Goal: Information Seeking & Learning: Learn about a topic

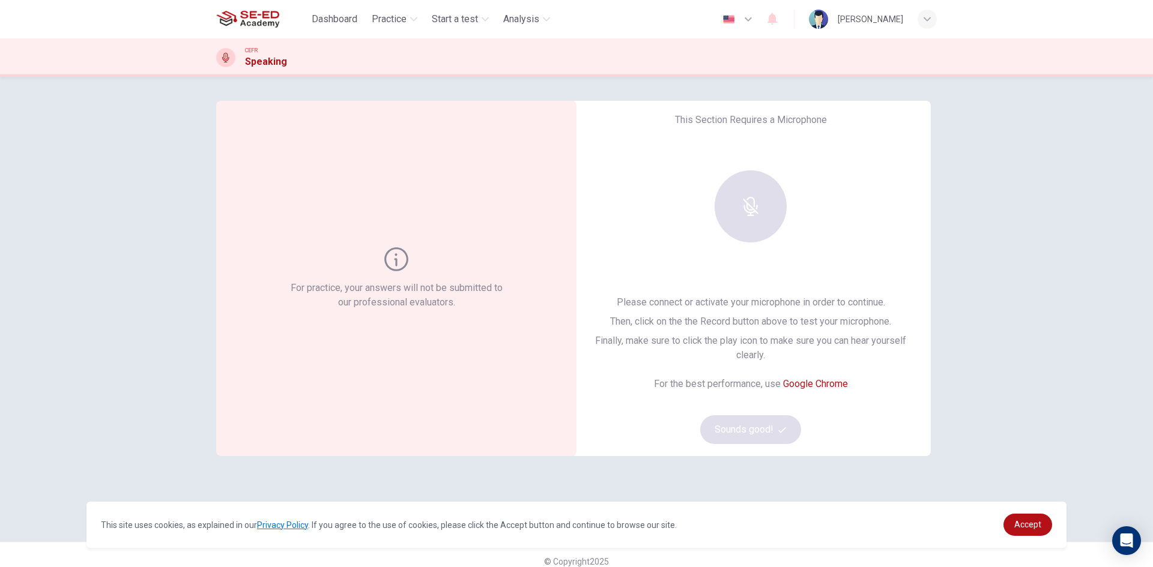
click at [744, 192] on div at bounding box center [751, 207] width 130 height 72
click at [956, 373] on div "For practice, your answers will not be submitted to our professional evaluators…" at bounding box center [576, 322] width 1153 height 491
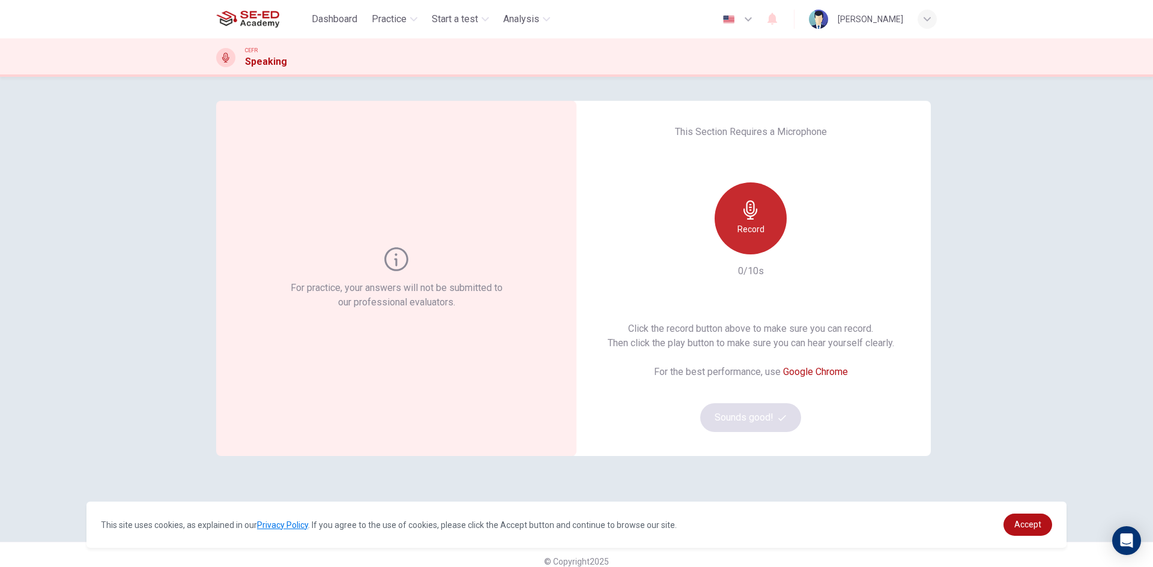
click at [741, 221] on div "Record" at bounding box center [750, 219] width 72 height 72
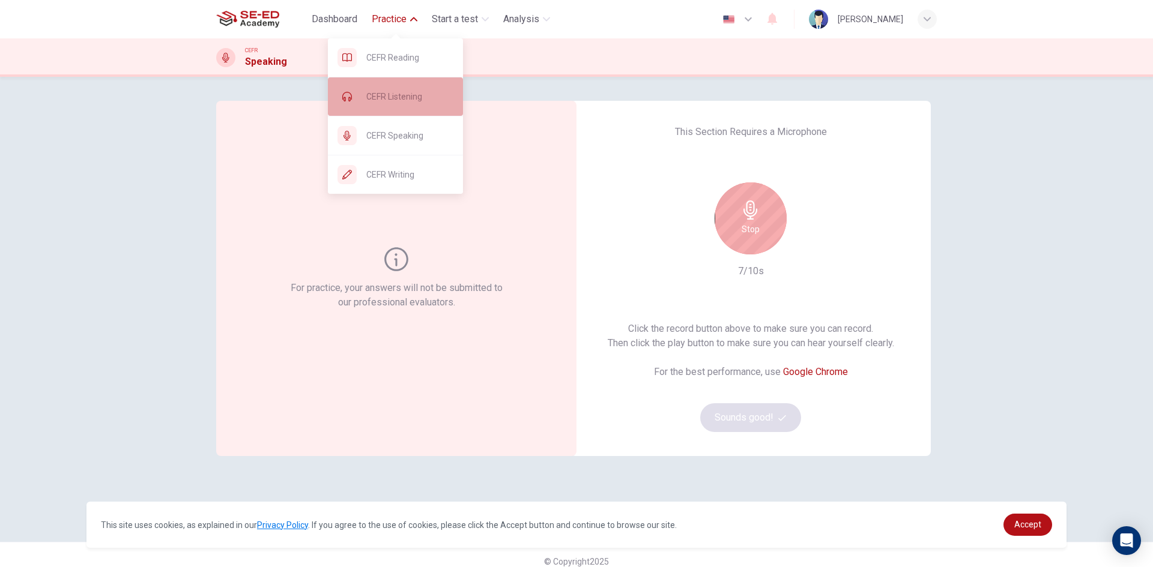
click at [390, 91] on span "CEFR Listening" at bounding box center [409, 96] width 87 height 14
click at [404, 28] on button "Practice" at bounding box center [394, 19] width 55 height 22
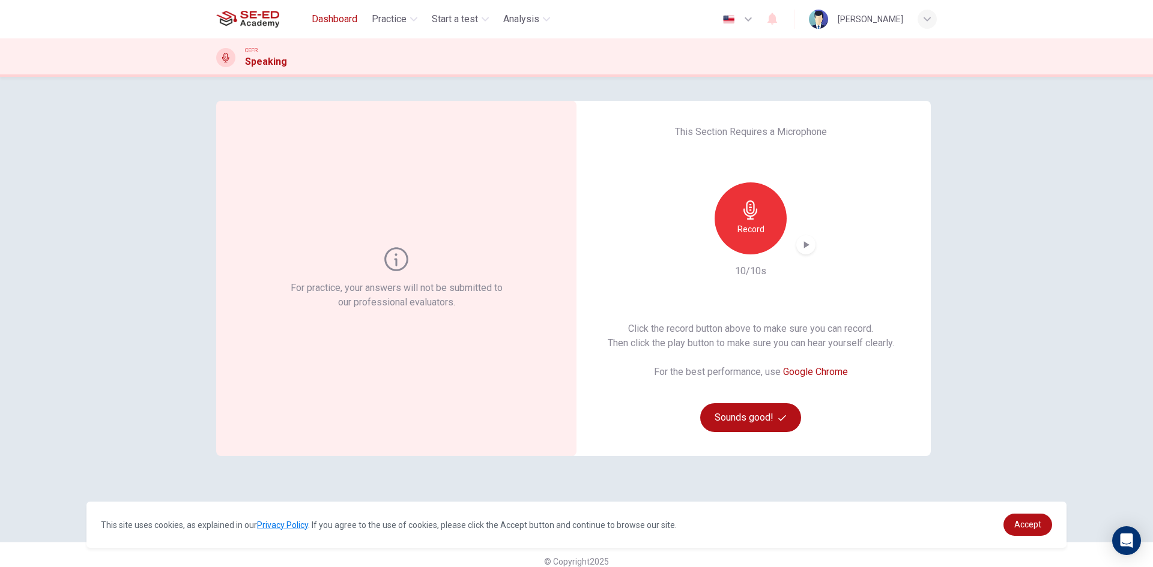
click at [331, 26] on button "Dashboard" at bounding box center [334, 19] width 55 height 22
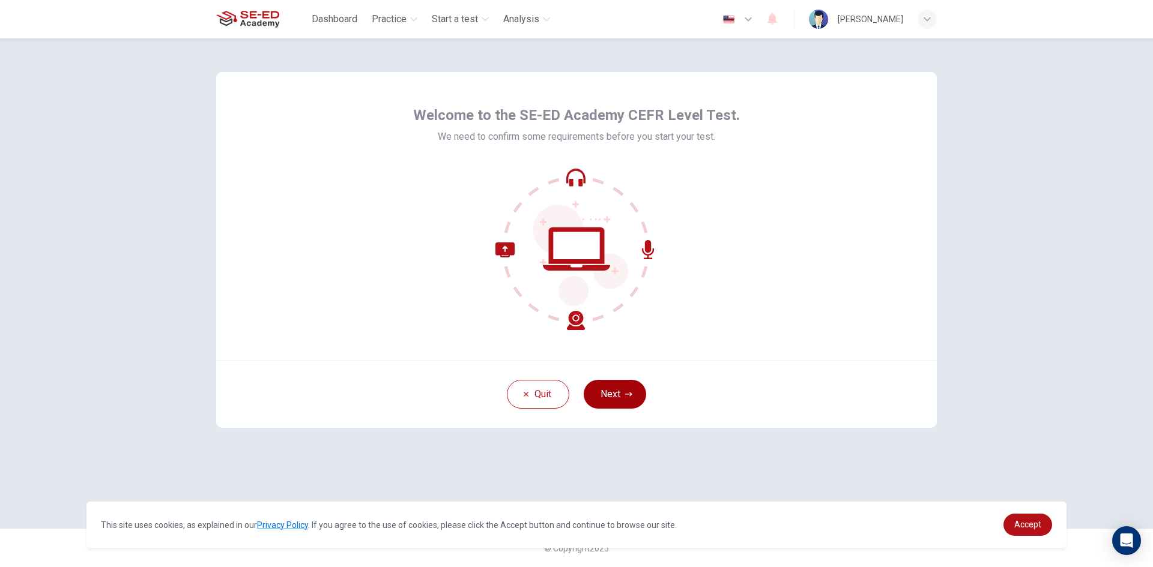
click at [618, 402] on button "Next" at bounding box center [615, 394] width 62 height 29
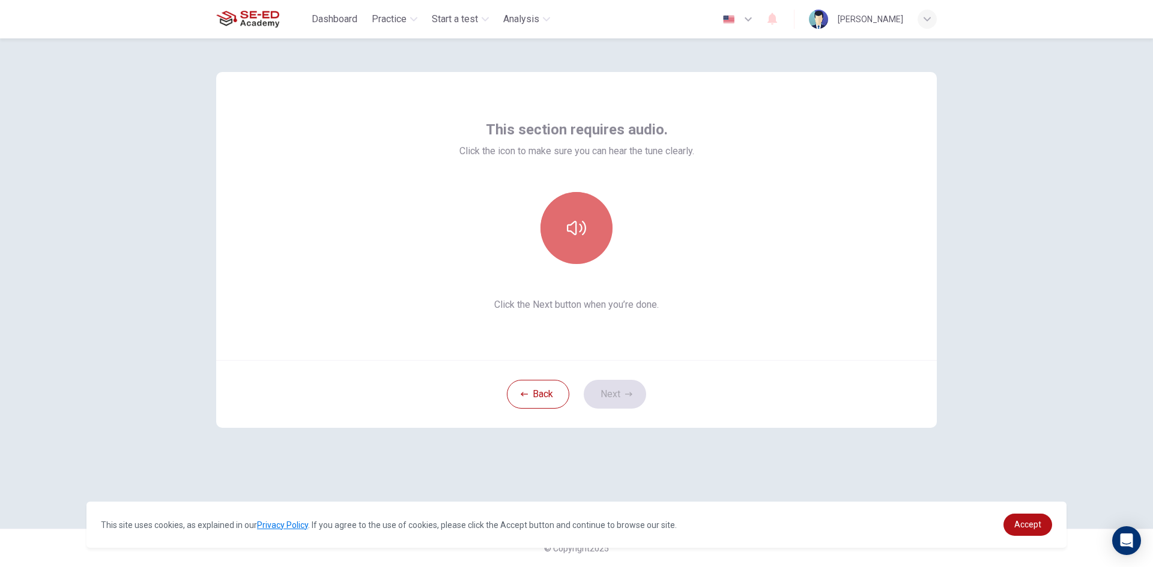
click at [586, 238] on button "button" at bounding box center [576, 228] width 72 height 72
click at [576, 243] on button "button" at bounding box center [576, 228] width 72 height 72
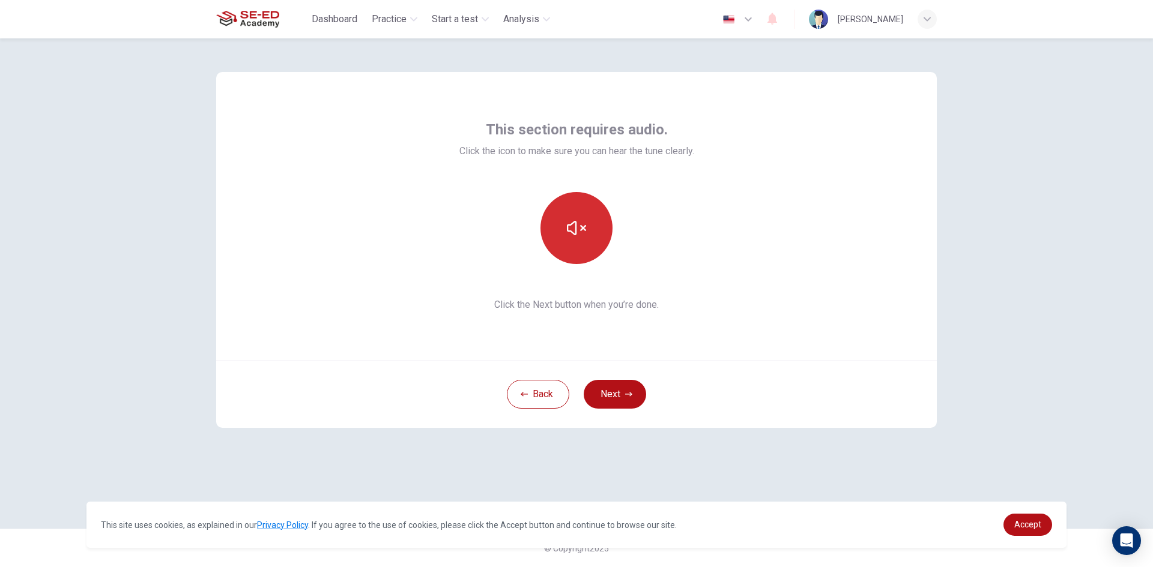
click at [576, 243] on button "button" at bounding box center [576, 228] width 72 height 72
click at [585, 232] on icon "button" at bounding box center [576, 228] width 19 height 19
click at [585, 231] on icon "button" at bounding box center [576, 228] width 19 height 19
click at [578, 227] on icon "button" at bounding box center [576, 228] width 19 height 19
click at [581, 231] on icon "button" at bounding box center [576, 228] width 19 height 19
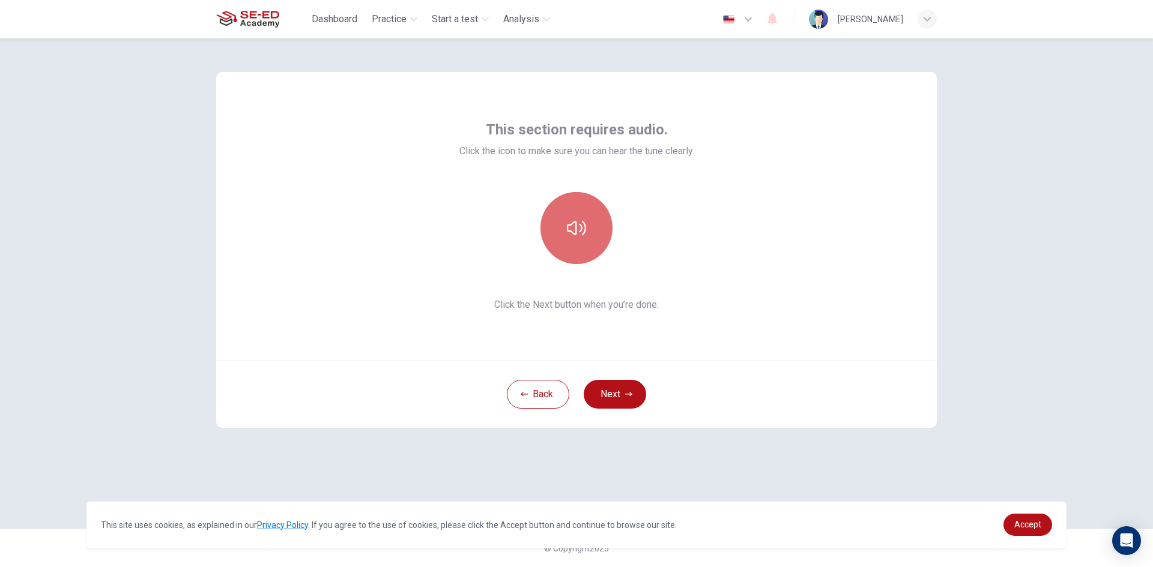
click at [581, 231] on icon "button" at bounding box center [576, 228] width 19 height 14
click at [590, 225] on button "button" at bounding box center [576, 228] width 72 height 72
click at [569, 241] on button "button" at bounding box center [576, 228] width 72 height 72
click at [540, 192] on button "button" at bounding box center [576, 228] width 72 height 72
click at [581, 231] on icon "button" at bounding box center [576, 228] width 19 height 14
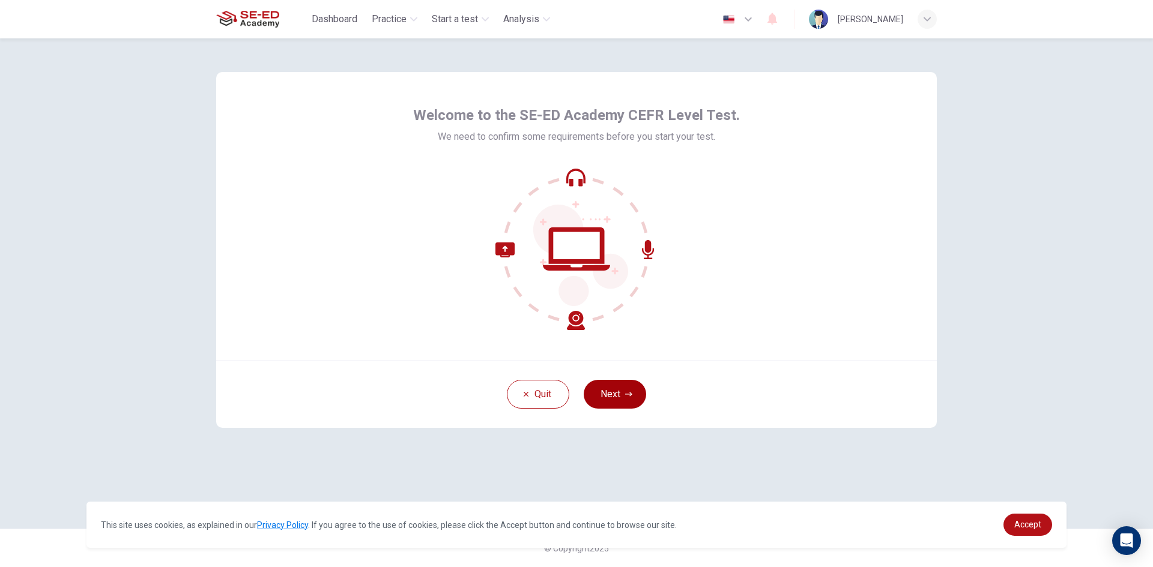
click at [605, 405] on button "Next" at bounding box center [615, 394] width 62 height 29
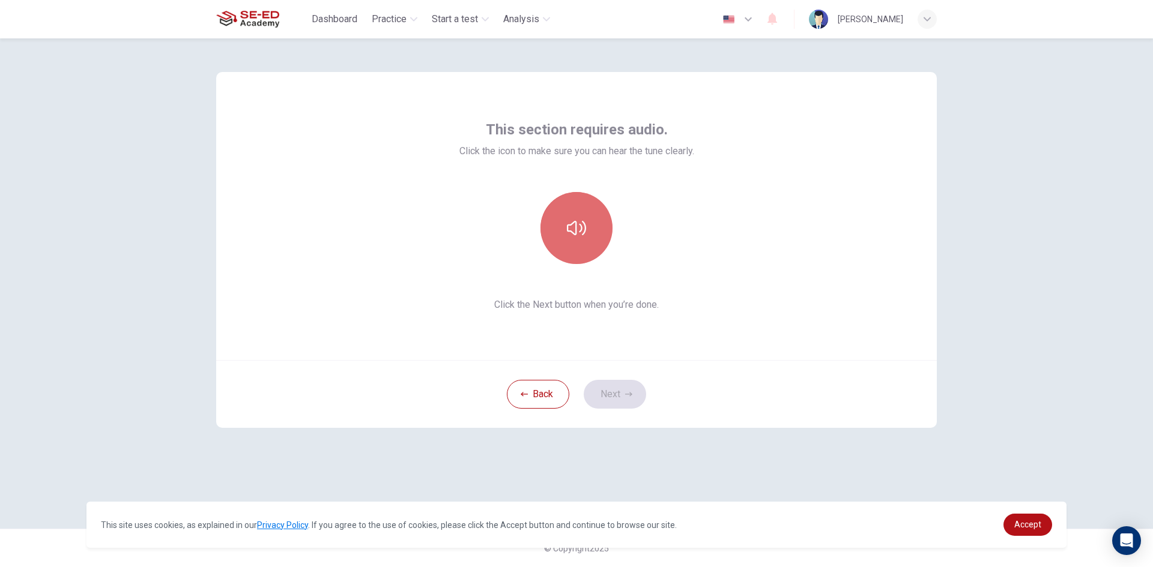
click at [579, 225] on icon "button" at bounding box center [576, 228] width 19 height 14
click at [570, 218] on button "button" at bounding box center [576, 228] width 72 height 72
click at [572, 256] on button "button" at bounding box center [576, 228] width 72 height 72
drag, startPoint x: 578, startPoint y: 227, endPoint x: 553, endPoint y: 214, distance: 28.5
click at [575, 226] on icon "button" at bounding box center [576, 228] width 19 height 19
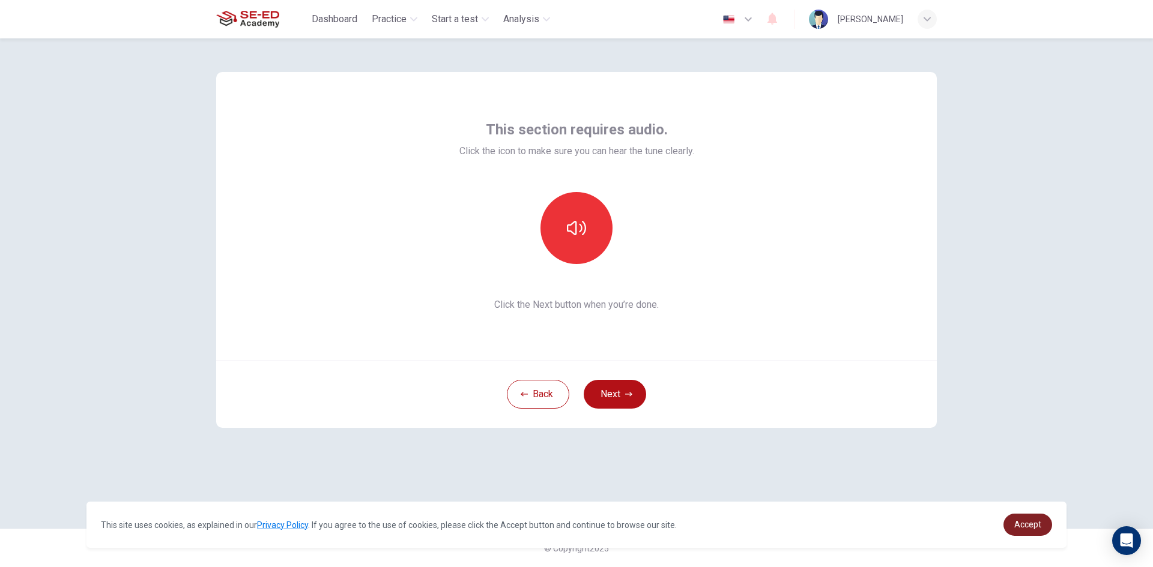
click at [1031, 528] on span "Accept" at bounding box center [1027, 525] width 27 height 10
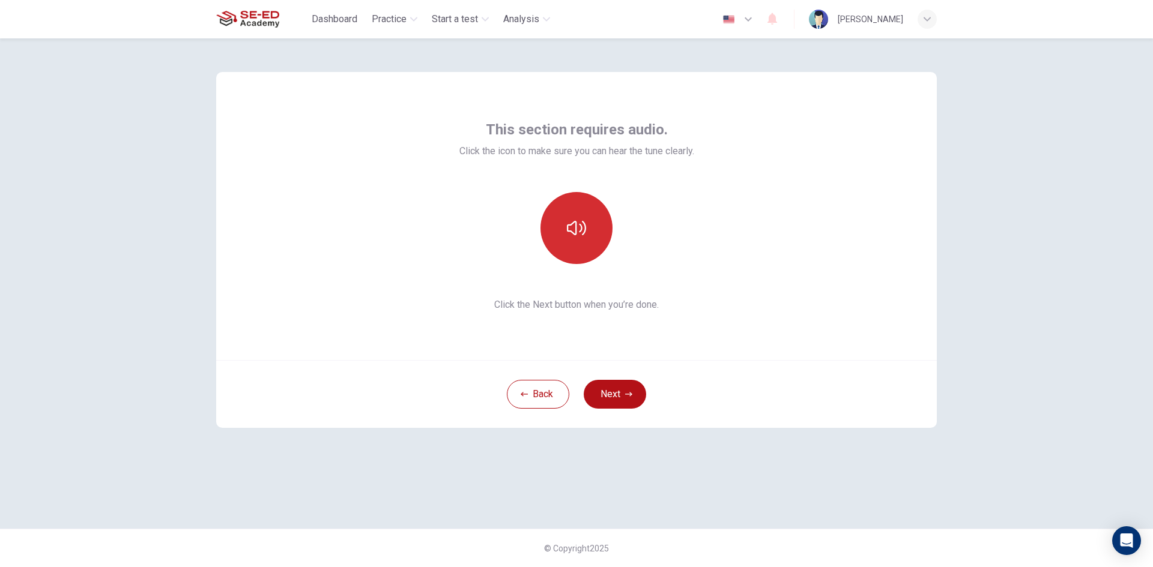
click at [560, 233] on button "button" at bounding box center [576, 228] width 72 height 72
click at [572, 237] on icon "button" at bounding box center [576, 228] width 19 height 19
click at [590, 213] on button "button" at bounding box center [576, 228] width 72 height 72
click at [584, 226] on icon "button" at bounding box center [576, 228] width 19 height 19
click at [612, 393] on button "Next" at bounding box center [615, 394] width 62 height 29
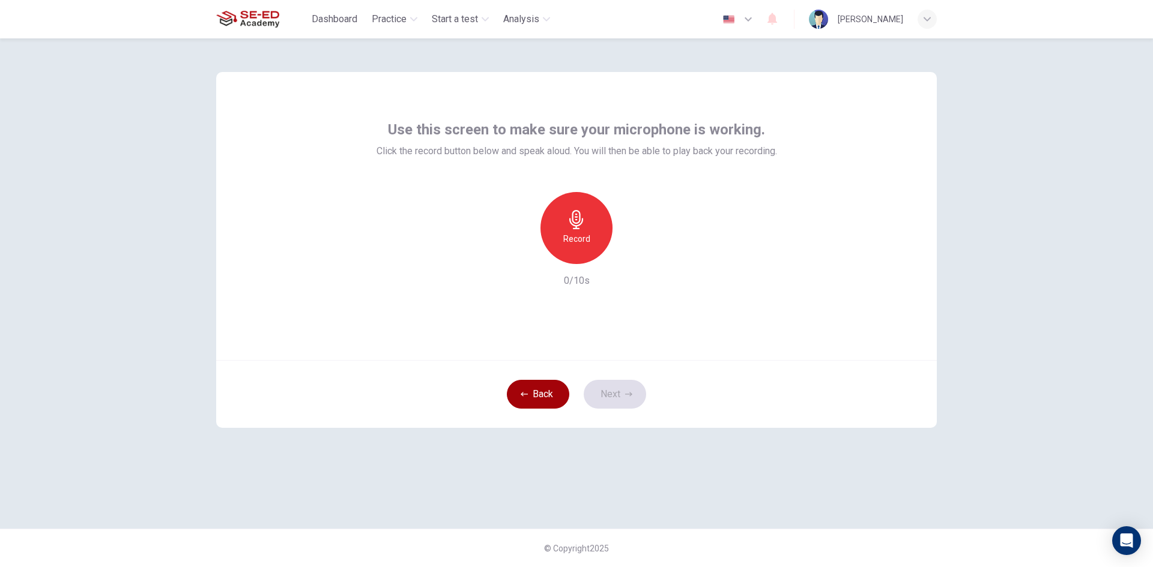
drag, startPoint x: 531, startPoint y: 391, endPoint x: 531, endPoint y: 382, distance: 8.4
click at [531, 391] on button "Back" at bounding box center [538, 394] width 62 height 29
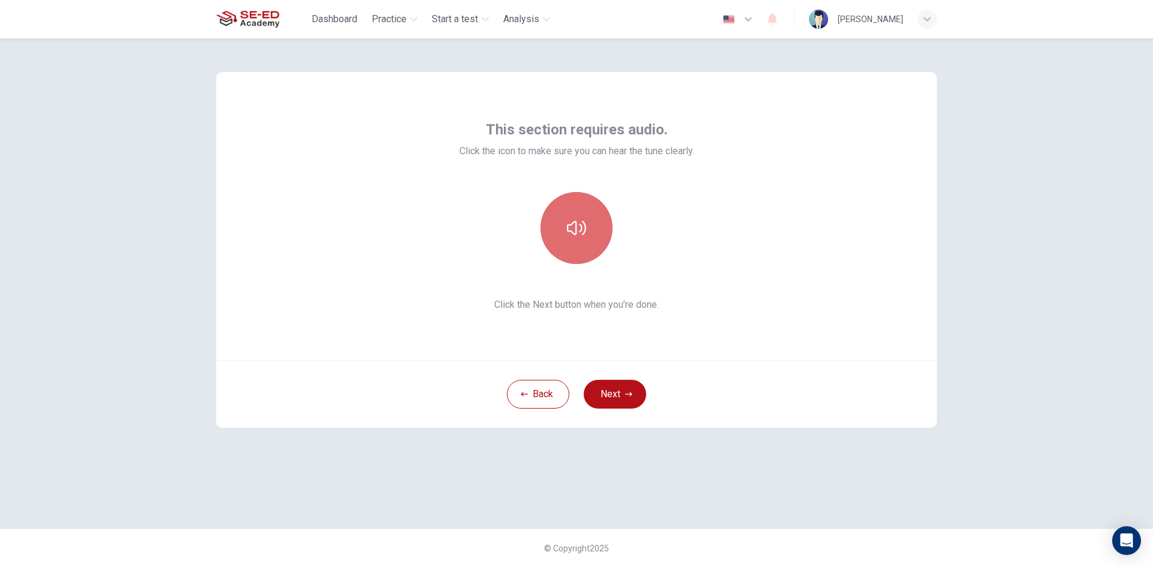
click at [581, 211] on button "button" at bounding box center [576, 228] width 72 height 72
click at [580, 232] on icon "button" at bounding box center [576, 228] width 19 height 19
click at [569, 213] on button "button" at bounding box center [576, 228] width 72 height 72
click at [617, 397] on button "Next" at bounding box center [615, 394] width 62 height 29
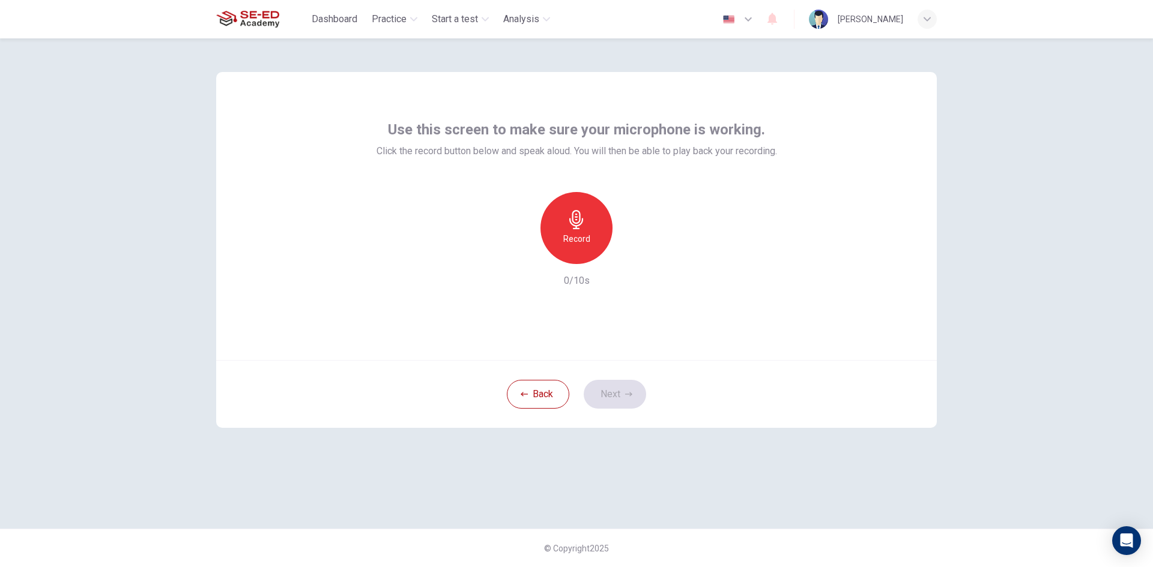
click at [579, 244] on h6 "Record" at bounding box center [576, 239] width 27 height 14
click at [629, 389] on button "Next" at bounding box center [615, 394] width 62 height 29
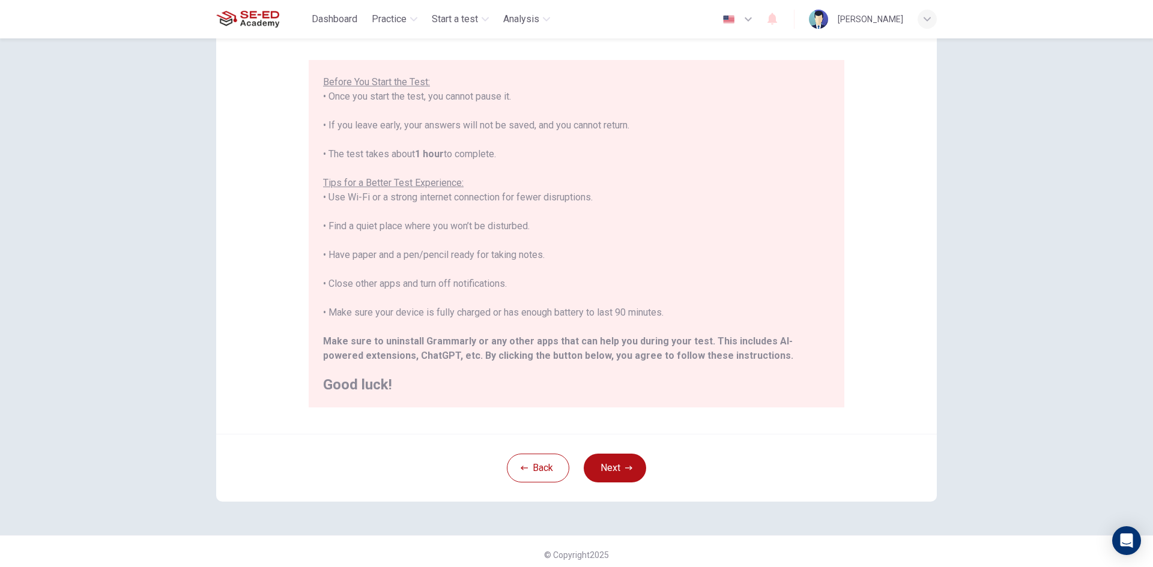
scroll to position [100, 0]
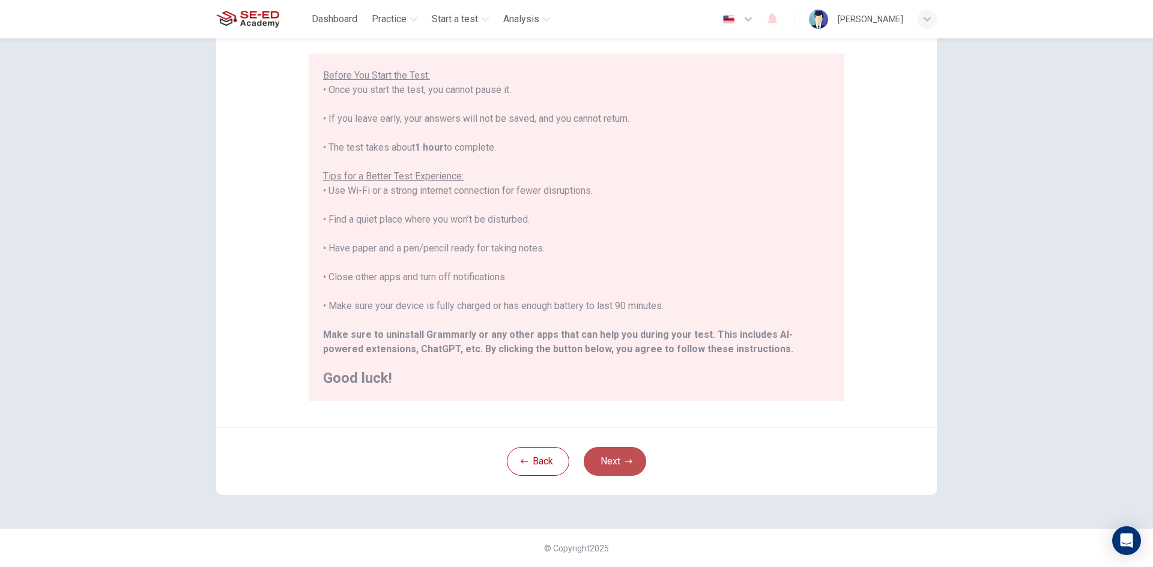
click at [630, 458] on button "Next" at bounding box center [615, 461] width 62 height 29
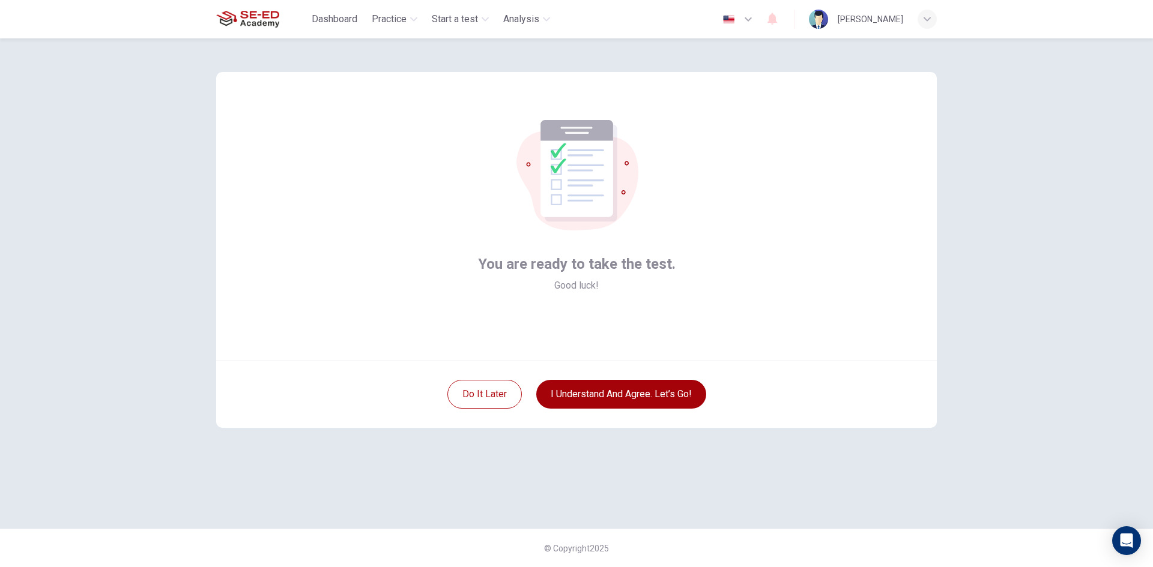
click at [653, 399] on button "I understand and agree. Let’s go!" at bounding box center [621, 394] width 170 height 29
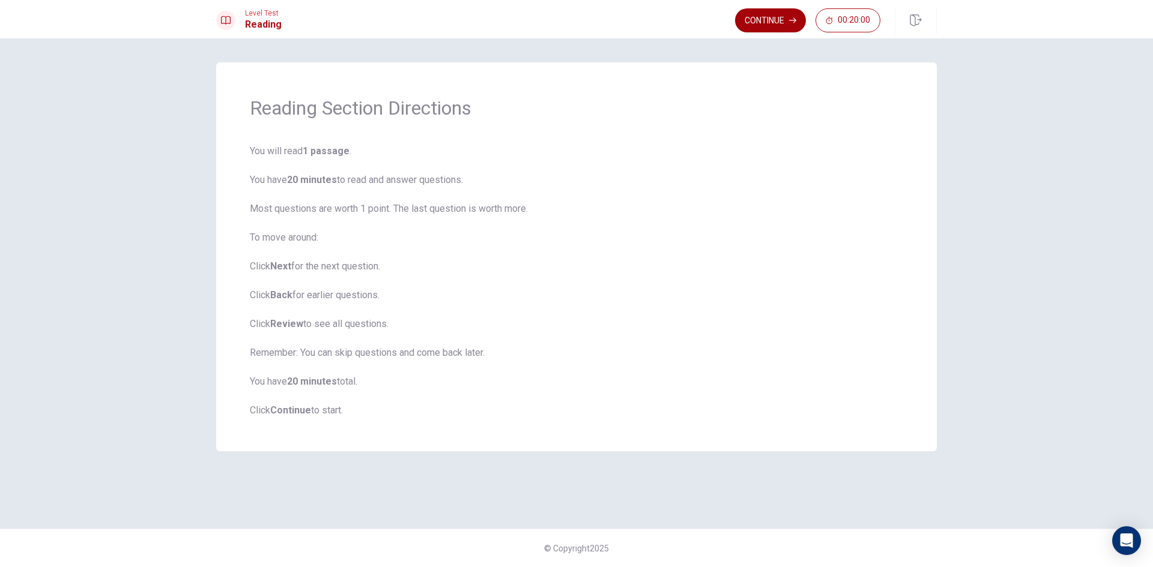
click at [776, 28] on button "Continue" at bounding box center [770, 20] width 71 height 24
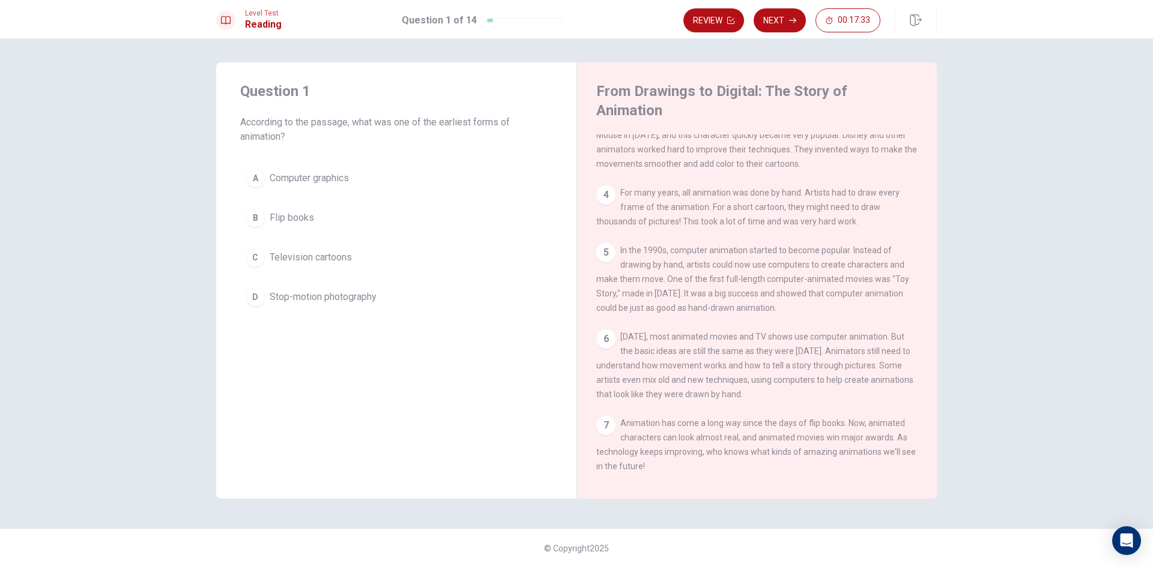
scroll to position [180, 0]
click at [252, 220] on div "B" at bounding box center [255, 217] width 19 height 19
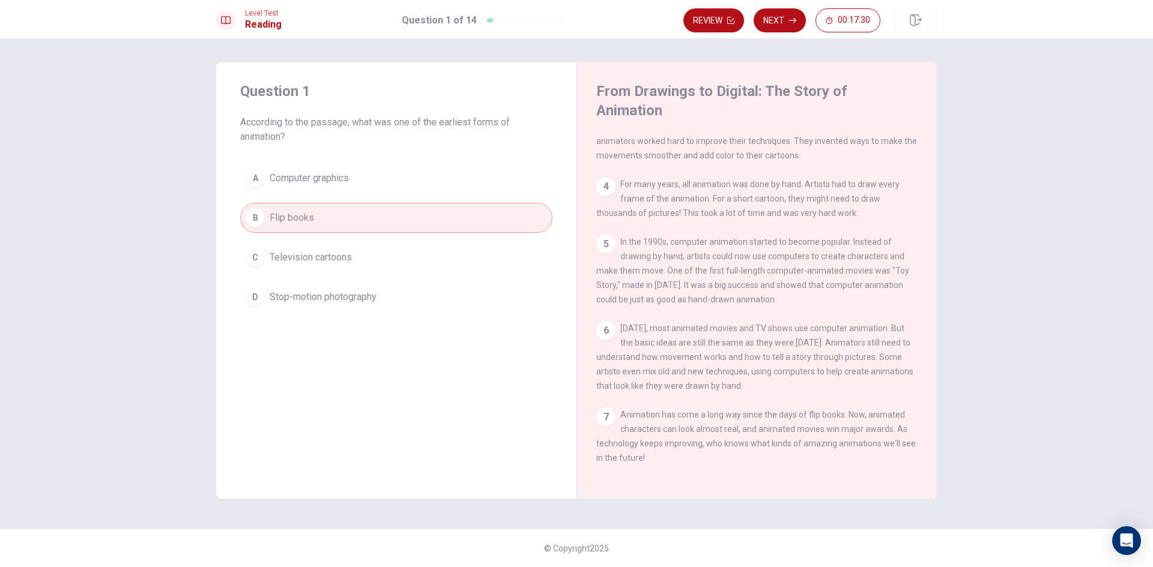
scroll to position [206, 0]
click at [790, 28] on button "Next" at bounding box center [779, 20] width 52 height 24
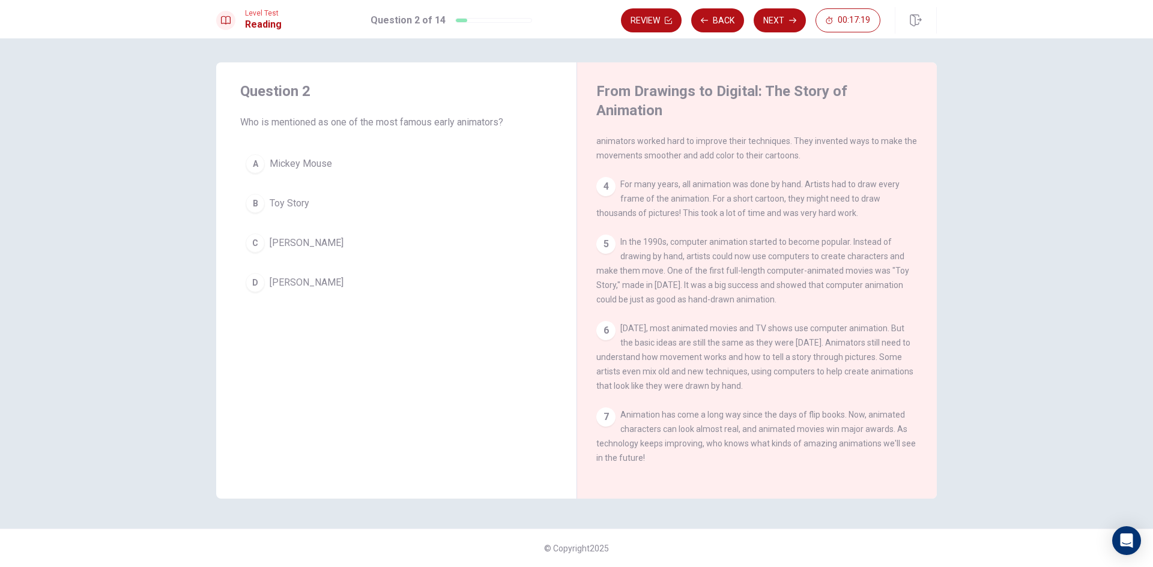
click at [267, 240] on button "C [PERSON_NAME]" at bounding box center [396, 243] width 312 height 30
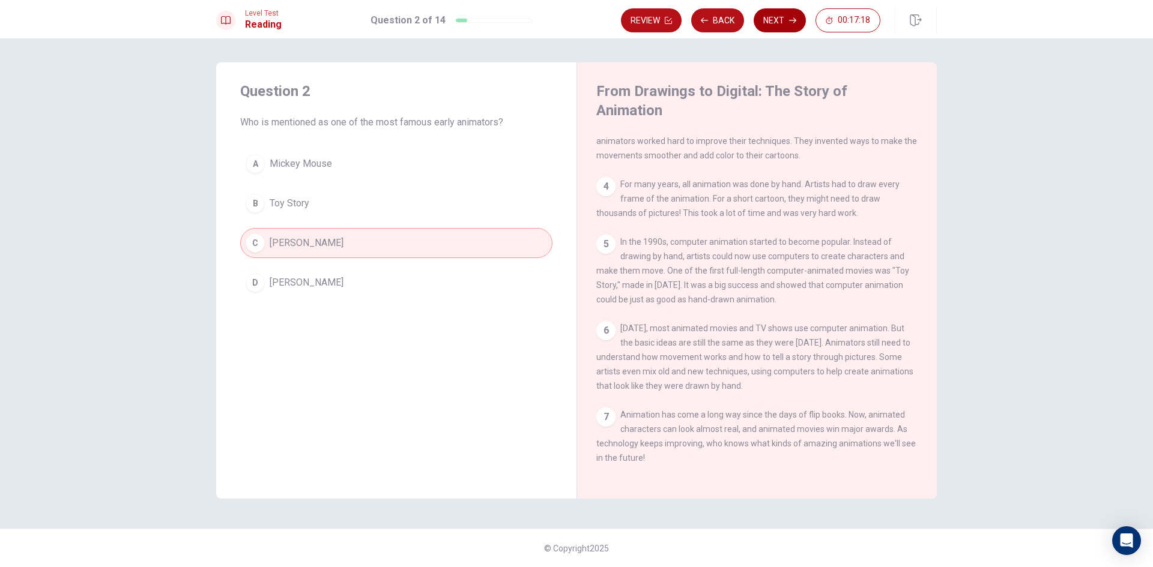
click at [785, 18] on button "Next" at bounding box center [779, 20] width 52 height 24
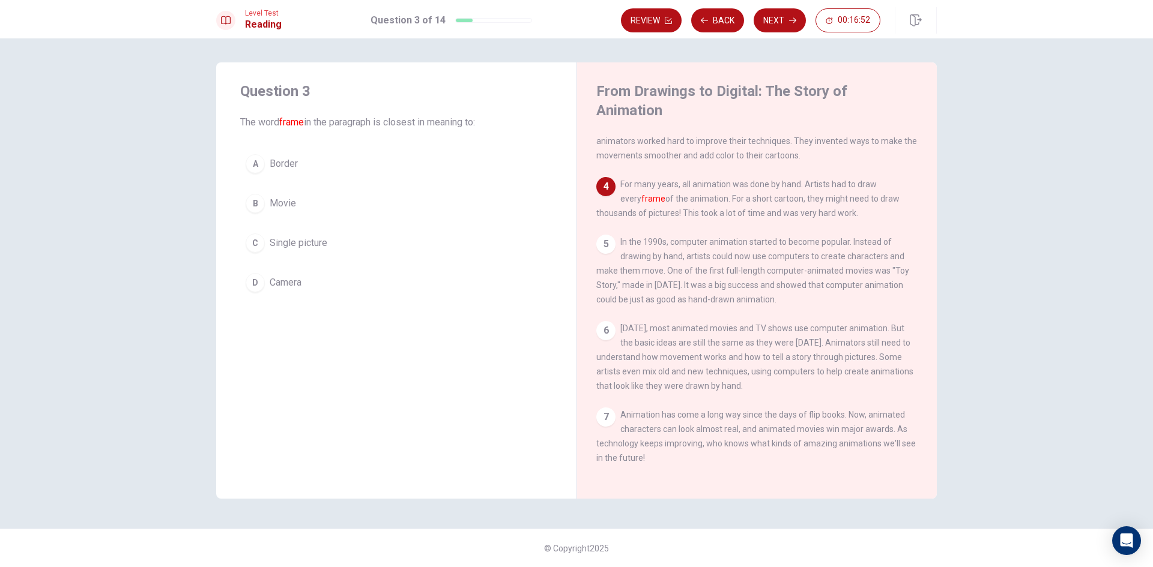
click at [259, 247] on div "C" at bounding box center [255, 243] width 19 height 19
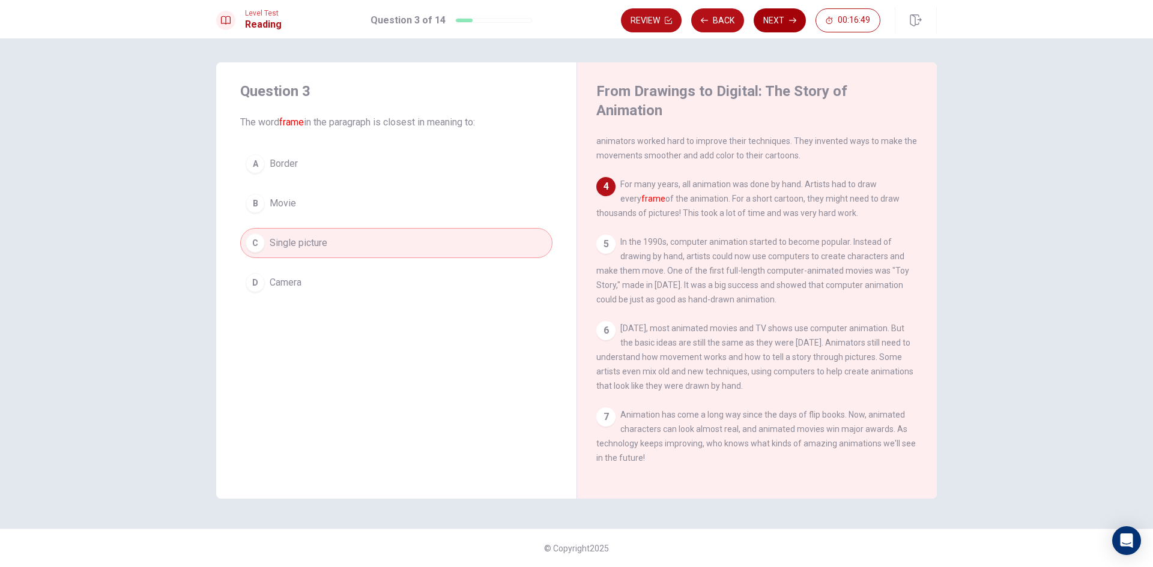
click at [776, 25] on button "Next" at bounding box center [779, 20] width 52 height 24
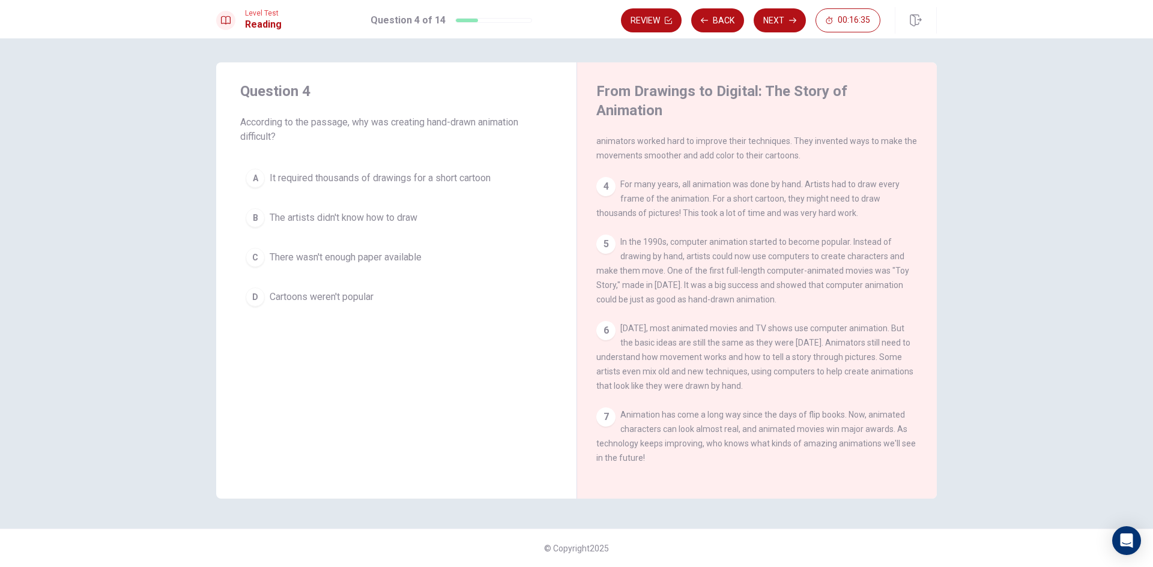
click at [423, 186] on button "A It required thousands of drawings for a short cartoon" at bounding box center [396, 178] width 312 height 30
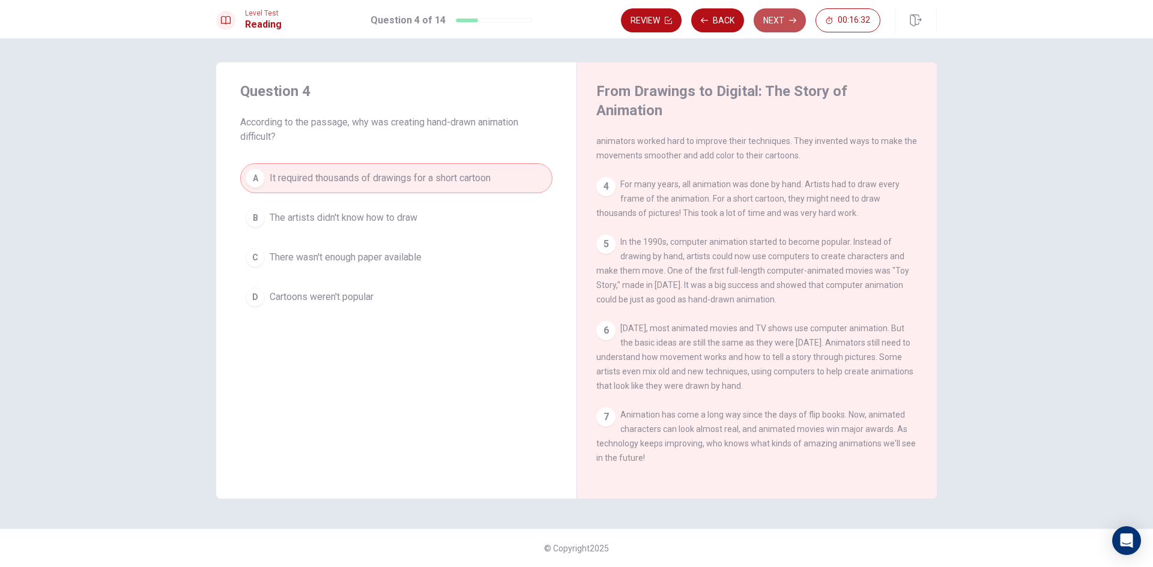
click at [771, 25] on button "Next" at bounding box center [779, 20] width 52 height 24
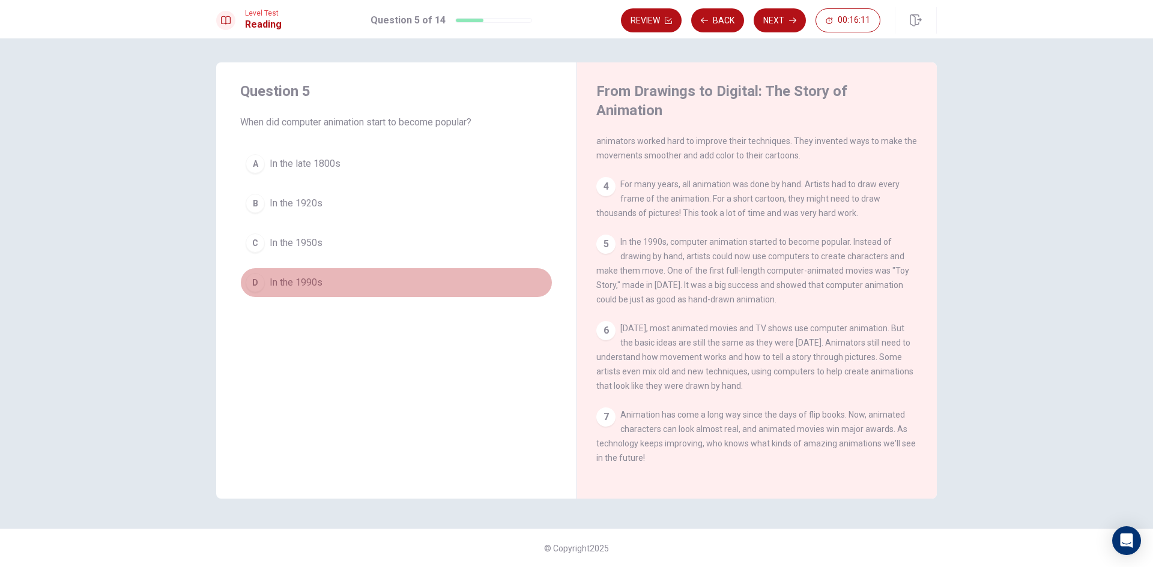
click at [316, 286] on span "In the 1990s" at bounding box center [296, 283] width 53 height 14
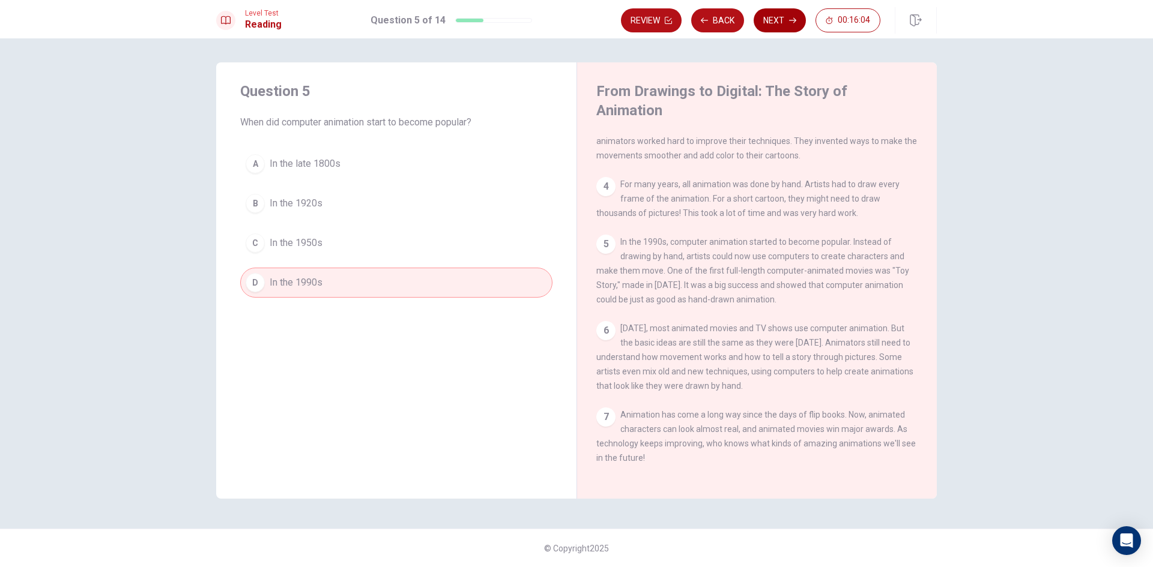
click at [776, 25] on button "Next" at bounding box center [779, 20] width 52 height 24
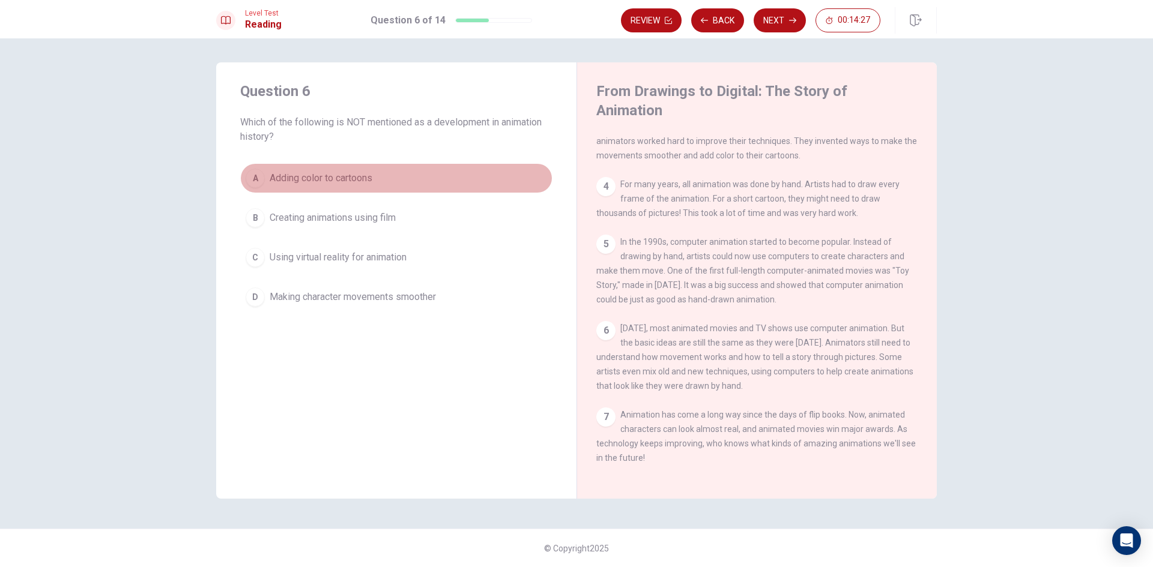
click at [357, 180] on span "Adding color to cartoons" at bounding box center [321, 178] width 103 height 14
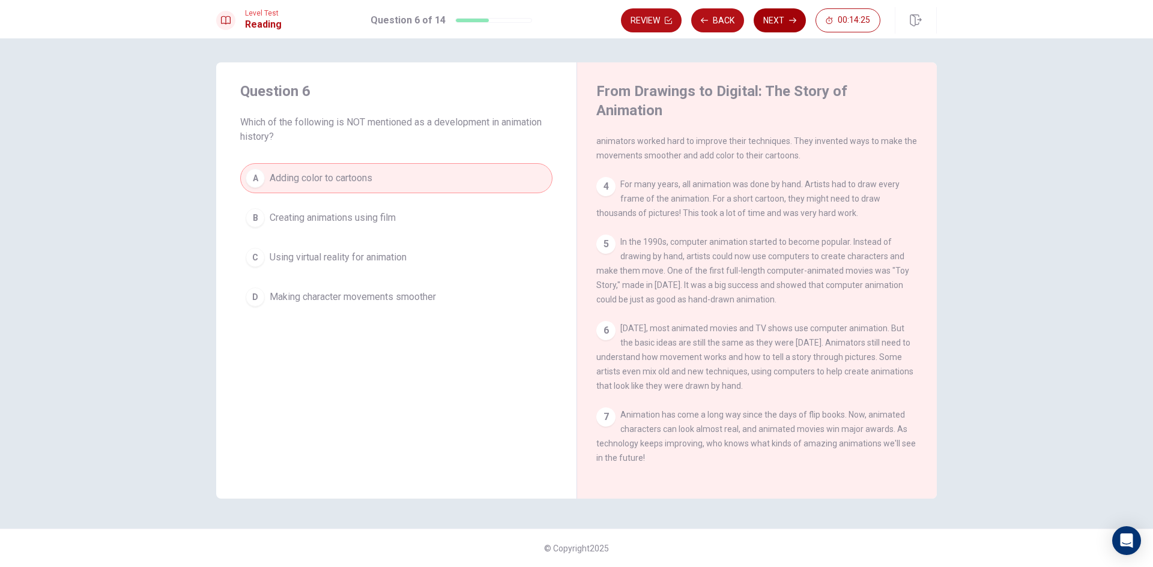
click at [788, 24] on button "Next" at bounding box center [779, 20] width 52 height 24
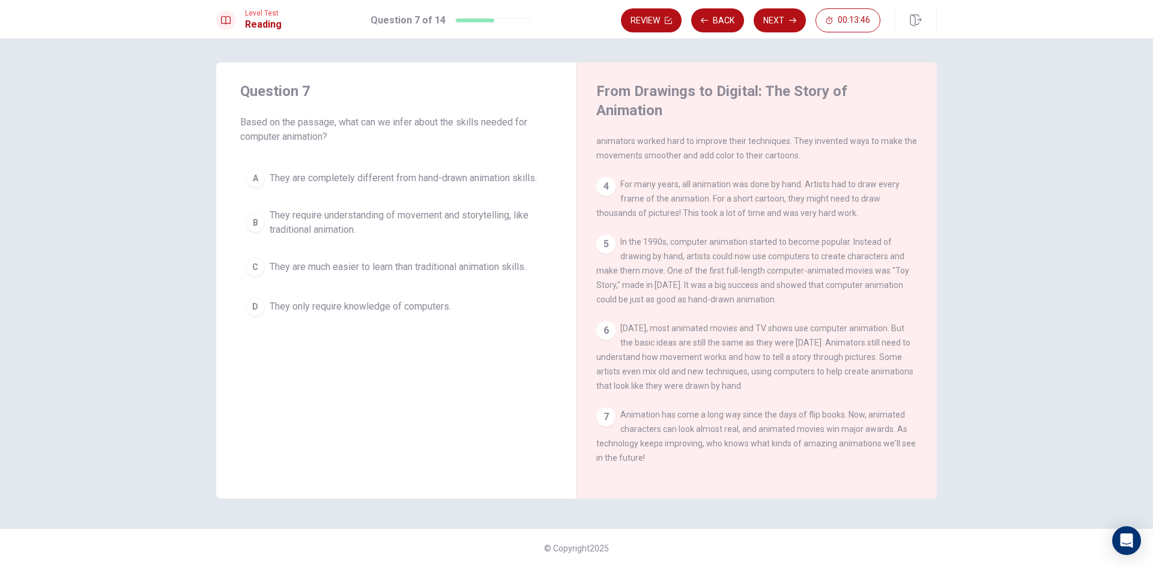
click at [455, 226] on span "They require understanding of movement and storytelling, like traditional anima…" at bounding box center [408, 222] width 277 height 29
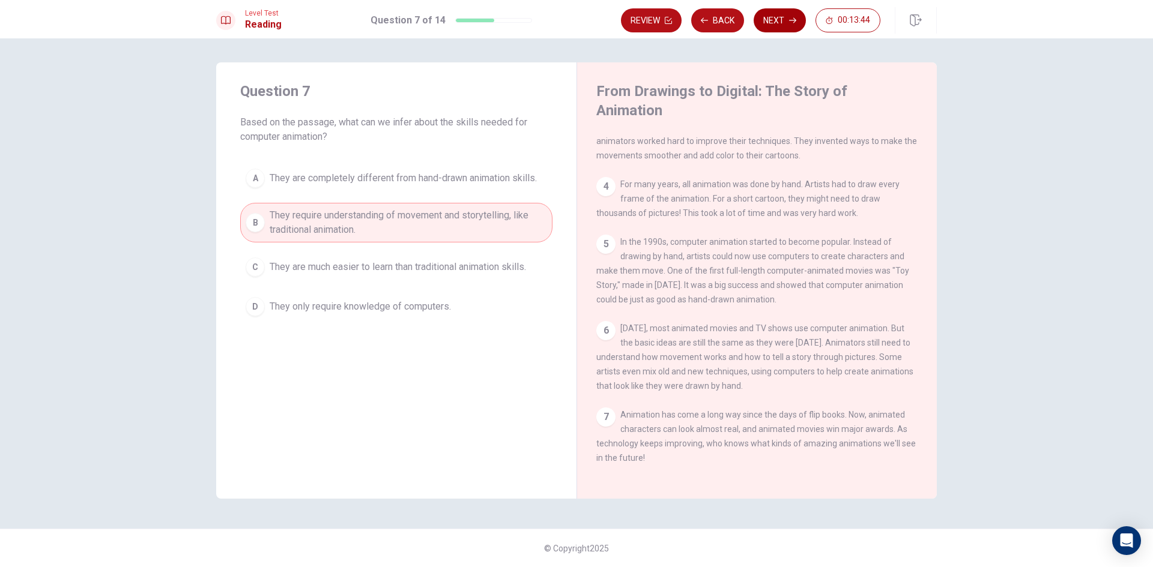
click at [790, 23] on icon "button" at bounding box center [792, 20] width 7 height 7
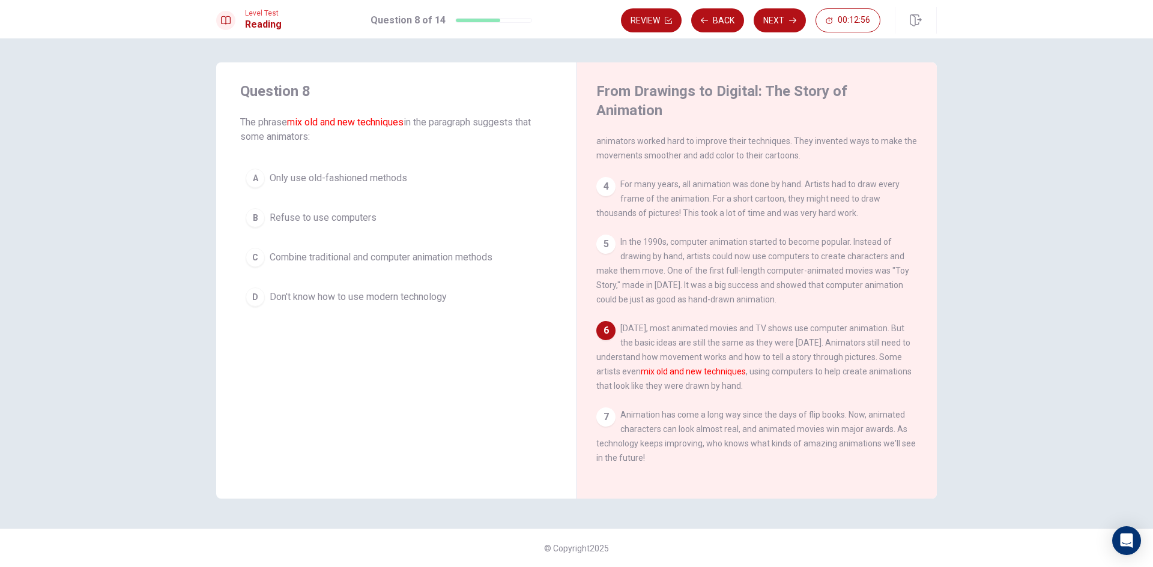
click at [339, 263] on span "Combine traditional and computer animation methods" at bounding box center [381, 257] width 223 height 14
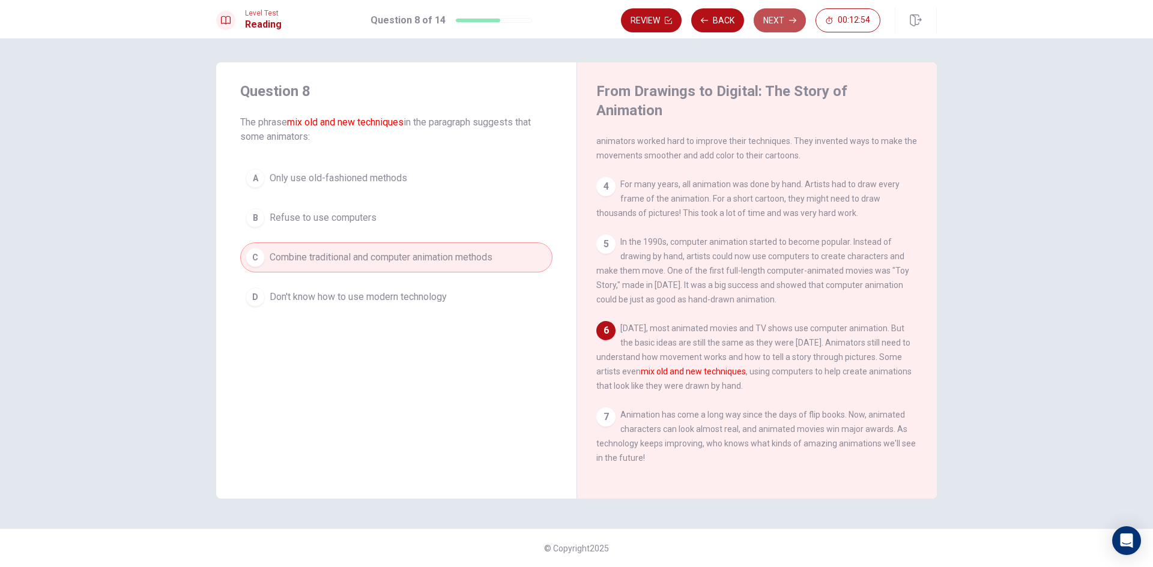
click at [768, 16] on button "Next" at bounding box center [779, 20] width 52 height 24
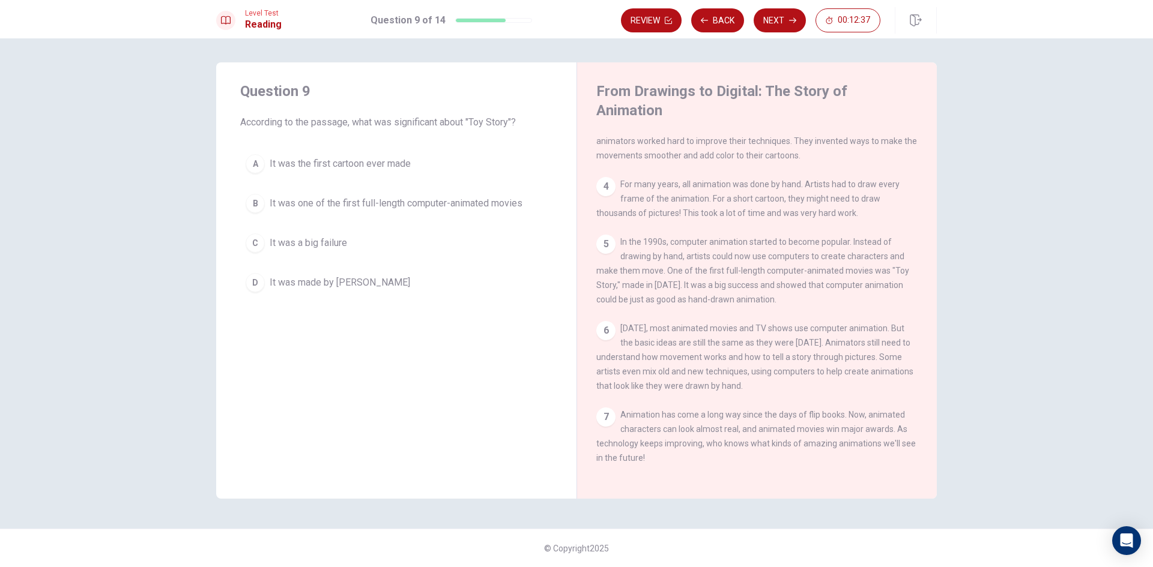
click at [482, 208] on span "It was one of the first full-length computer-animated movies" at bounding box center [396, 203] width 253 height 14
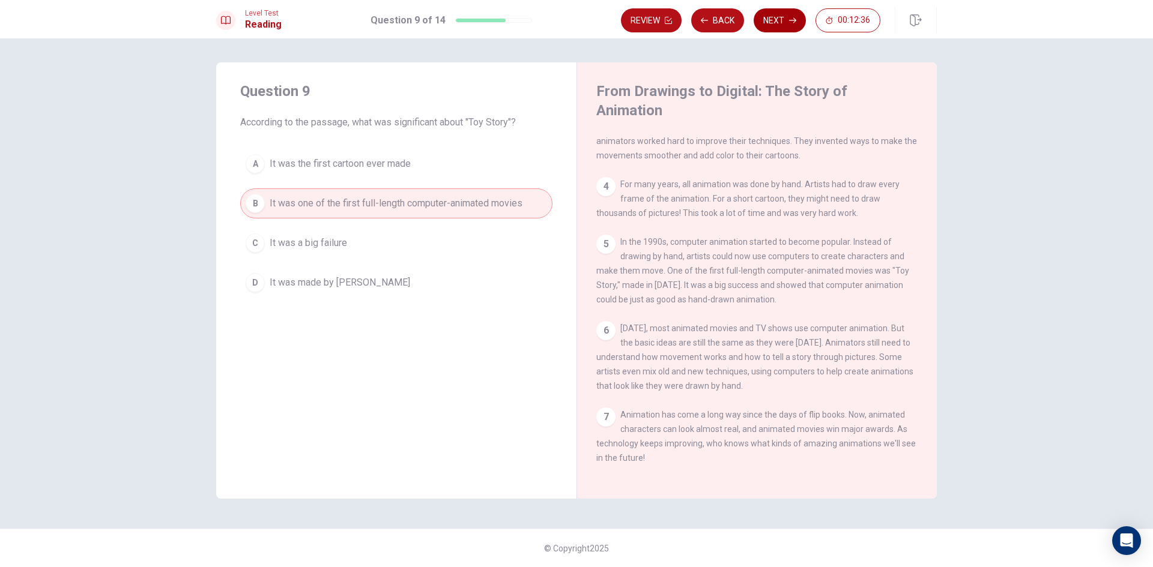
click at [786, 25] on button "Next" at bounding box center [779, 20] width 52 height 24
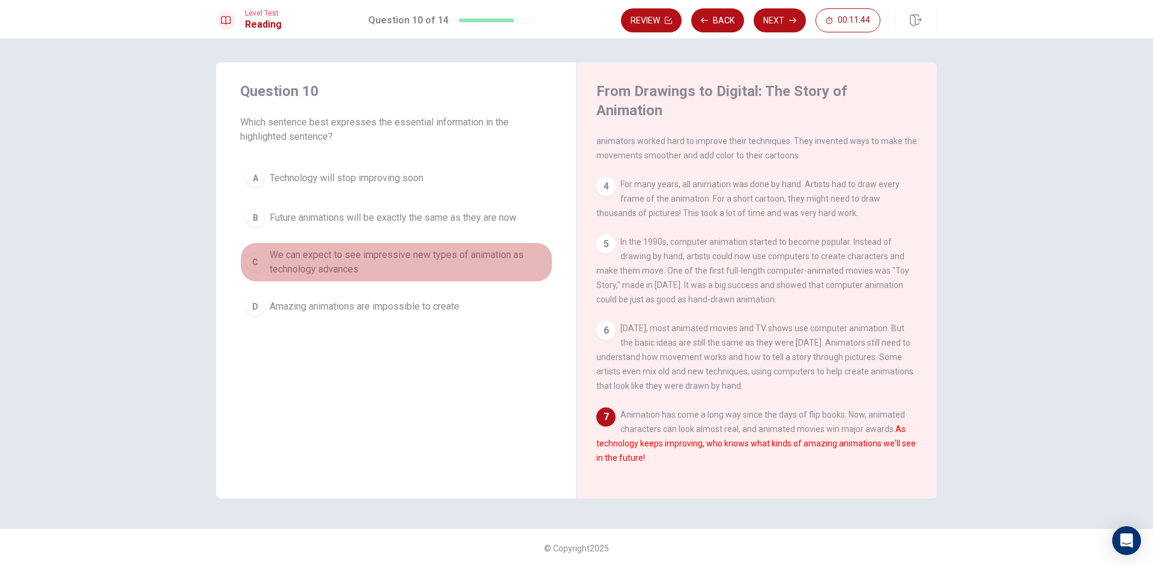
click at [345, 267] on span "We can expect to see impressive new types of animation as technology advances" at bounding box center [408, 262] width 277 height 29
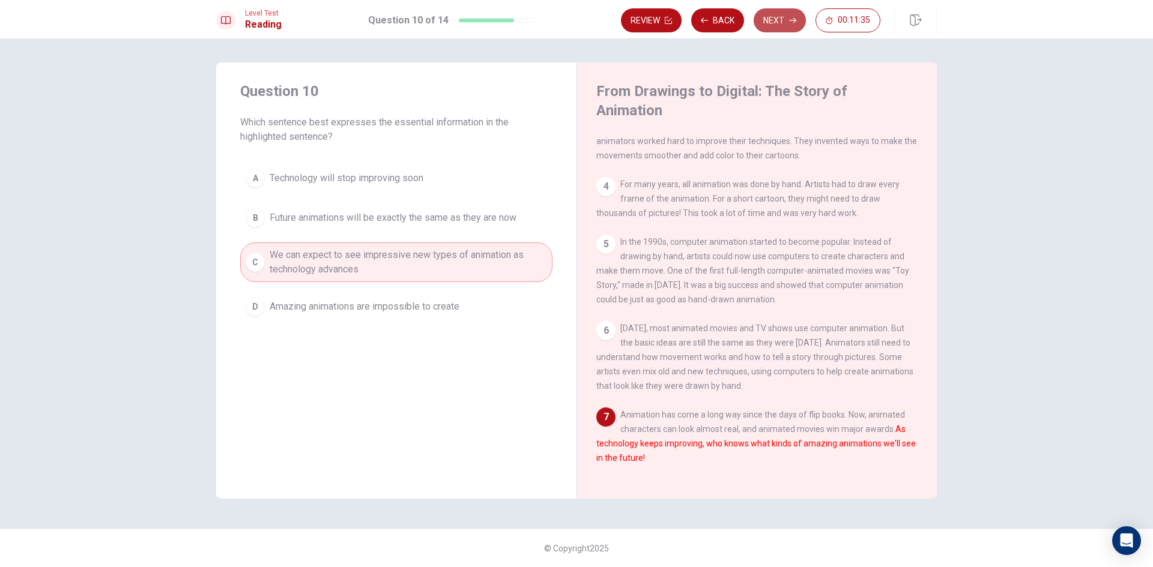
click at [771, 26] on button "Next" at bounding box center [779, 20] width 52 height 24
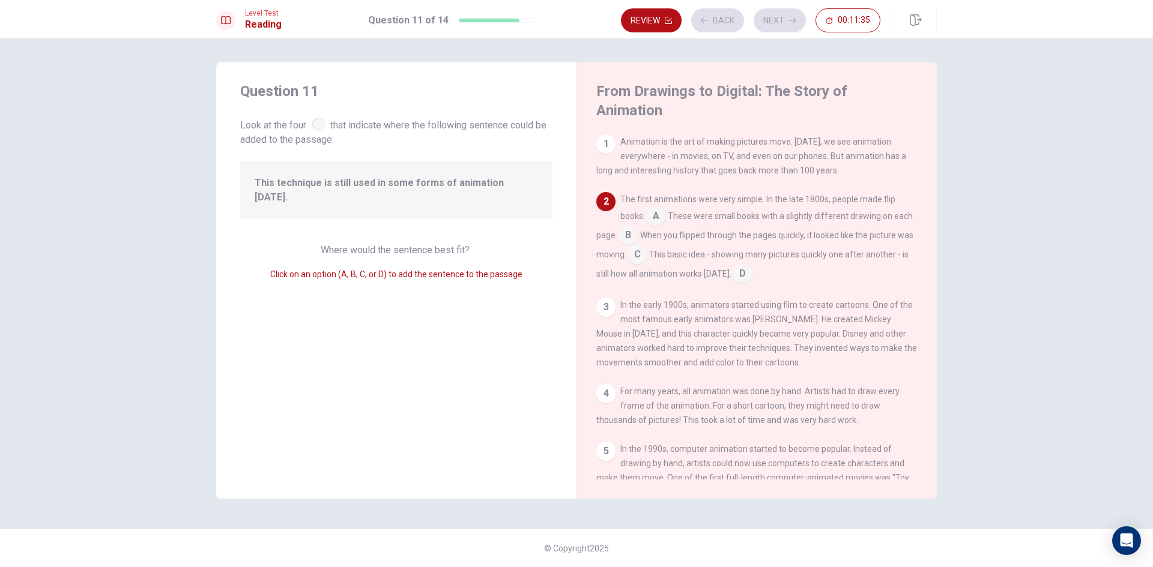
scroll to position [59, 0]
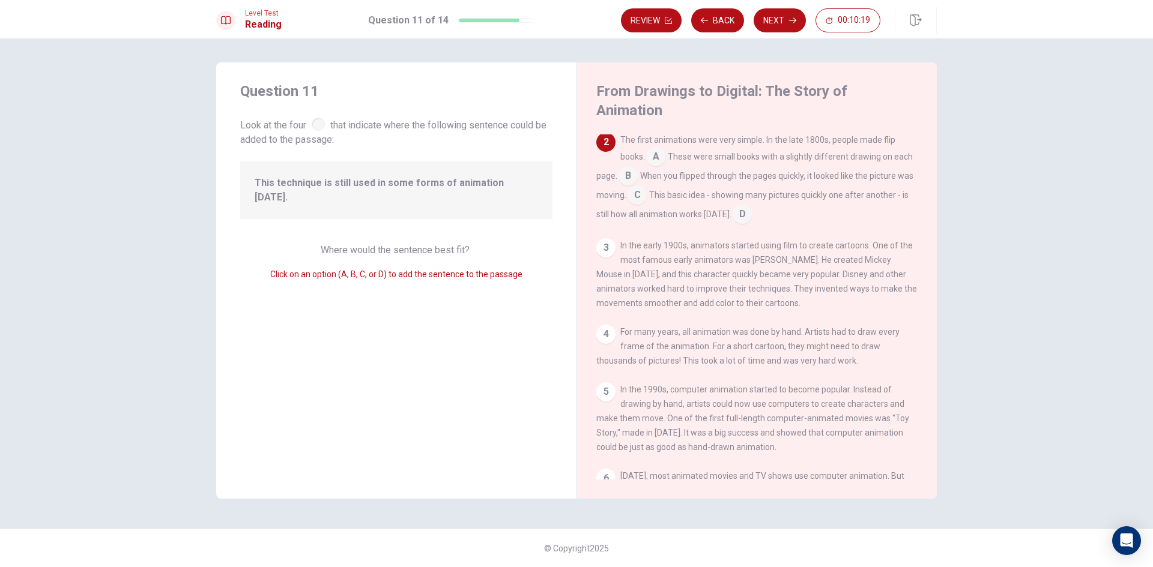
click at [439, 244] on span "Where would the sentence best fit?" at bounding box center [396, 249] width 151 height 11
click at [441, 244] on span "Where would the sentence best fit?" at bounding box center [396, 249] width 151 height 11
drag, startPoint x: 429, startPoint y: 192, endPoint x: 439, endPoint y: 235, distance: 44.3
click at [430, 193] on div "This technique is still used in some forms of animation [DATE]." at bounding box center [396, 190] width 312 height 58
click at [437, 243] on div "Where would the sentence best fit? Click on an option (A, B, C, or D) to add th…" at bounding box center [396, 262] width 312 height 38
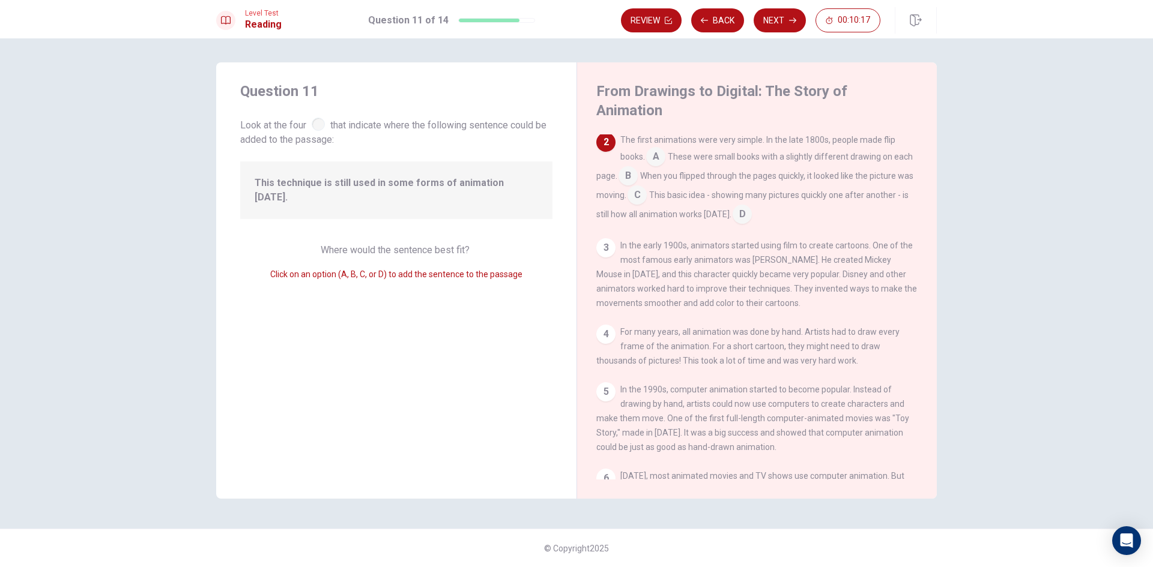
click at [437, 244] on span "Where would the sentence best fit?" at bounding box center [396, 249] width 151 height 11
click at [647, 187] on input at bounding box center [636, 196] width 19 height 19
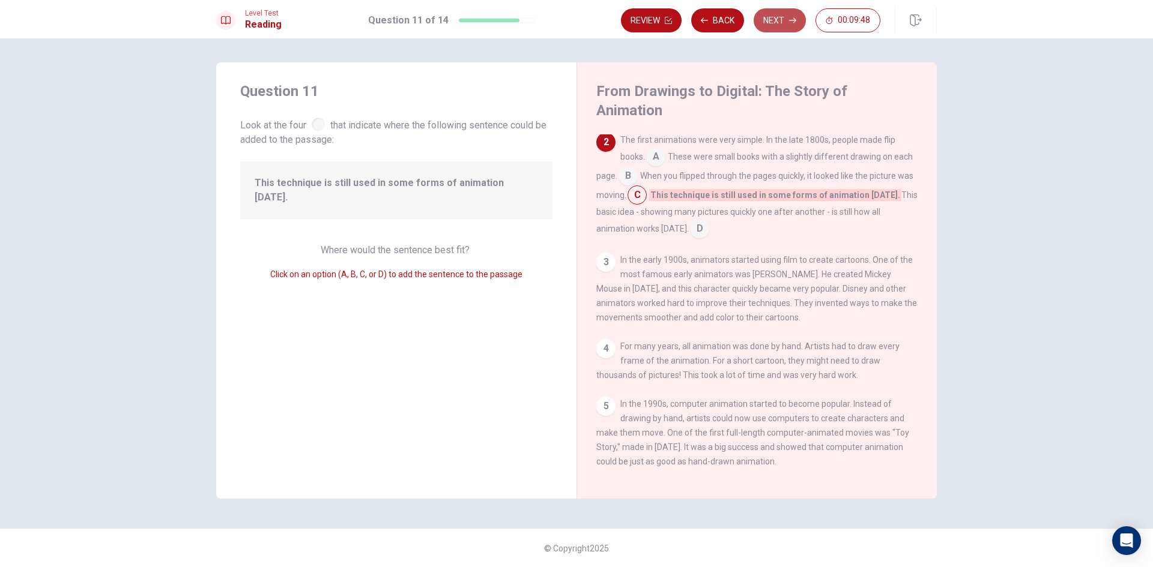
click at [774, 28] on button "Next" at bounding box center [779, 20] width 52 height 24
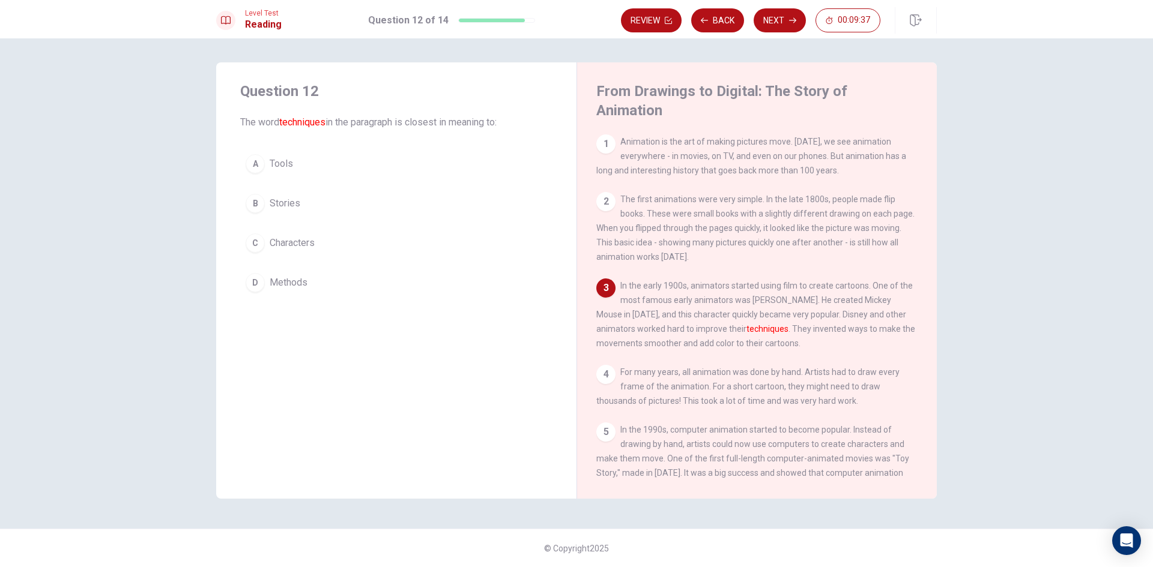
click at [286, 166] on span "Tools" at bounding box center [281, 164] width 23 height 14
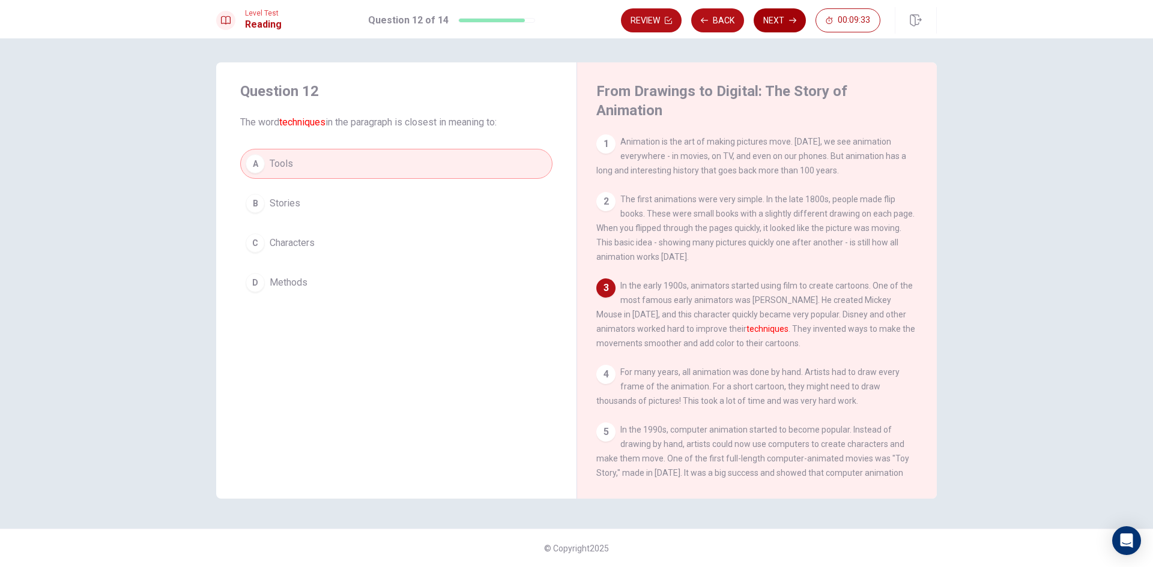
click at [786, 23] on button "Next" at bounding box center [779, 20] width 52 height 24
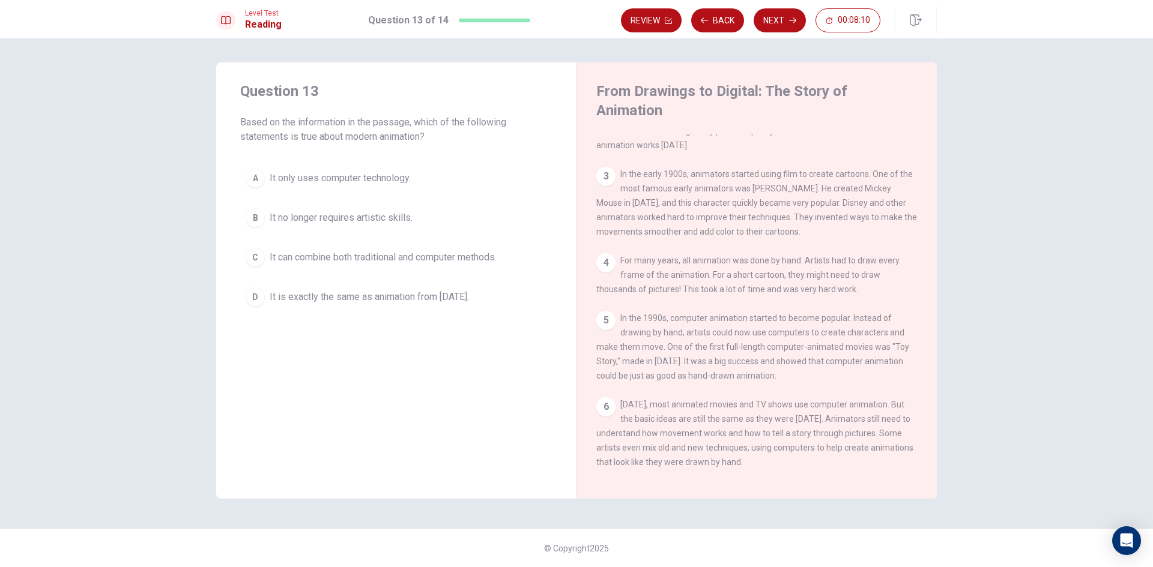
scroll to position [206, 0]
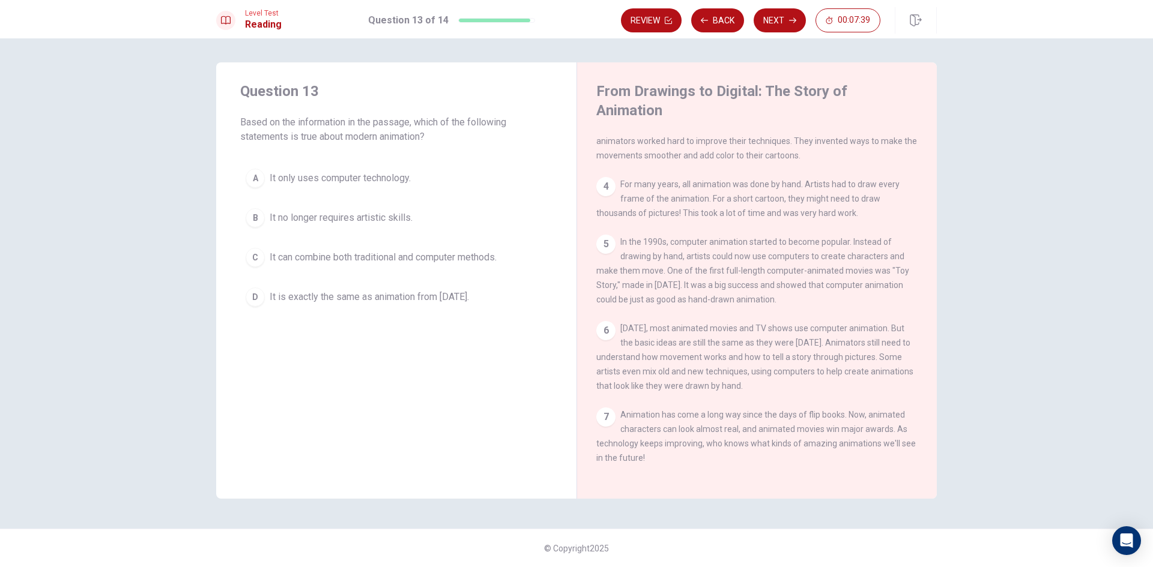
click at [385, 304] on span "It is exactly the same as animation from [DATE]." at bounding box center [369, 297] width 199 height 14
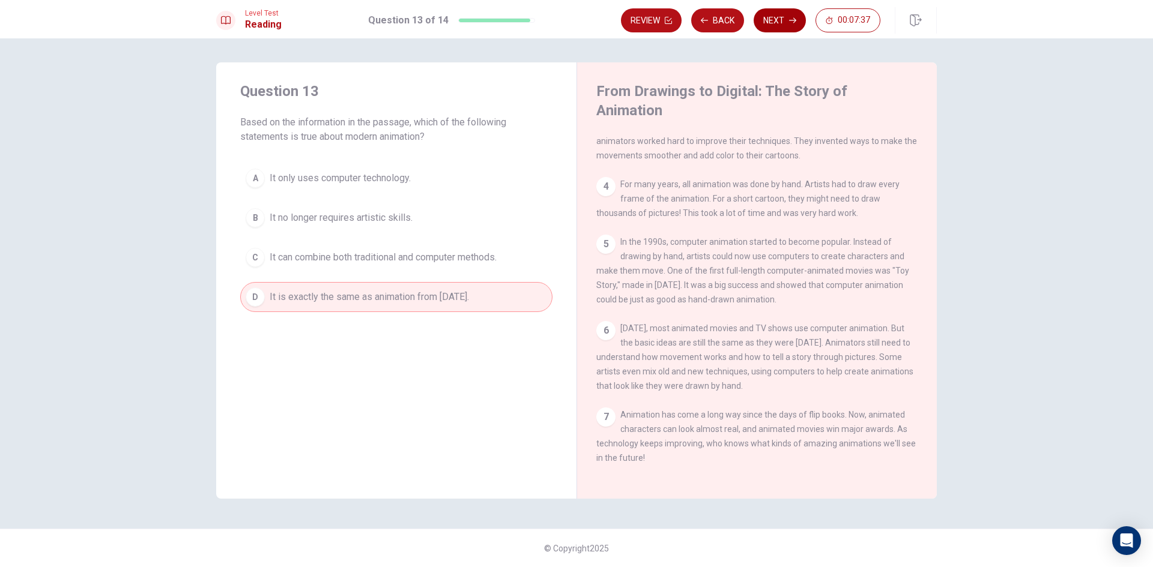
click at [774, 15] on button "Next" at bounding box center [779, 20] width 52 height 24
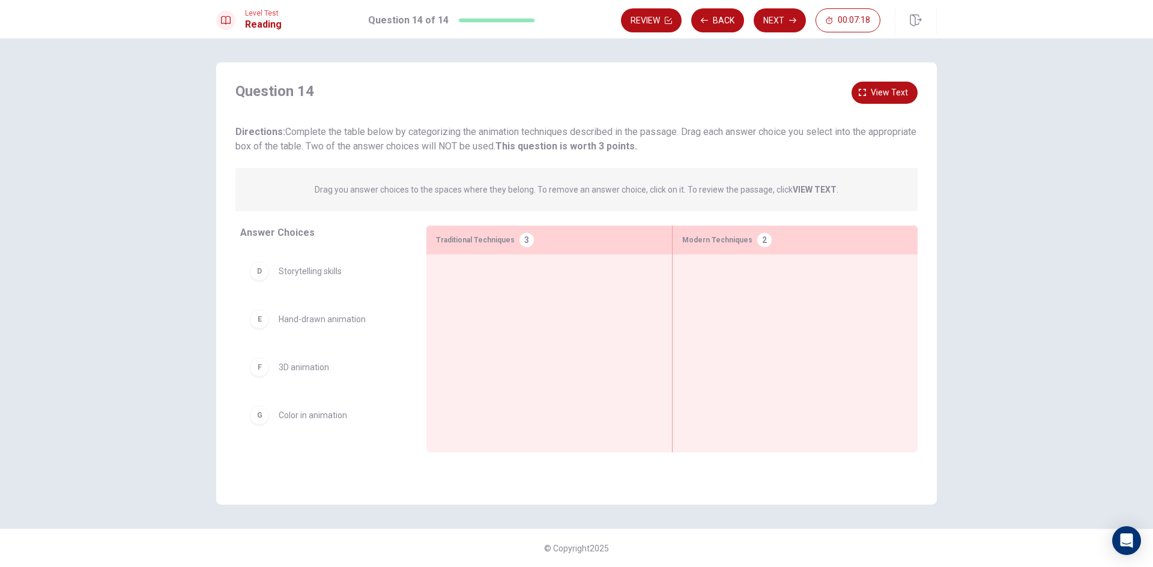
scroll to position [0, 0]
click at [321, 274] on div "A Flip books" at bounding box center [324, 268] width 148 height 19
drag, startPoint x: 315, startPoint y: 275, endPoint x: 342, endPoint y: 272, distance: 27.2
drag, startPoint x: 314, startPoint y: 277, endPoint x: 773, endPoint y: 297, distance: 459.7
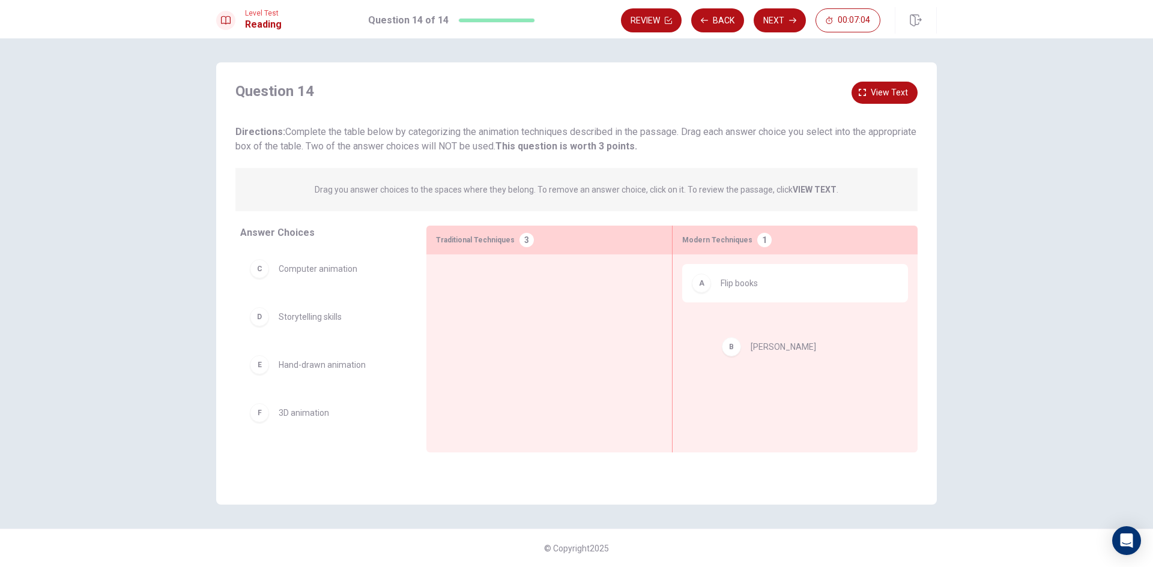
drag, startPoint x: 301, startPoint y: 273, endPoint x: 789, endPoint y: 345, distance: 493.3
drag, startPoint x: 331, startPoint y: 267, endPoint x: 536, endPoint y: 285, distance: 206.2
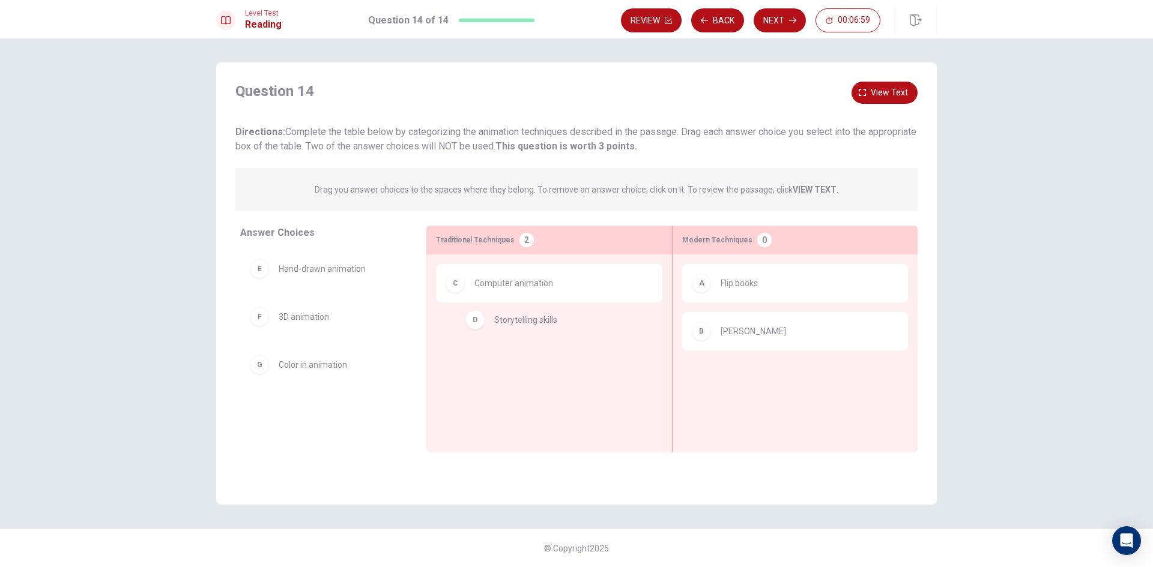
drag, startPoint x: 321, startPoint y: 273, endPoint x: 545, endPoint y: 329, distance: 231.5
drag, startPoint x: 298, startPoint y: 325, endPoint x: 510, endPoint y: 387, distance: 220.2
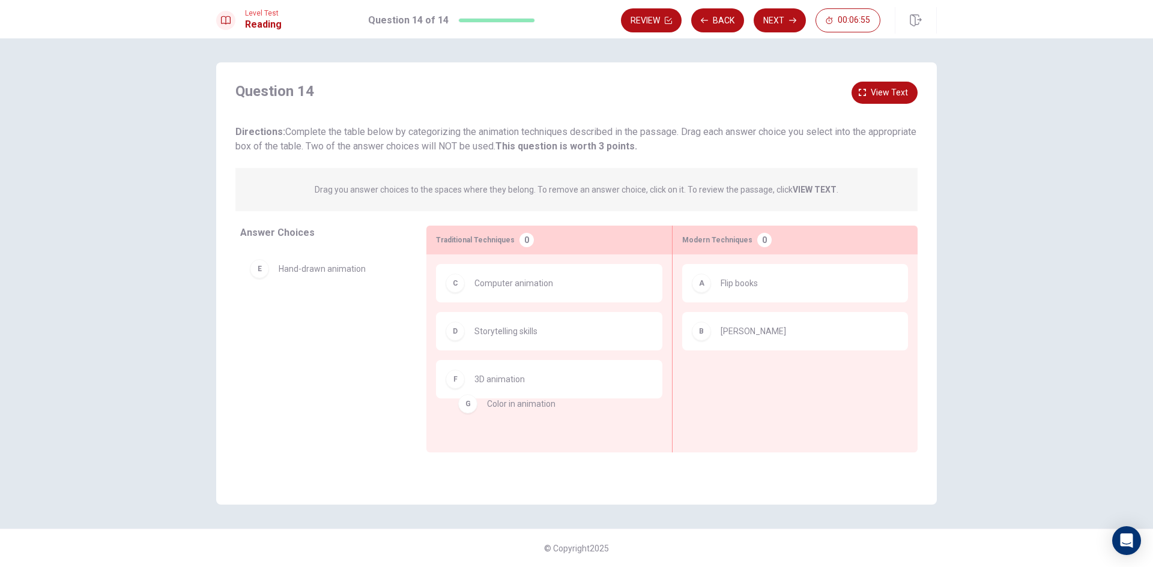
drag, startPoint x: 303, startPoint y: 327, endPoint x: 536, endPoint y: 424, distance: 253.2
drag, startPoint x: 286, startPoint y: 321, endPoint x: 508, endPoint y: 432, distance: 247.8
drag, startPoint x: 325, startPoint y: 290, endPoint x: 445, endPoint y: 331, distance: 126.8
click at [445, 331] on div "Answer Choices E Hand-drawn animation G Color in animation Traditional Techniqu…" at bounding box center [576, 339] width 720 height 227
drag, startPoint x: 326, startPoint y: 283, endPoint x: 753, endPoint y: 402, distance: 443.5
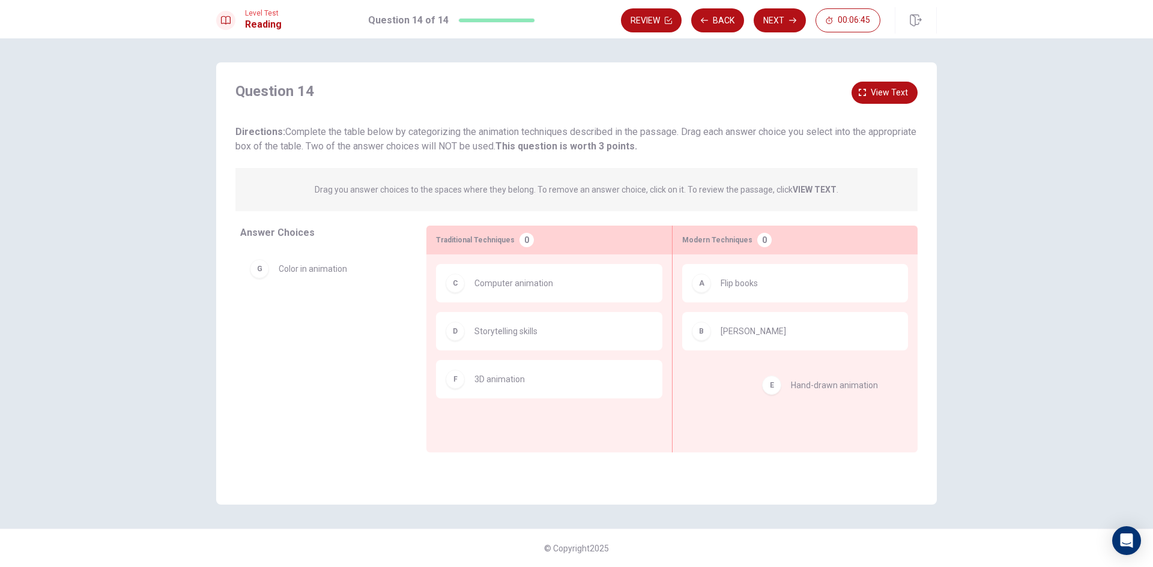
drag, startPoint x: 260, startPoint y: 268, endPoint x: 775, endPoint y: 389, distance: 529.1
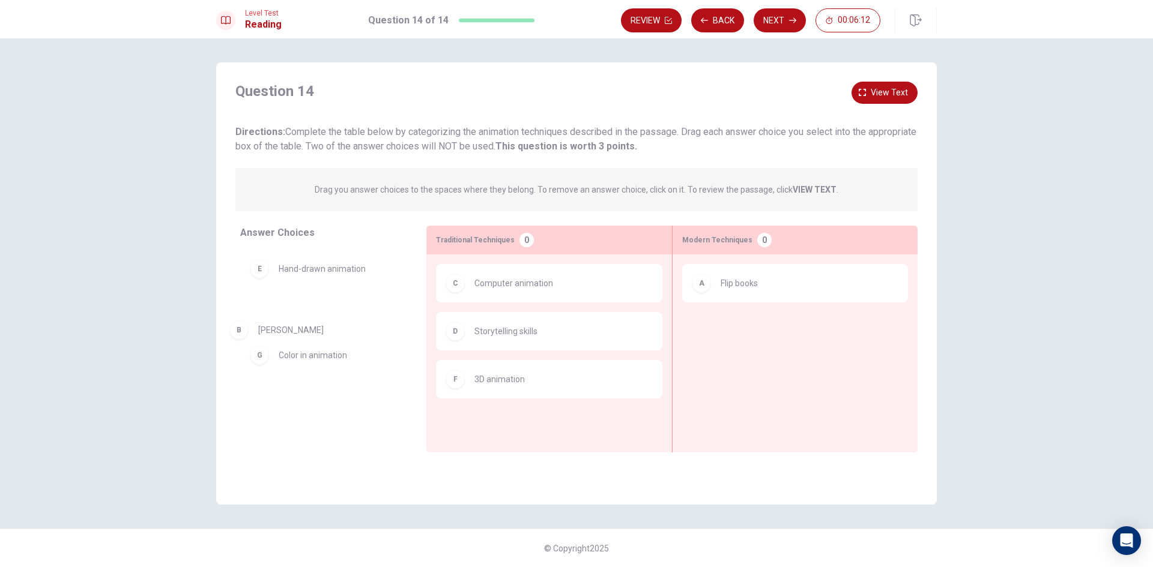
drag, startPoint x: 740, startPoint y: 328, endPoint x: 273, endPoint y: 330, distance: 466.5
drag, startPoint x: 286, startPoint y: 321, endPoint x: 827, endPoint y: 359, distance: 542.3
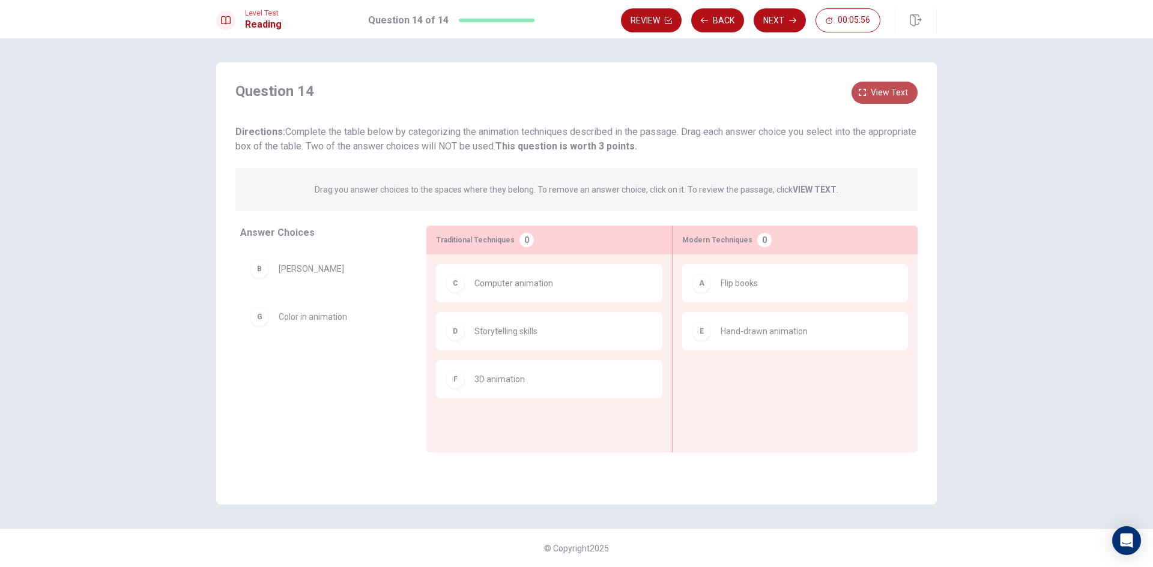
click at [886, 95] on span "View text" at bounding box center [889, 92] width 37 height 15
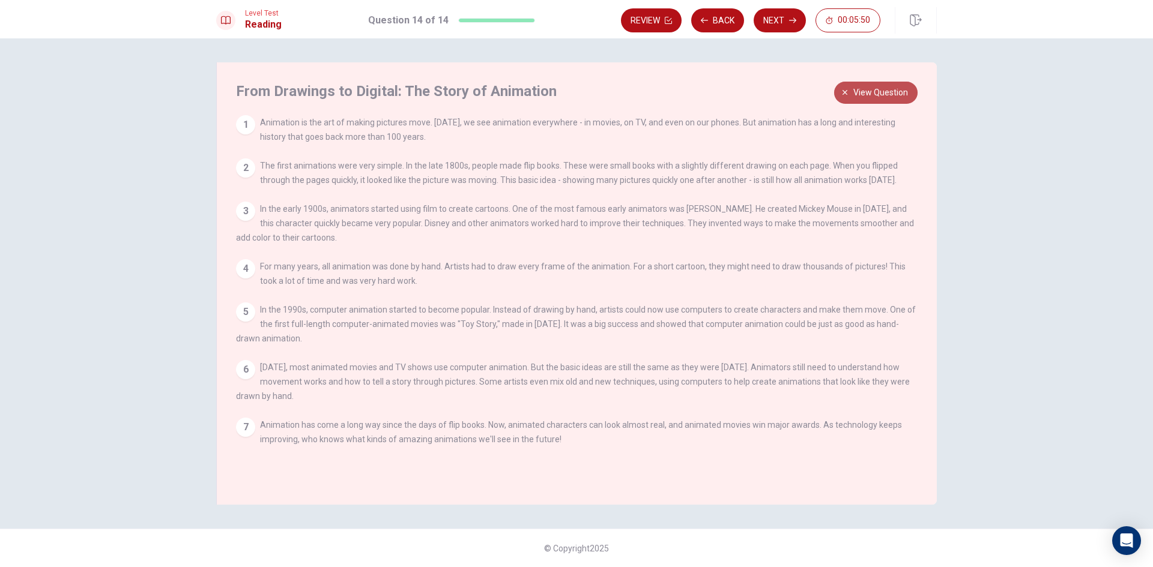
click at [886, 95] on span "View question" at bounding box center [880, 92] width 55 height 15
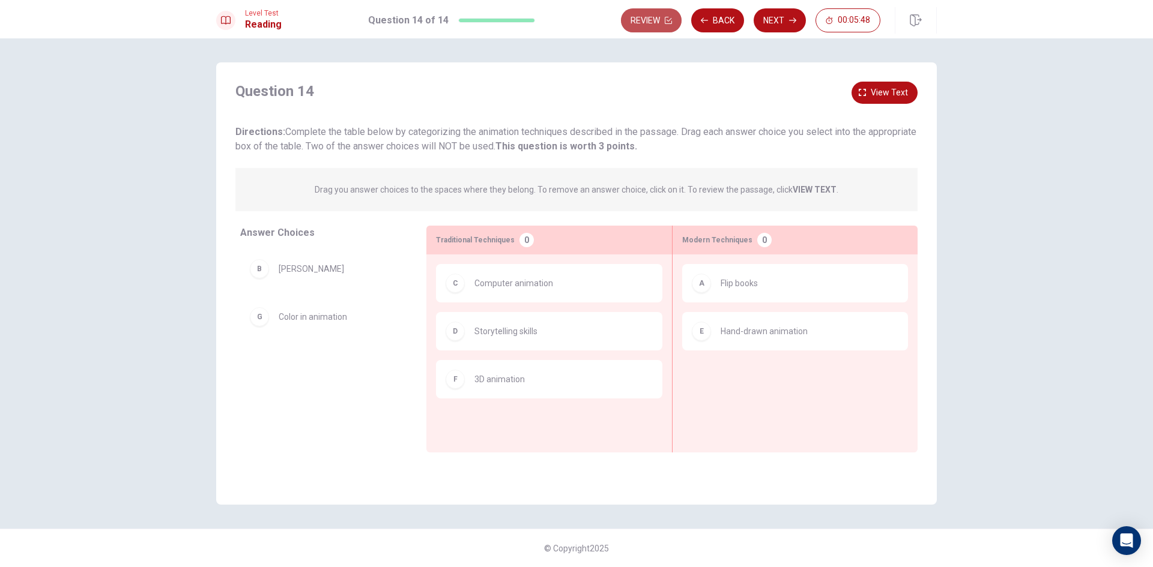
click at [671, 17] on icon "button" at bounding box center [668, 20] width 7 height 7
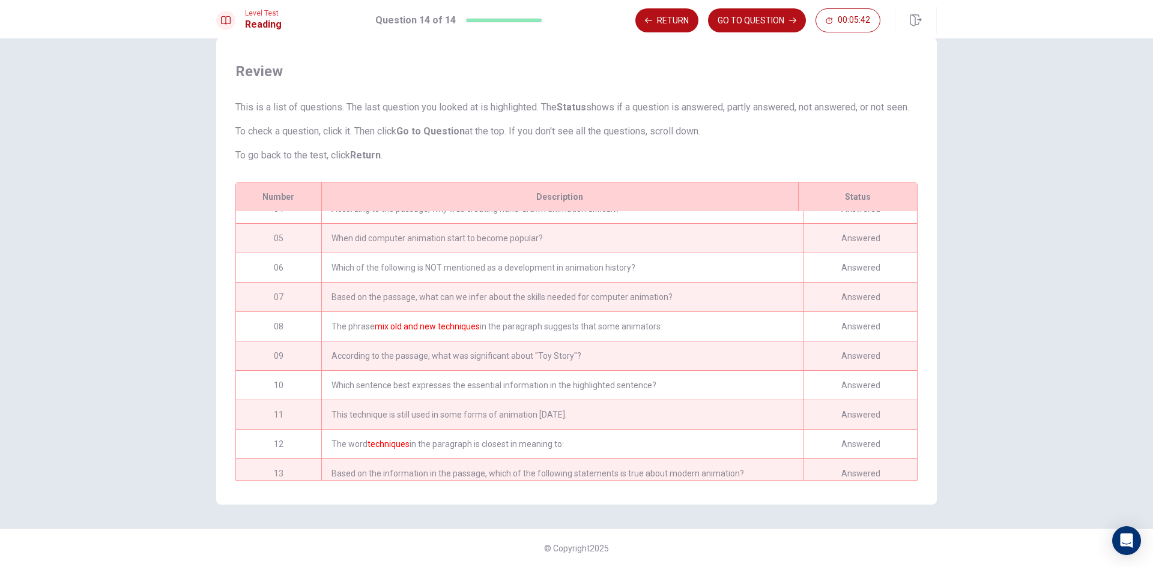
scroll to position [168, 0]
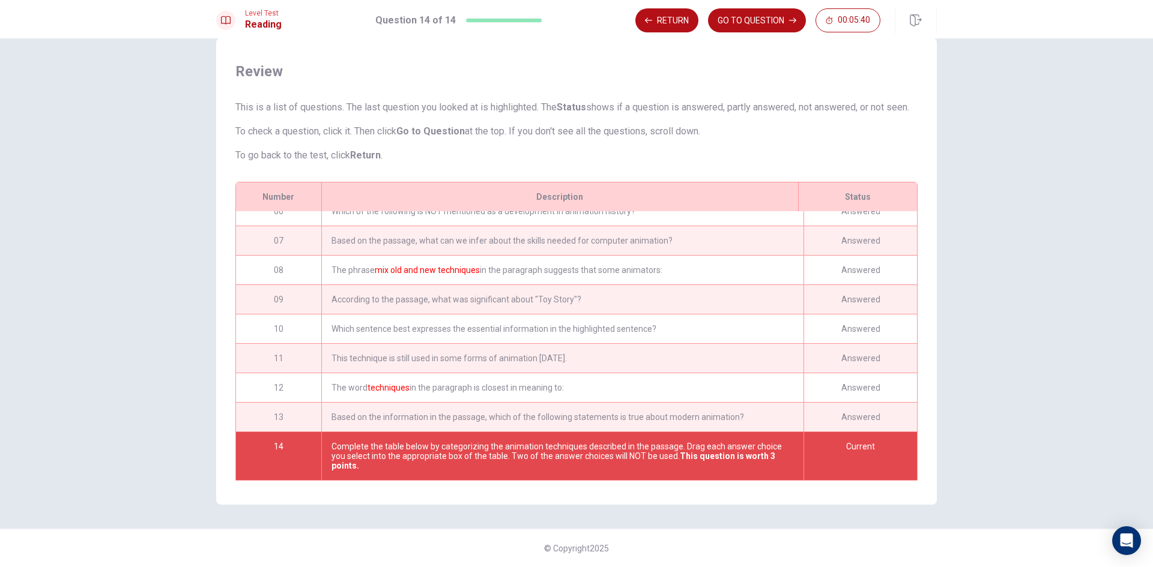
click at [837, 353] on div "Answered" at bounding box center [859, 358] width 113 height 29
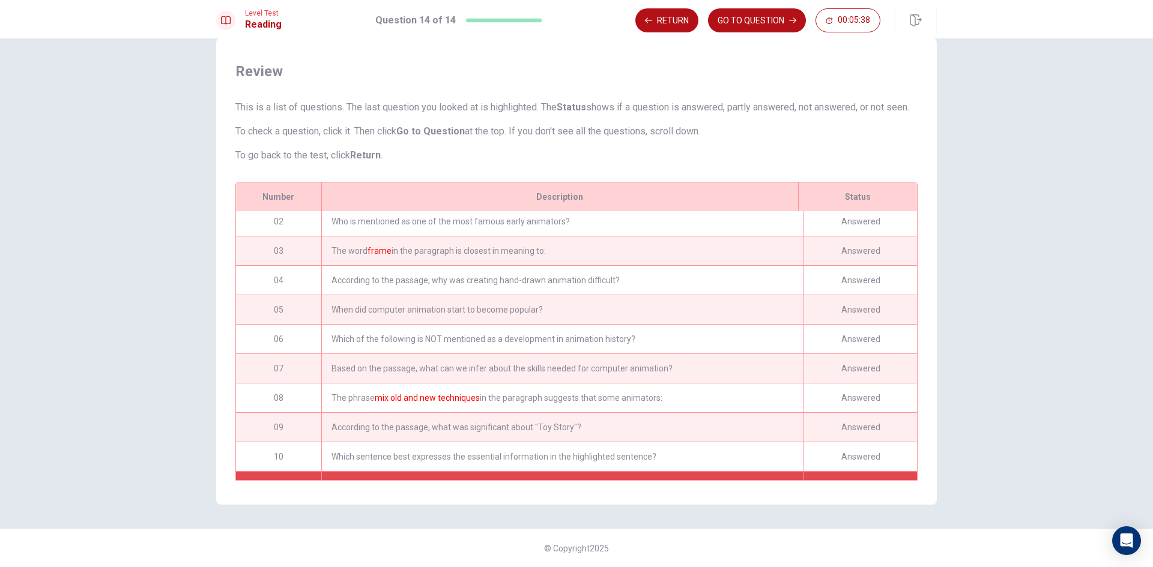
scroll to position [0, 0]
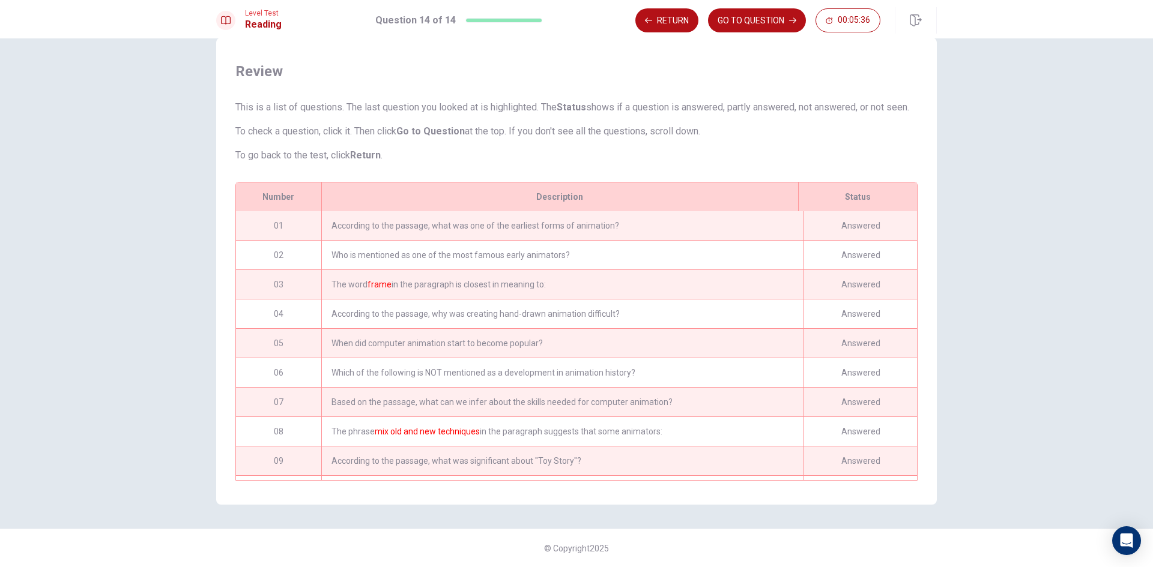
click at [839, 300] on div "Answered" at bounding box center [859, 314] width 113 height 29
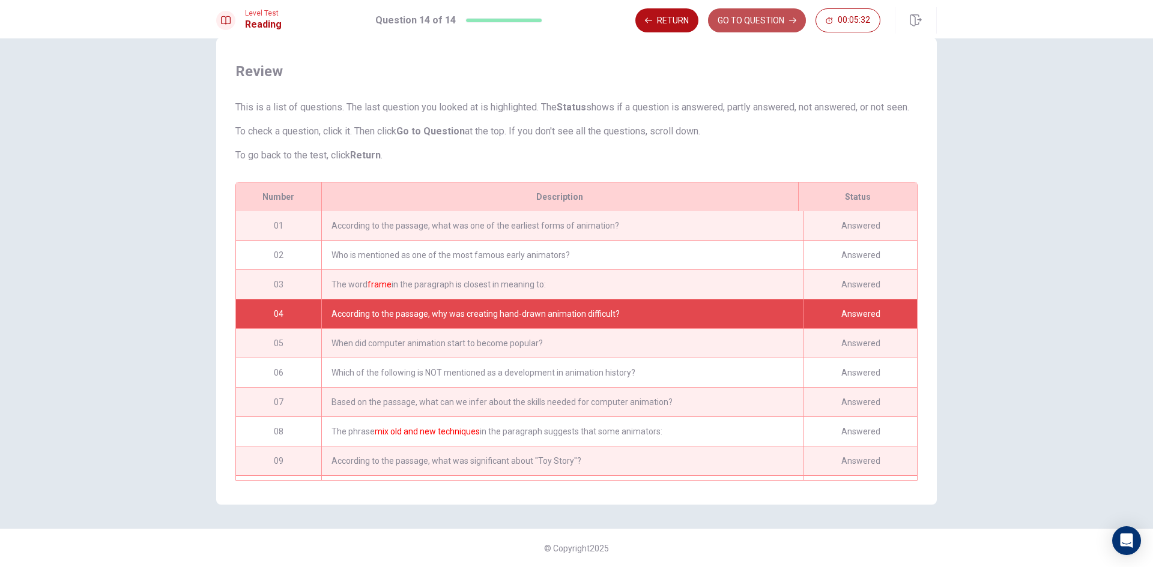
click at [743, 25] on button "GO TO QUESTION" at bounding box center [757, 20] width 98 height 24
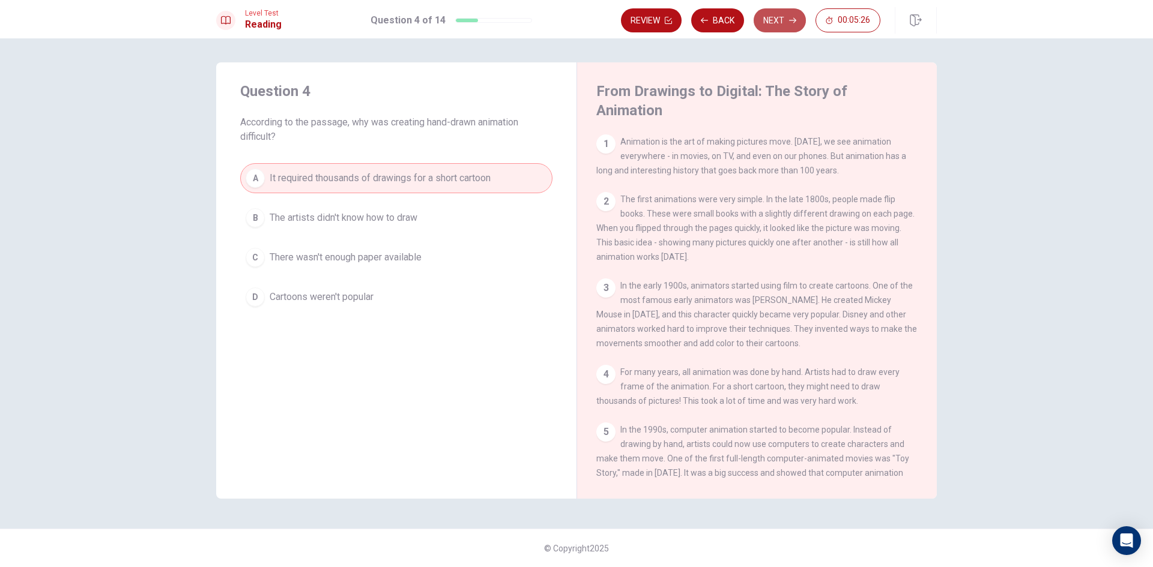
click at [783, 27] on button "Next" at bounding box center [779, 20] width 52 height 24
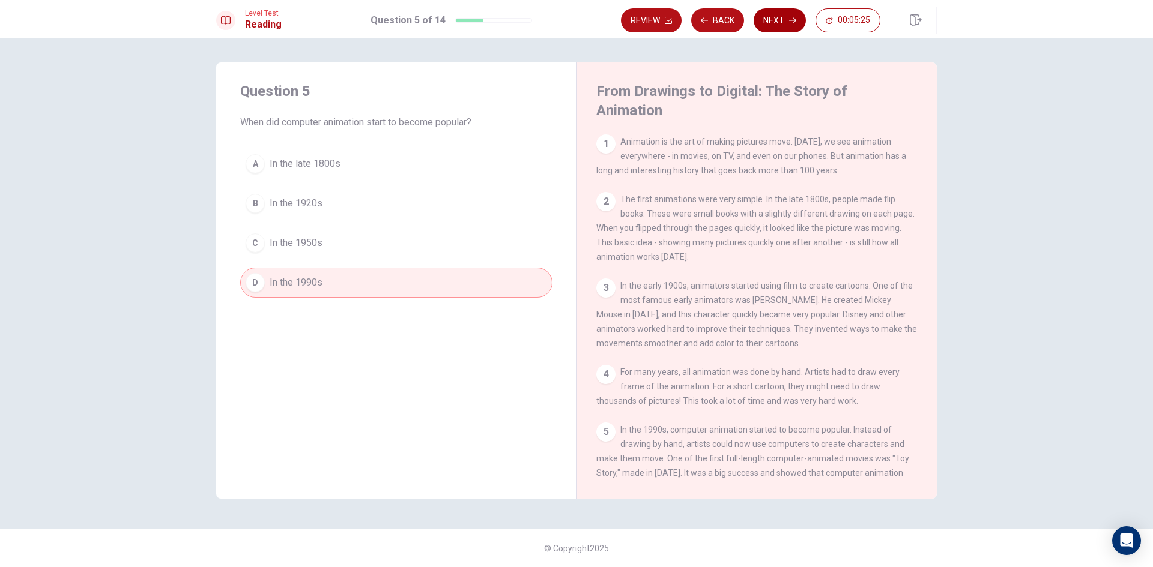
click at [783, 27] on button "Next" at bounding box center [779, 20] width 52 height 24
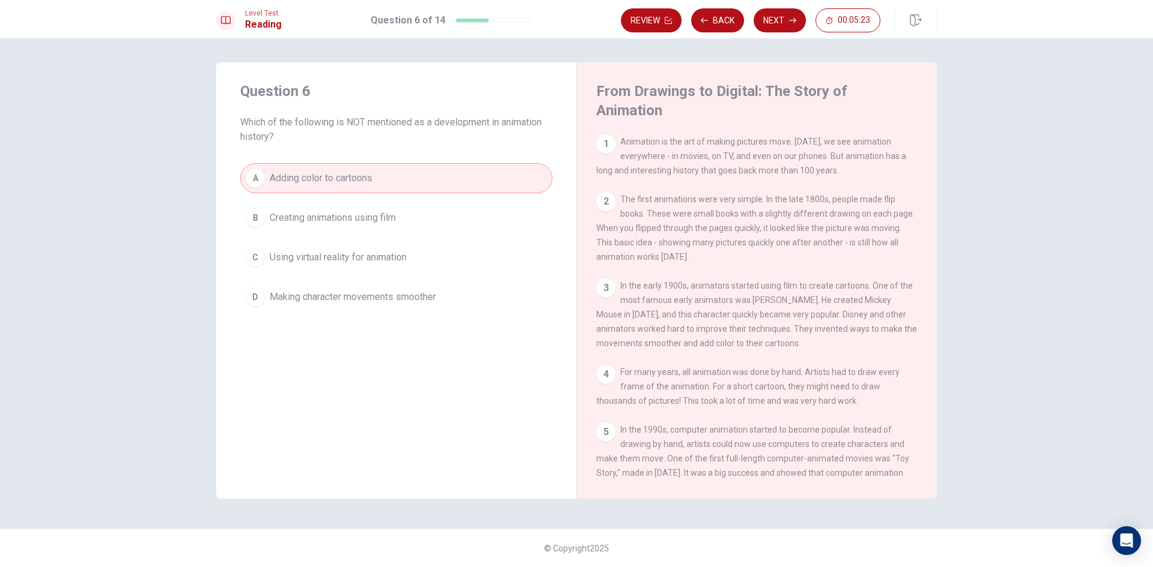
click at [783, 25] on button "Next" at bounding box center [779, 20] width 52 height 24
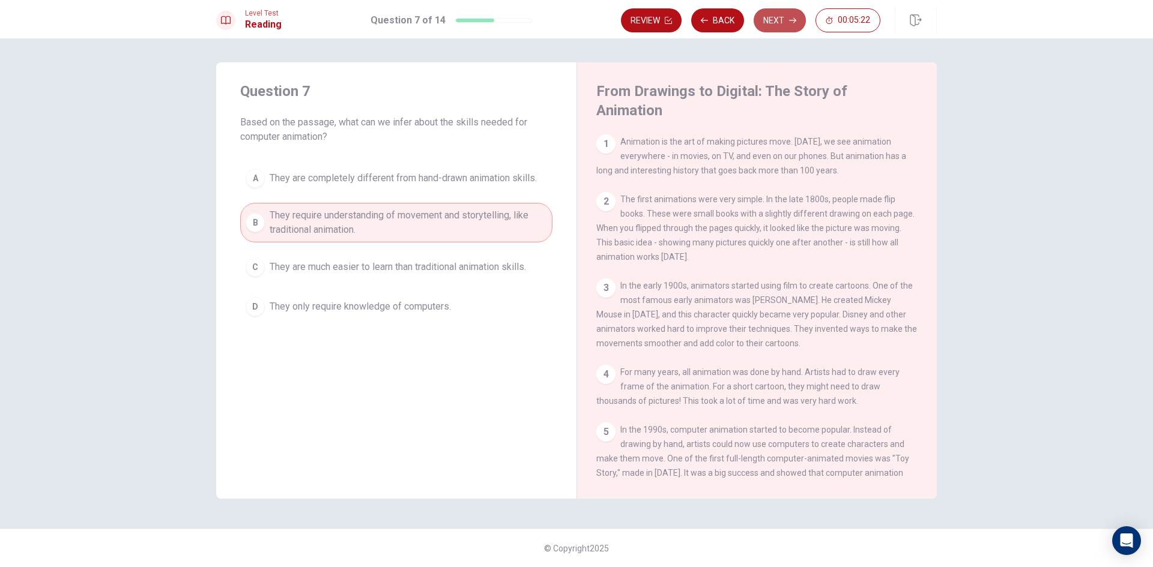
click at [783, 25] on button "Next" at bounding box center [779, 20] width 52 height 24
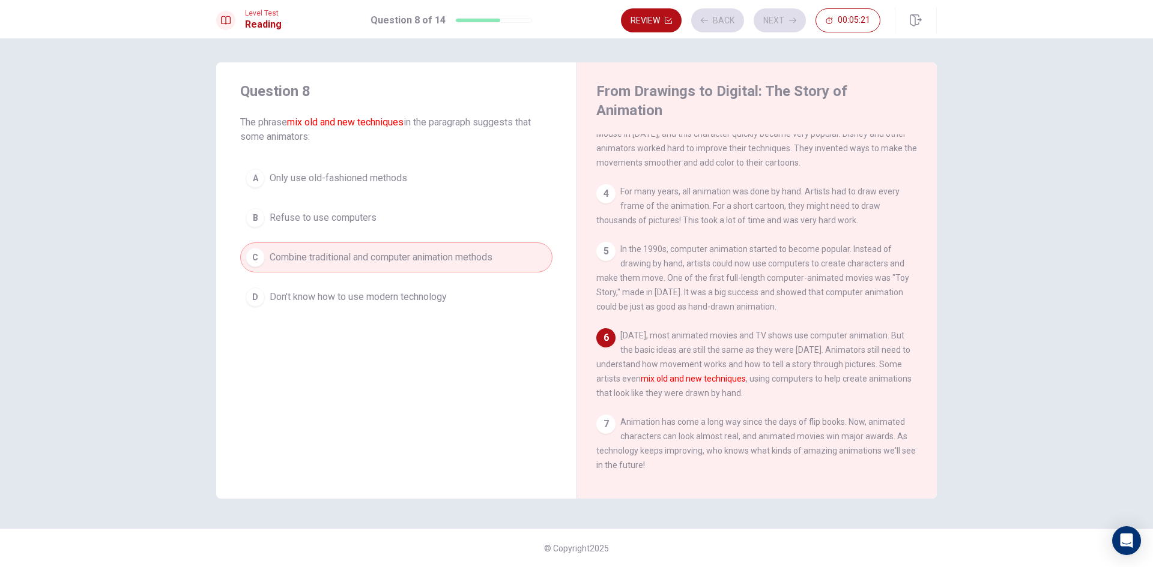
scroll to position [206, 0]
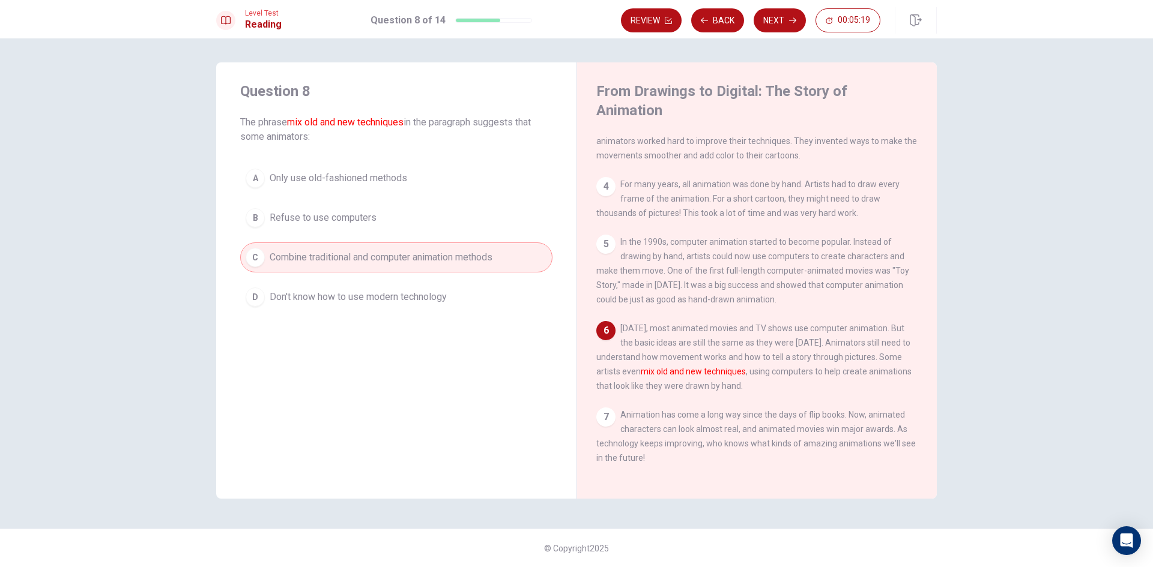
click at [783, 25] on button "Next" at bounding box center [779, 20] width 52 height 24
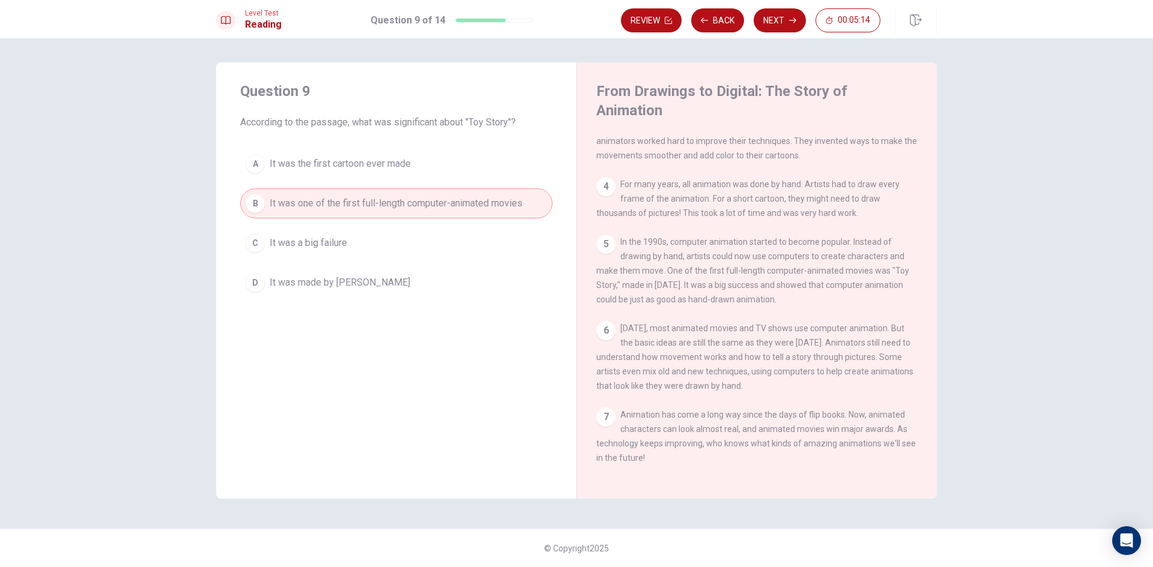
click at [783, 25] on button "Next" at bounding box center [779, 20] width 52 height 24
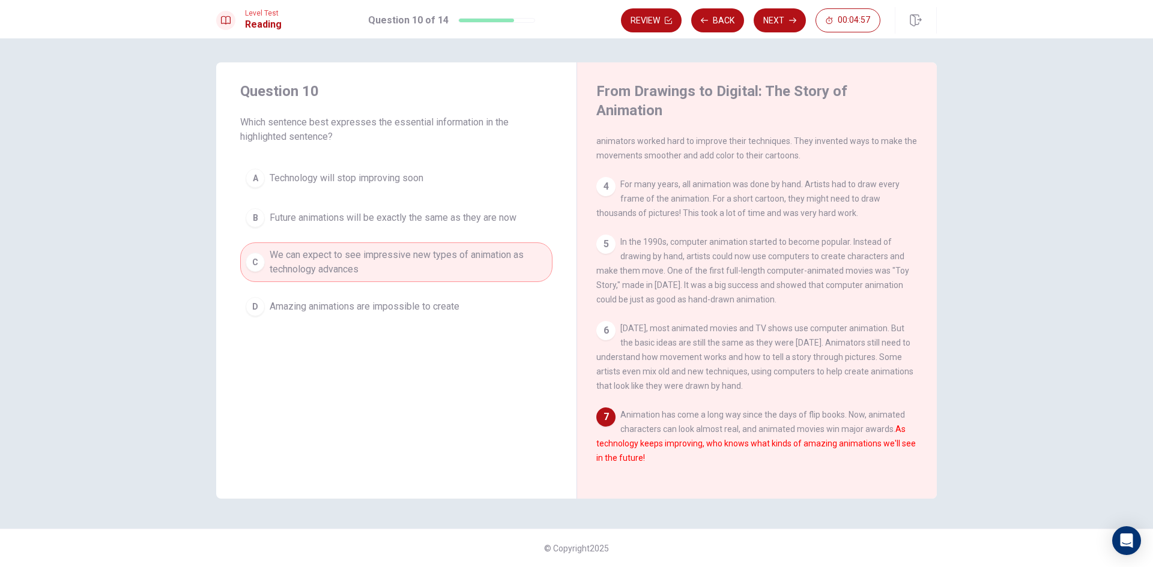
click at [783, 25] on button "Next" at bounding box center [779, 20] width 52 height 24
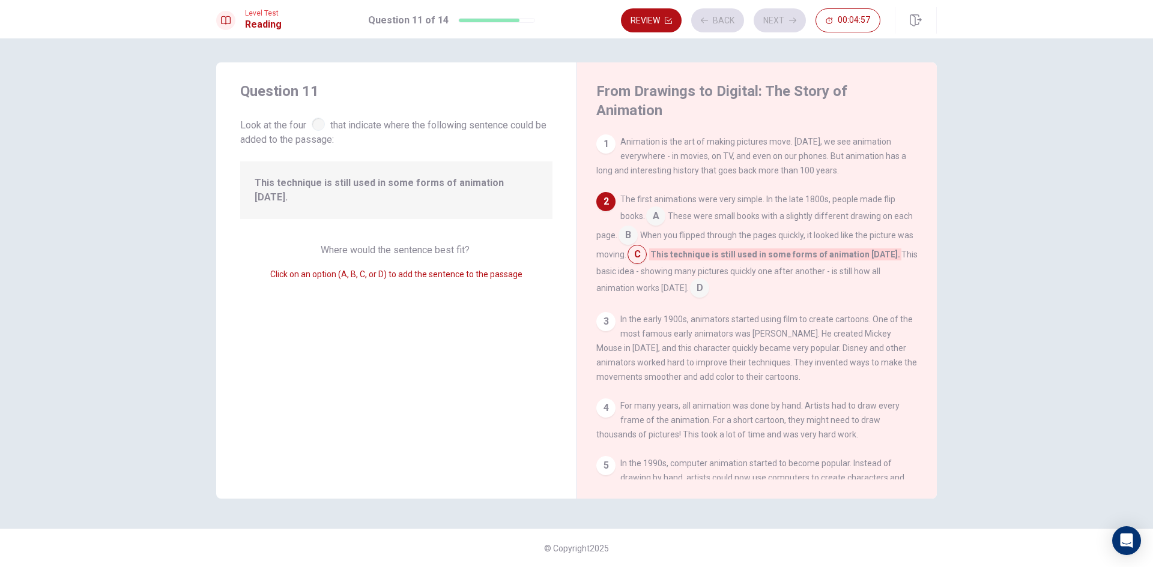
scroll to position [59, 0]
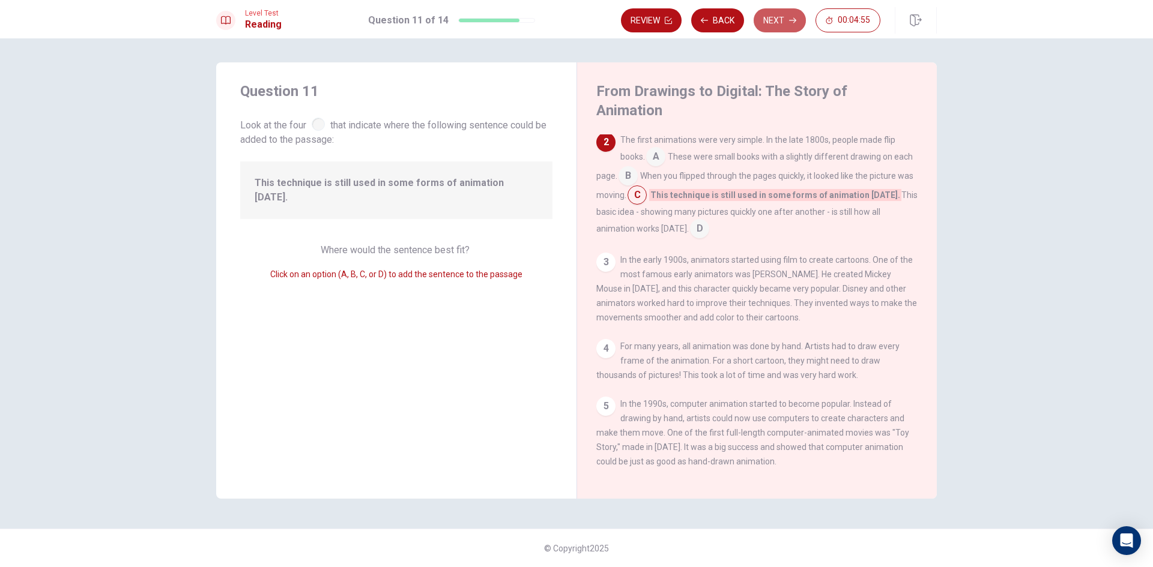
click at [783, 25] on button "Next" at bounding box center [779, 20] width 52 height 24
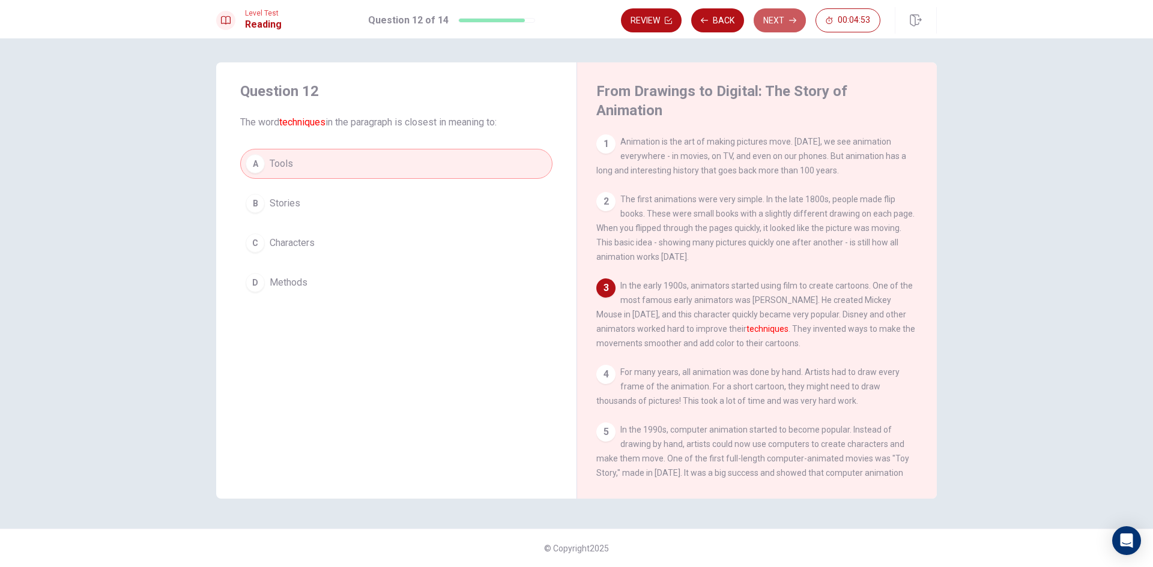
click at [783, 25] on button "Next" at bounding box center [779, 20] width 52 height 24
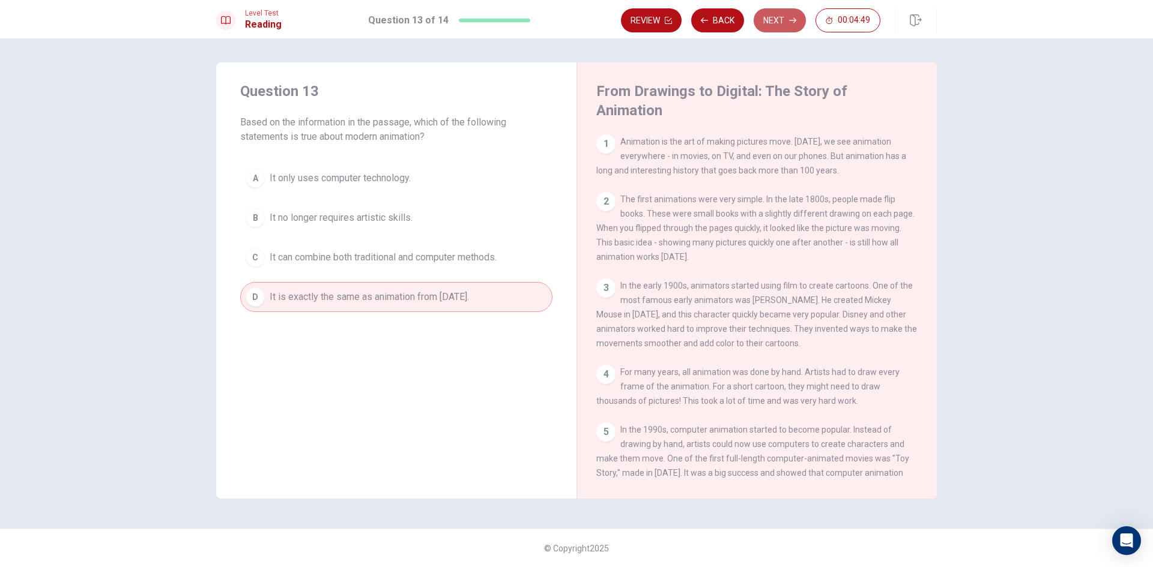
click at [783, 25] on button "Next" at bounding box center [779, 20] width 52 height 24
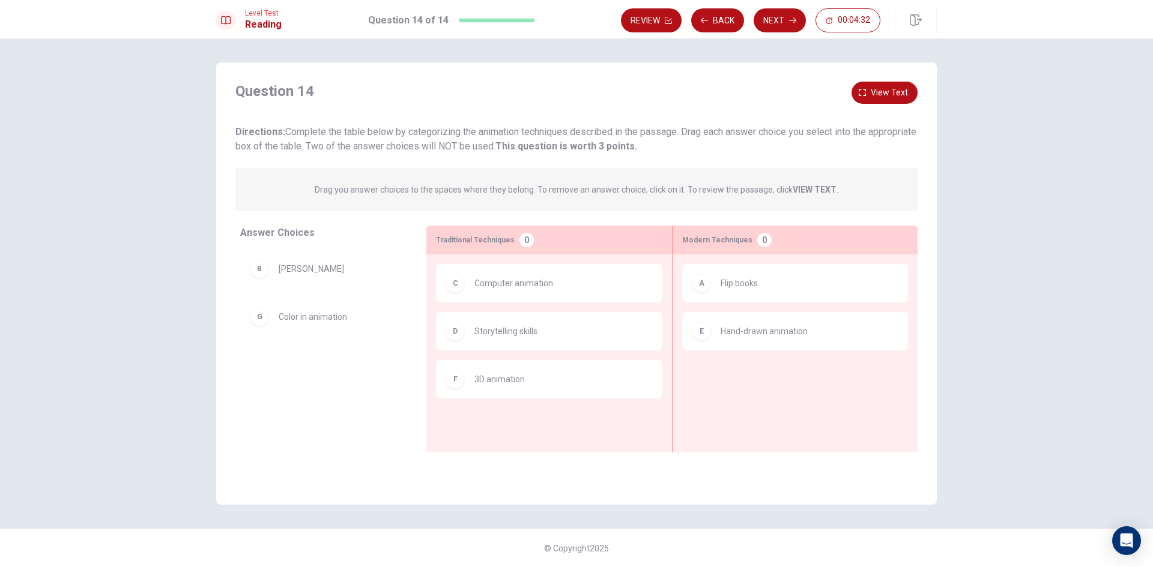
click at [707, 289] on div "A" at bounding box center [701, 283] width 19 height 19
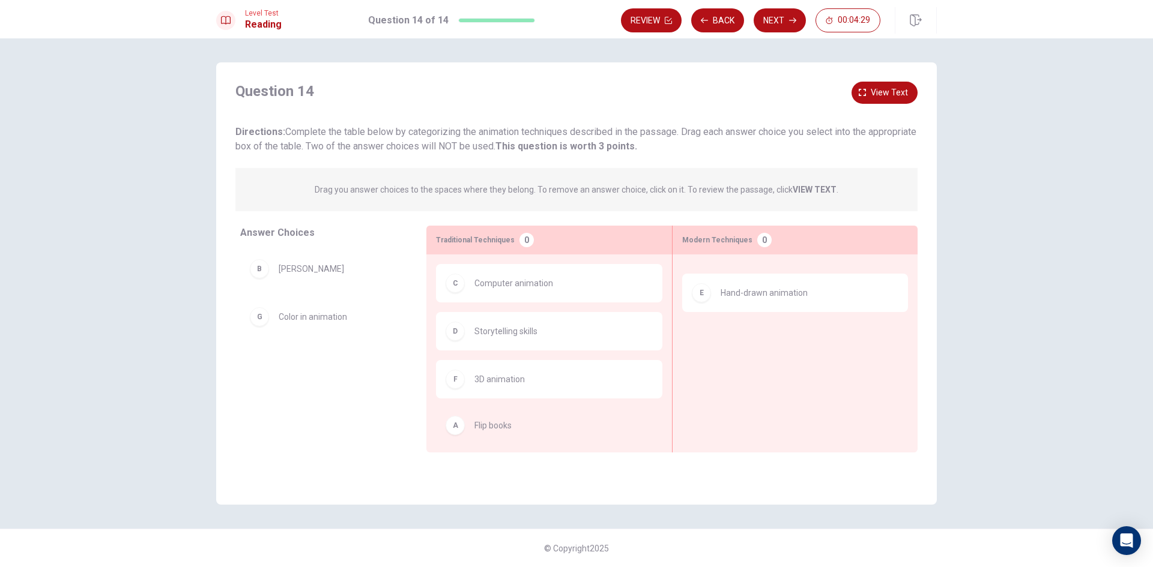
drag, startPoint x: 706, startPoint y: 294, endPoint x: 455, endPoint y: 440, distance: 290.6
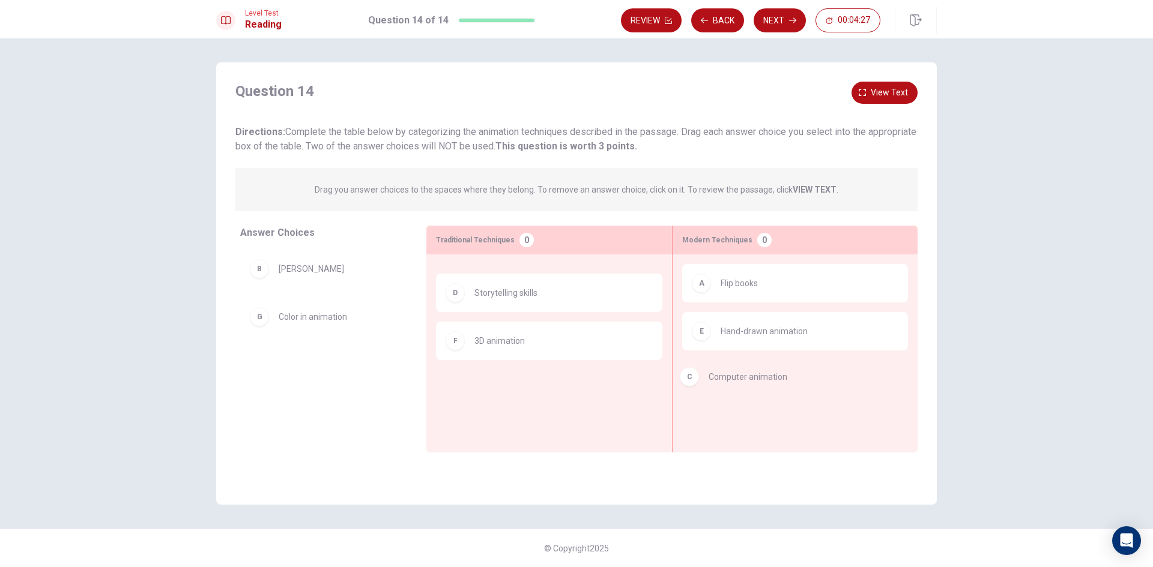
drag, startPoint x: 511, startPoint y: 291, endPoint x: 752, endPoint y: 379, distance: 257.2
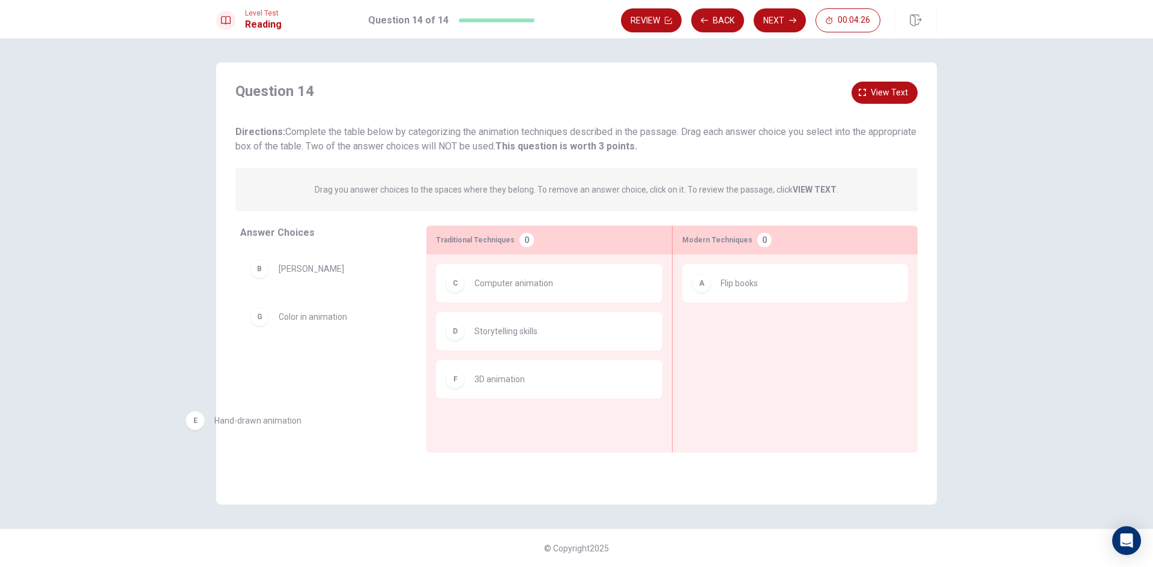
drag, startPoint x: 607, startPoint y: 372, endPoint x: 205, endPoint y: 427, distance: 405.4
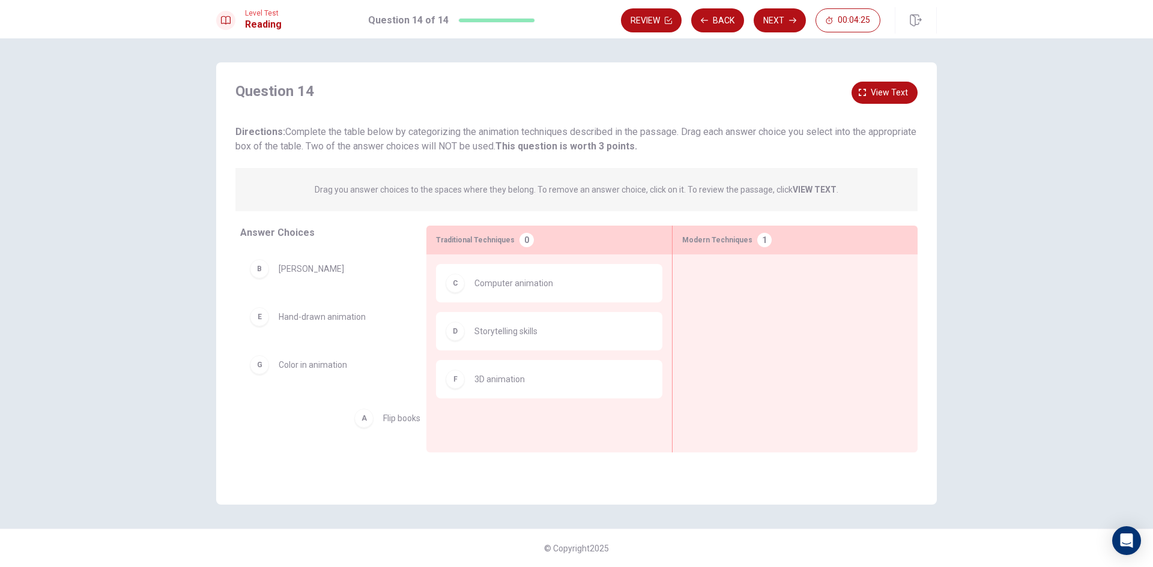
drag, startPoint x: 747, startPoint y: 303, endPoint x: 332, endPoint y: 461, distance: 444.7
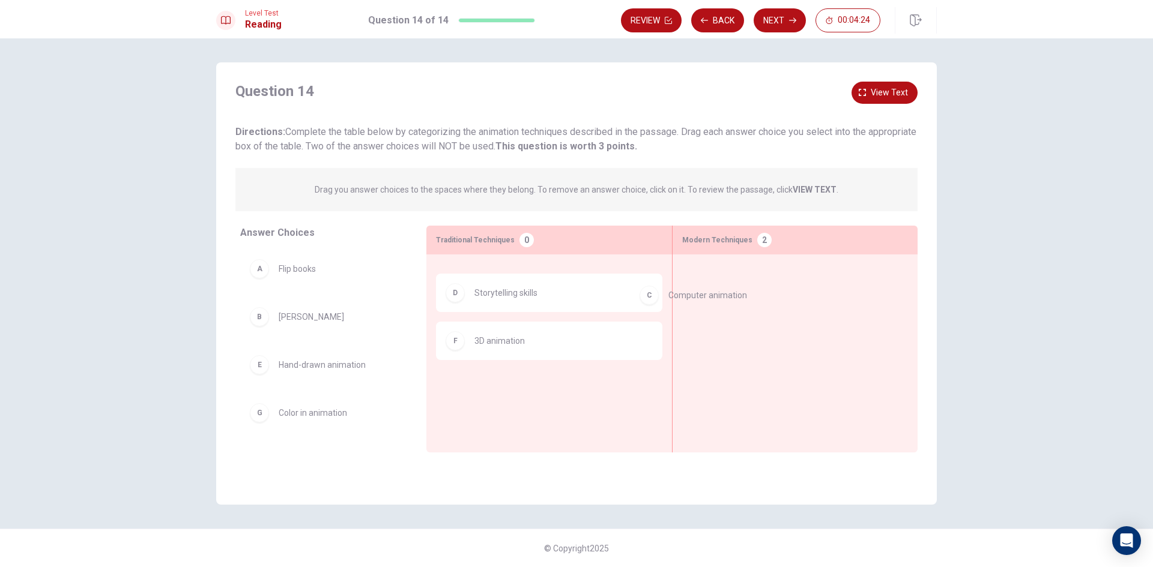
drag, startPoint x: 498, startPoint y: 278, endPoint x: 617, endPoint y: 299, distance: 120.7
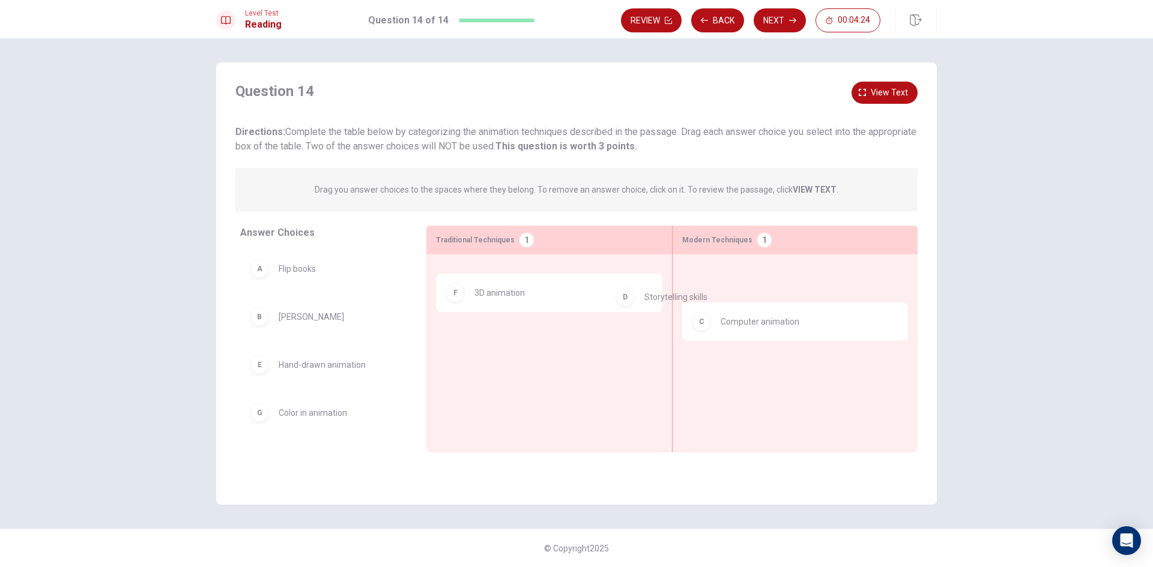
drag, startPoint x: 614, startPoint y: 301, endPoint x: 790, endPoint y: 306, distance: 176.0
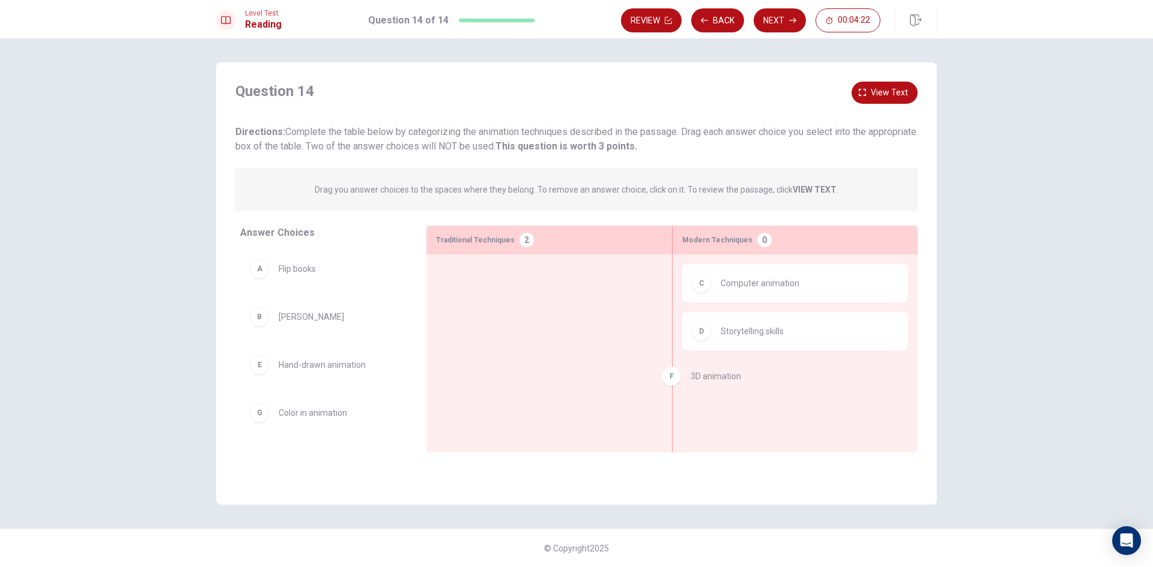
drag, startPoint x: 588, startPoint y: 289, endPoint x: 850, endPoint y: 391, distance: 281.3
drag, startPoint x: 485, startPoint y: 302, endPoint x: 813, endPoint y: 419, distance: 348.1
drag, startPoint x: 459, startPoint y: 282, endPoint x: 818, endPoint y: 397, distance: 376.5
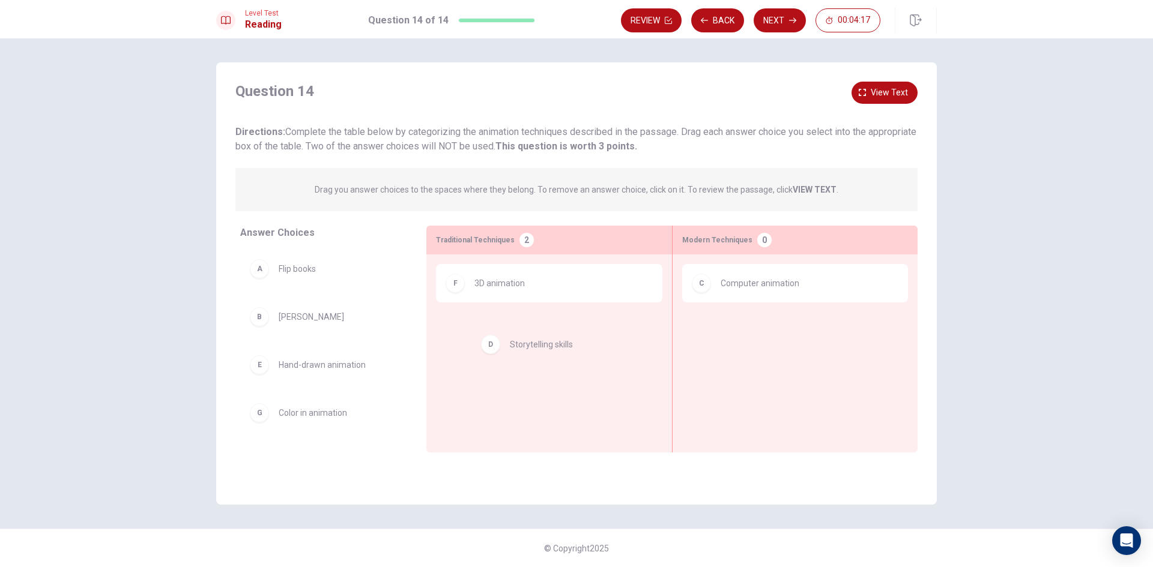
drag, startPoint x: 749, startPoint y: 342, endPoint x: 531, endPoint y: 355, distance: 218.9
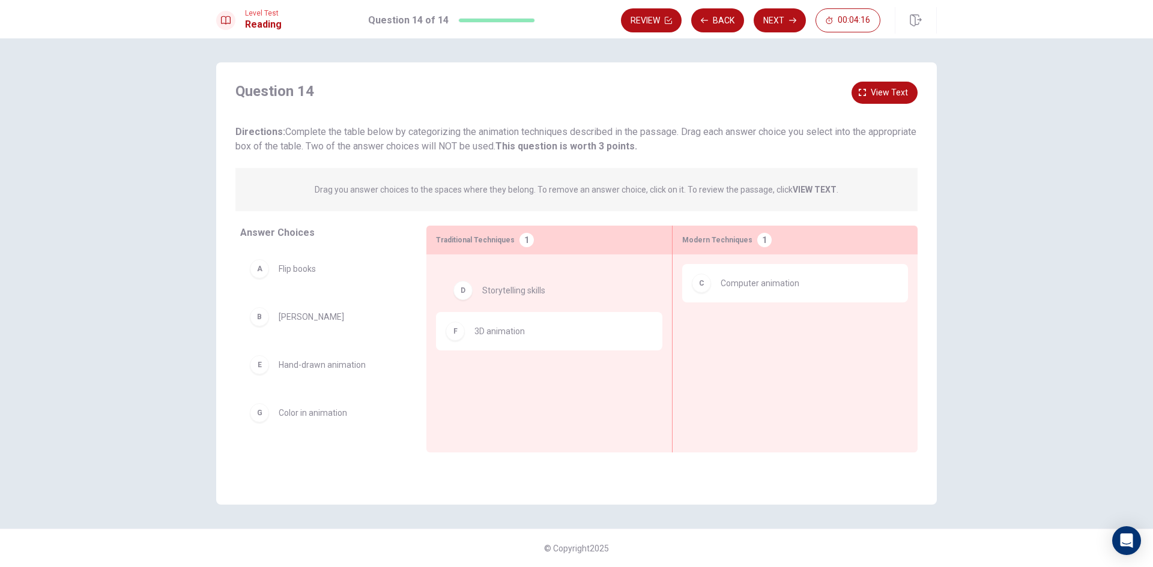
drag, startPoint x: 480, startPoint y: 283, endPoint x: 484, endPoint y: 295, distance: 12.2
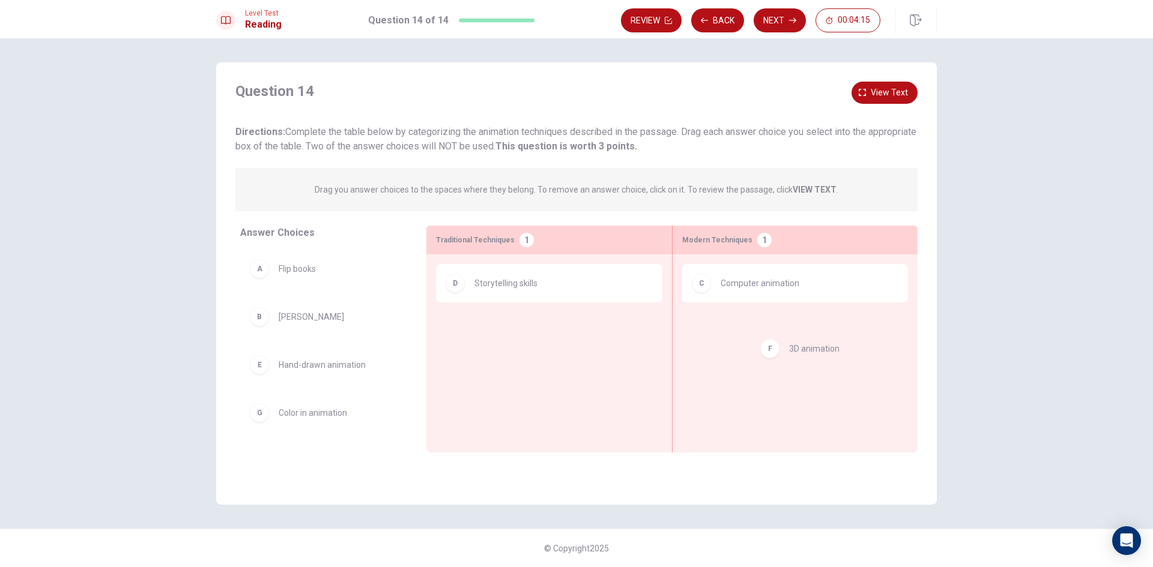
drag, startPoint x: 487, startPoint y: 336, endPoint x: 814, endPoint y: 352, distance: 326.4
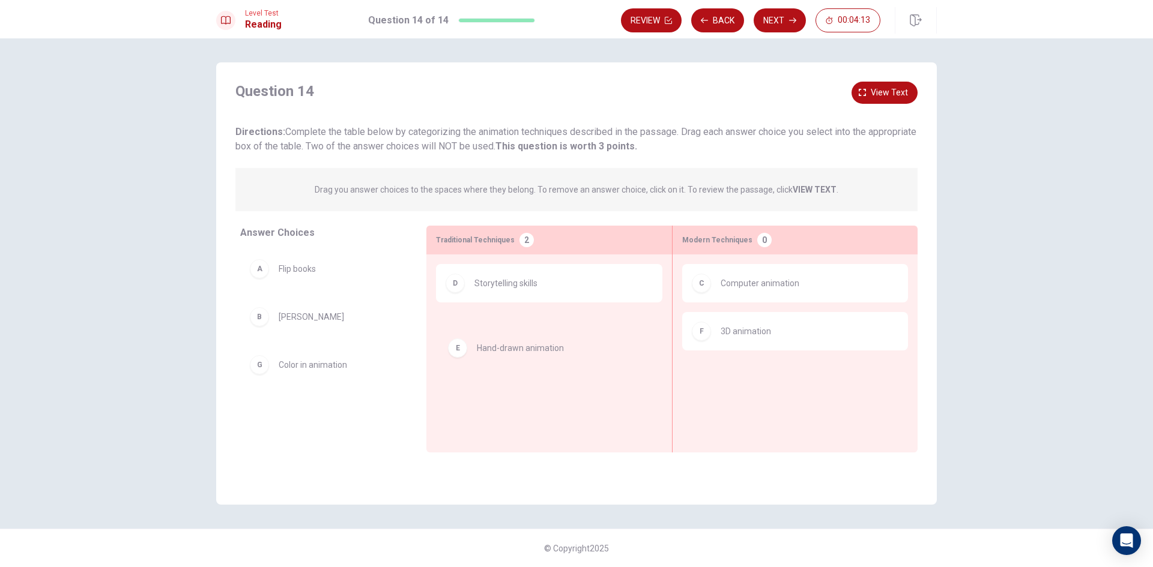
drag, startPoint x: 294, startPoint y: 370, endPoint x: 515, endPoint y: 353, distance: 221.0
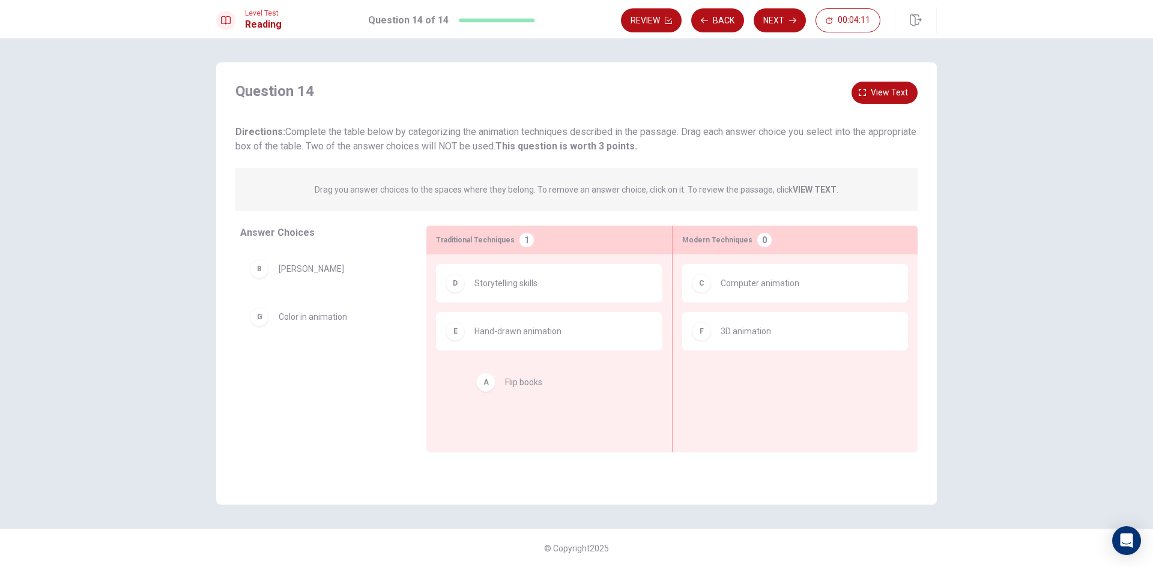
drag, startPoint x: 291, startPoint y: 280, endPoint x: 534, endPoint y: 398, distance: 269.6
drag, startPoint x: 512, startPoint y: 278, endPoint x: 328, endPoint y: 370, distance: 204.9
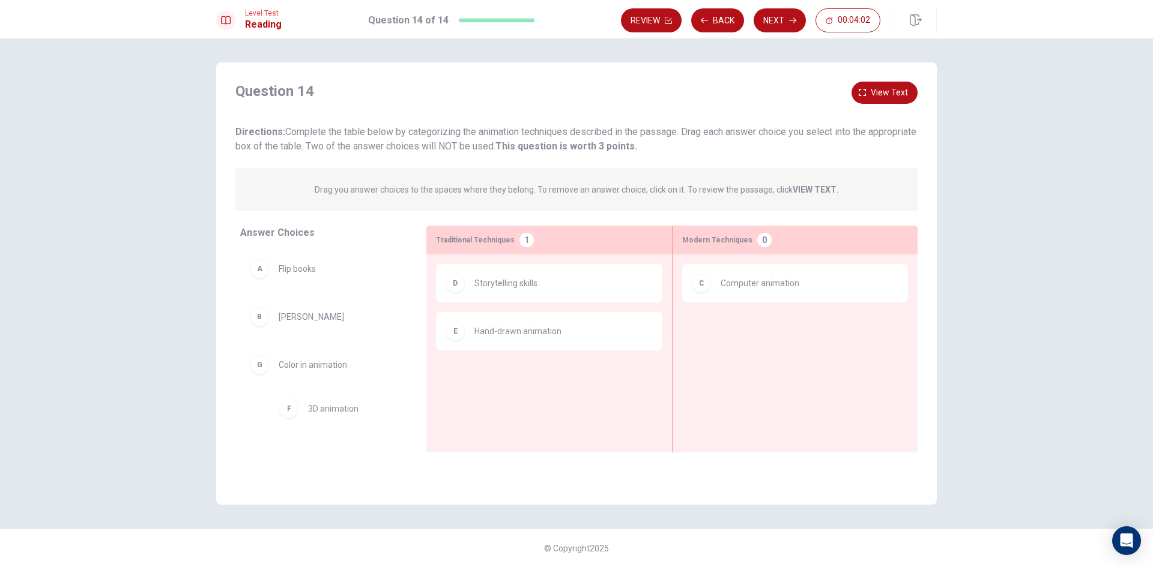
drag, startPoint x: 717, startPoint y: 342, endPoint x: 299, endPoint y: 425, distance: 426.6
drag, startPoint x: 293, startPoint y: 279, endPoint x: 522, endPoint y: 396, distance: 257.8
drag, startPoint x: 486, startPoint y: 337, endPoint x: 279, endPoint y: 319, distance: 207.9
drag, startPoint x: 286, startPoint y: 317, endPoint x: 817, endPoint y: 357, distance: 532.2
drag, startPoint x: 694, startPoint y: 373, endPoint x: 307, endPoint y: 343, distance: 387.8
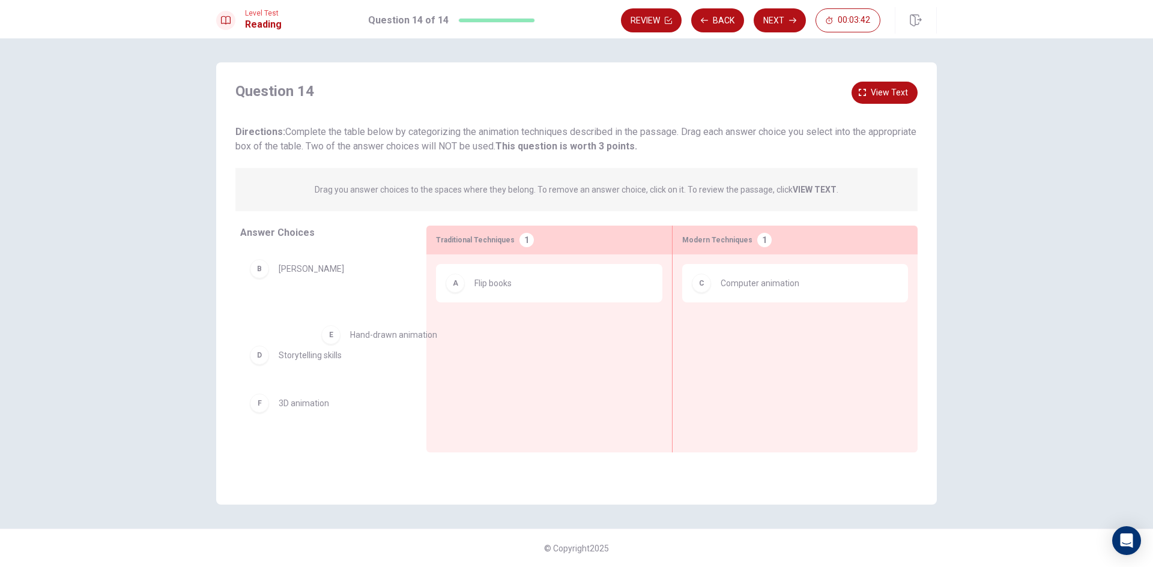
drag, startPoint x: 471, startPoint y: 340, endPoint x: 343, endPoint y: 349, distance: 128.8
drag, startPoint x: 300, startPoint y: 370, endPoint x: 569, endPoint y: 343, distance: 270.9
drag, startPoint x: 516, startPoint y: 333, endPoint x: 246, endPoint y: 395, distance: 276.7
drag, startPoint x: 328, startPoint y: 374, endPoint x: 532, endPoint y: 342, distance: 206.7
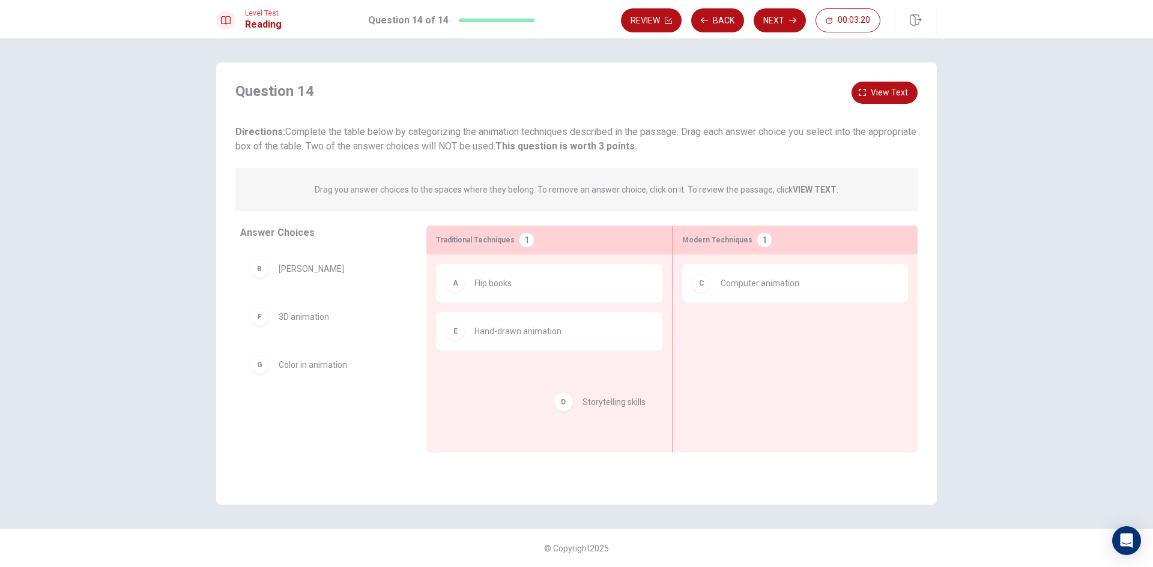
drag, startPoint x: 311, startPoint y: 324, endPoint x: 624, endPoint y: 414, distance: 325.3
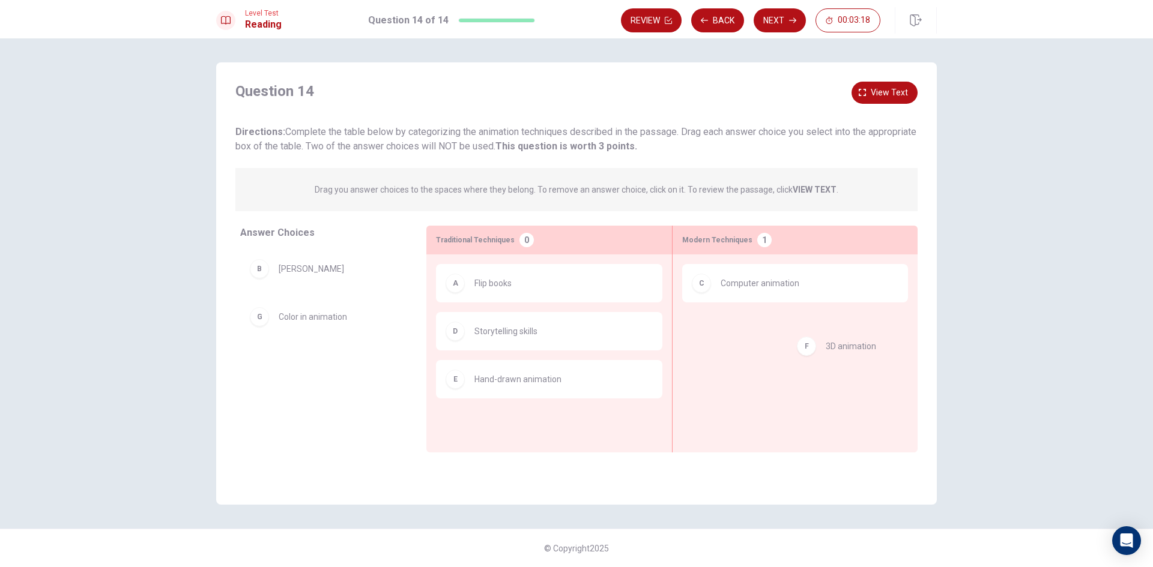
drag, startPoint x: 295, startPoint y: 320, endPoint x: 856, endPoint y: 398, distance: 566.2
drag, startPoint x: 826, startPoint y: 333, endPoint x: 376, endPoint y: 402, distance: 454.4
drag, startPoint x: 325, startPoint y: 369, endPoint x: 805, endPoint y: 334, distance: 481.6
drag, startPoint x: 749, startPoint y: 343, endPoint x: 307, endPoint y: 387, distance: 444.0
drag, startPoint x: 300, startPoint y: 325, endPoint x: 786, endPoint y: 343, distance: 486.7
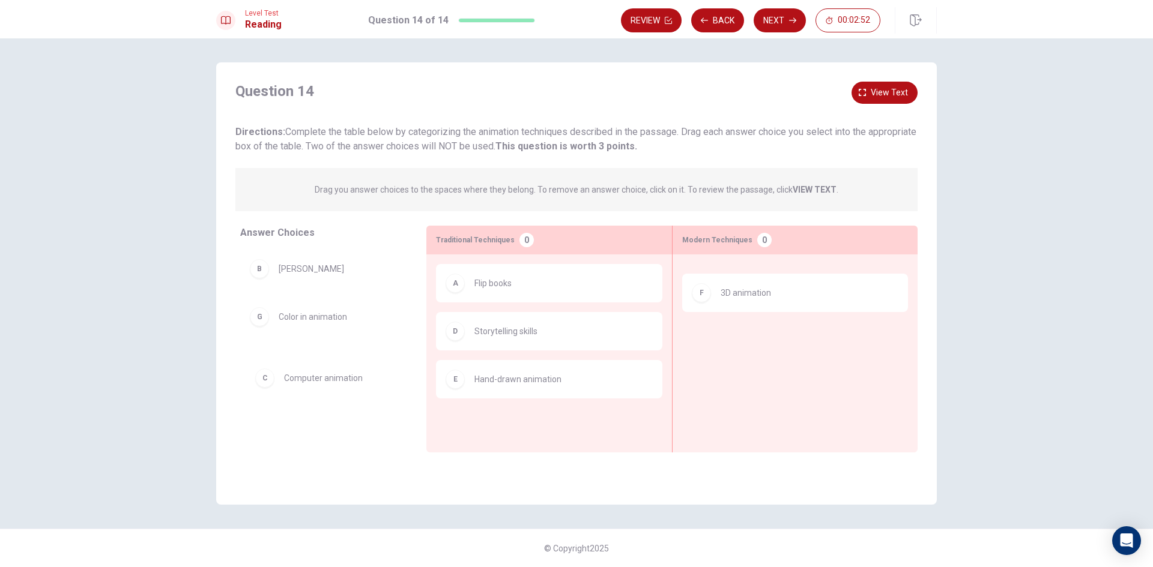
drag, startPoint x: 776, startPoint y: 291, endPoint x: 337, endPoint y: 387, distance: 449.8
drag, startPoint x: 328, startPoint y: 362, endPoint x: 798, endPoint y: 337, distance: 471.4
drag, startPoint x: 798, startPoint y: 340, endPoint x: 358, endPoint y: 373, distance: 441.9
drag, startPoint x: 310, startPoint y: 324, endPoint x: 837, endPoint y: 339, distance: 526.7
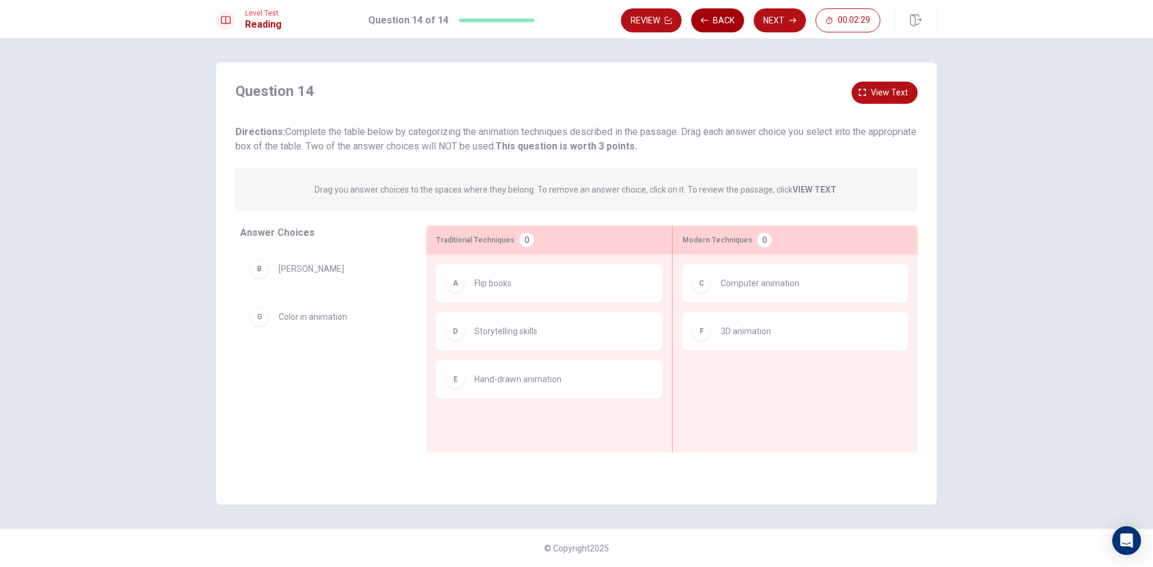
click at [726, 20] on button "Back" at bounding box center [717, 20] width 53 height 24
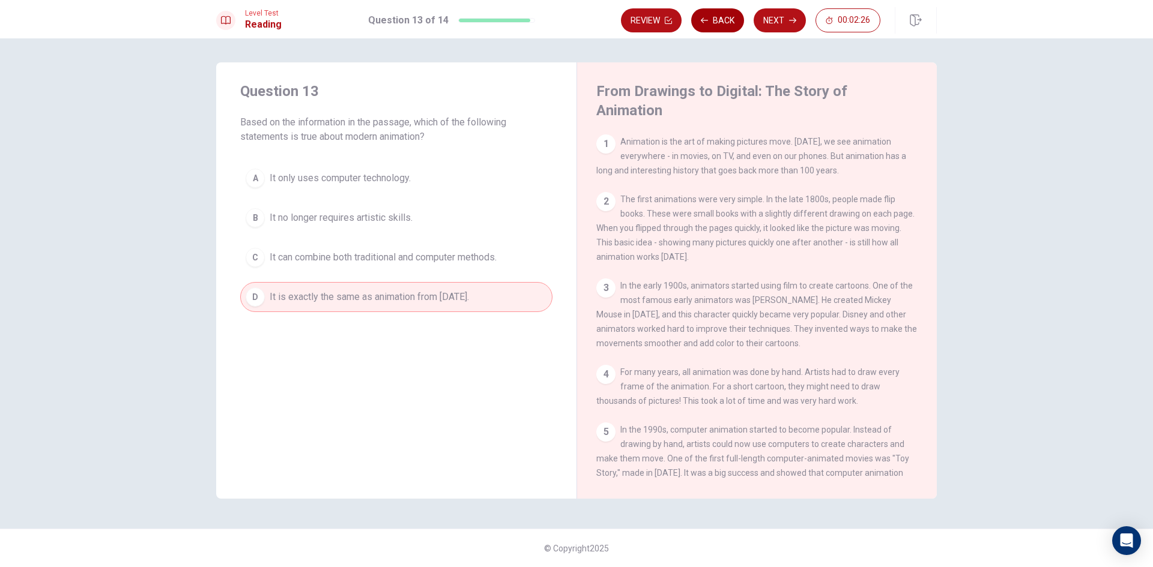
click at [726, 20] on button "Back" at bounding box center [717, 20] width 53 height 24
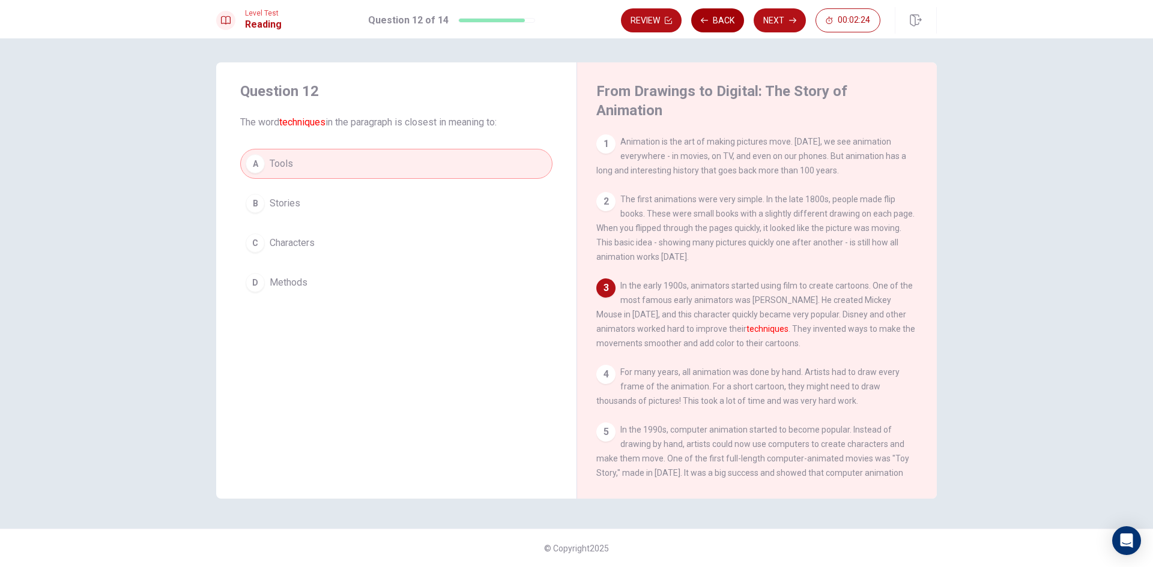
click at [726, 20] on button "Back" at bounding box center [717, 20] width 53 height 24
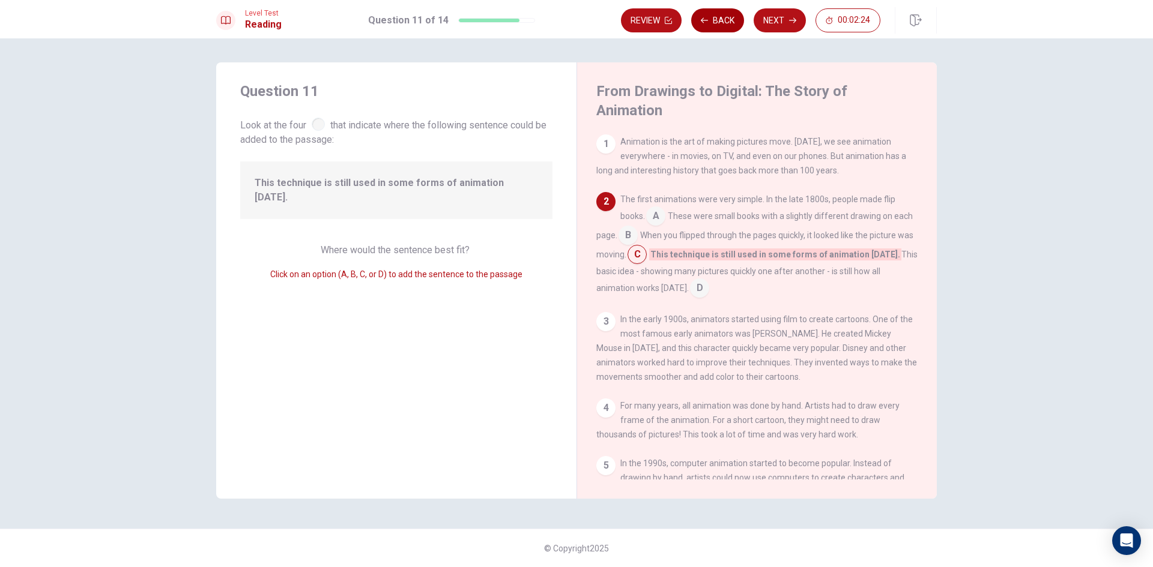
scroll to position [59, 0]
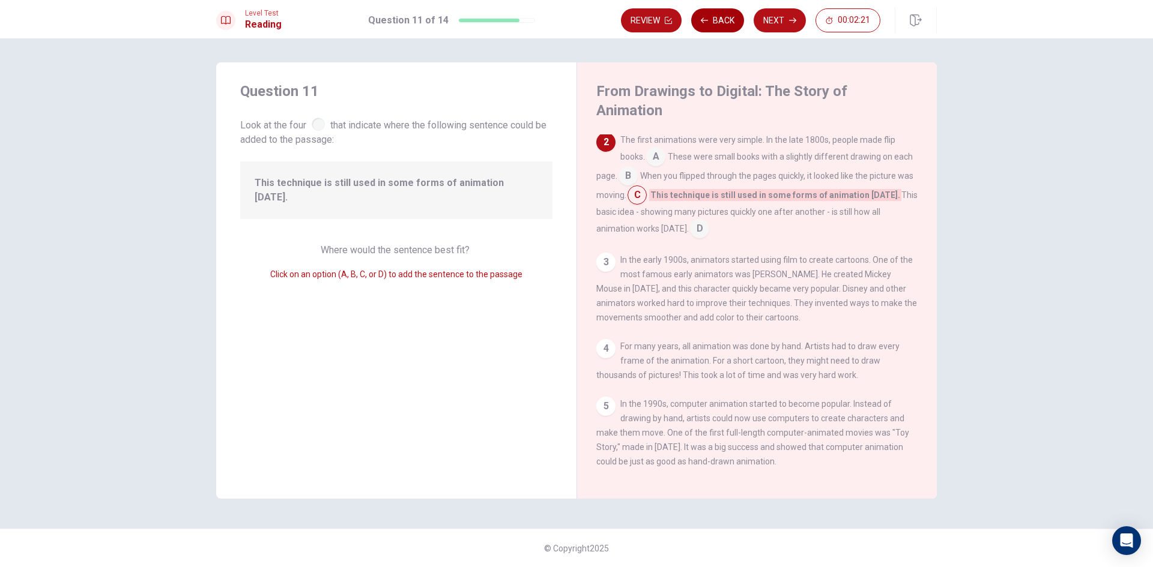
click at [726, 20] on button "Back" at bounding box center [717, 20] width 53 height 24
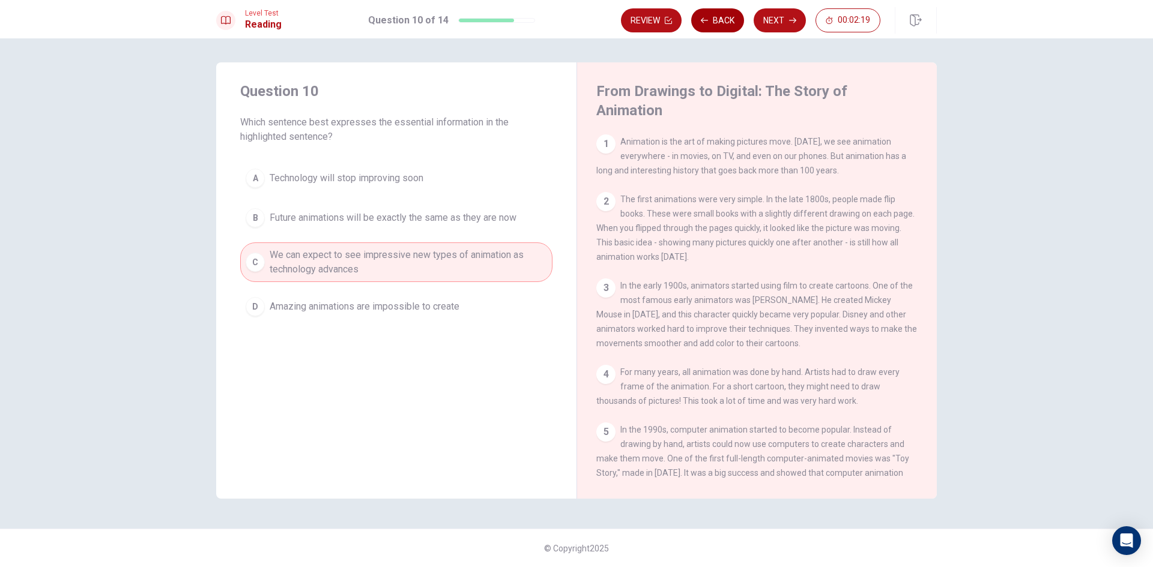
click at [726, 20] on button "Back" at bounding box center [717, 20] width 53 height 24
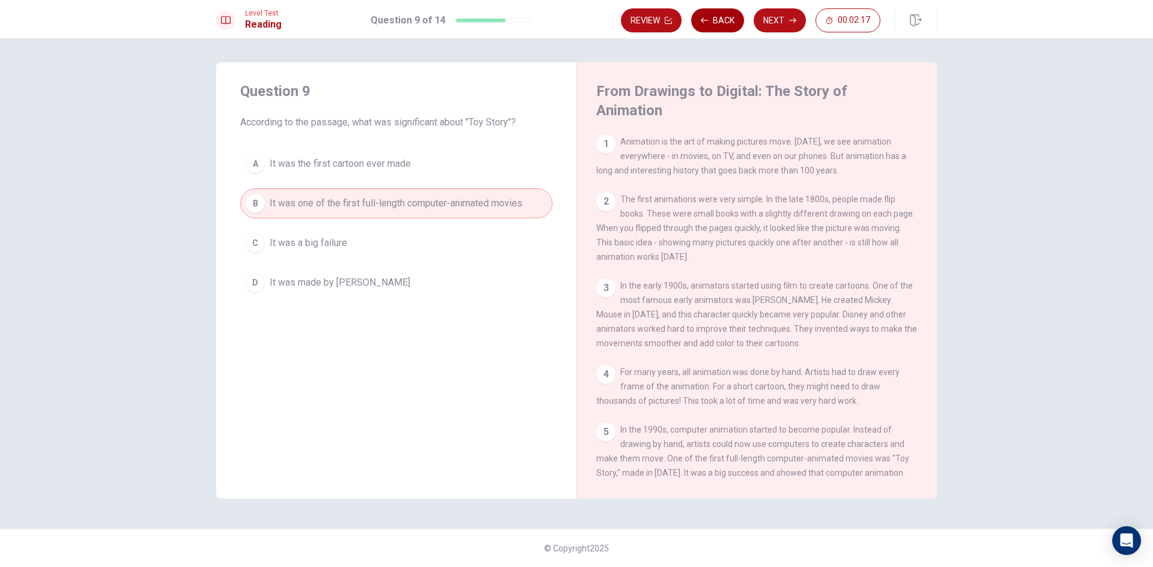
click at [726, 20] on button "Back" at bounding box center [717, 20] width 53 height 24
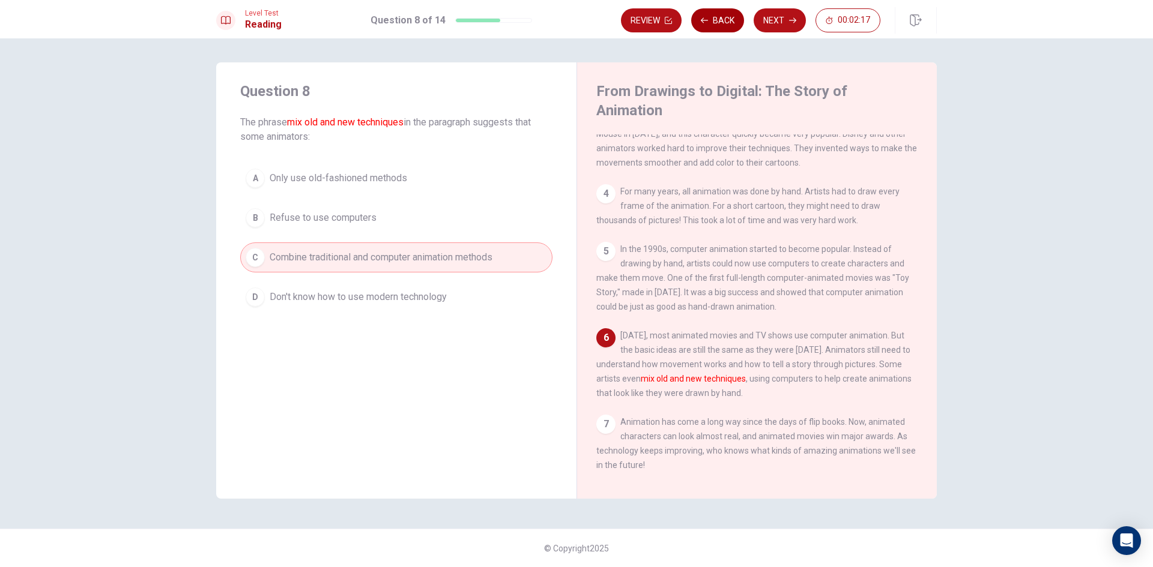
scroll to position [206, 0]
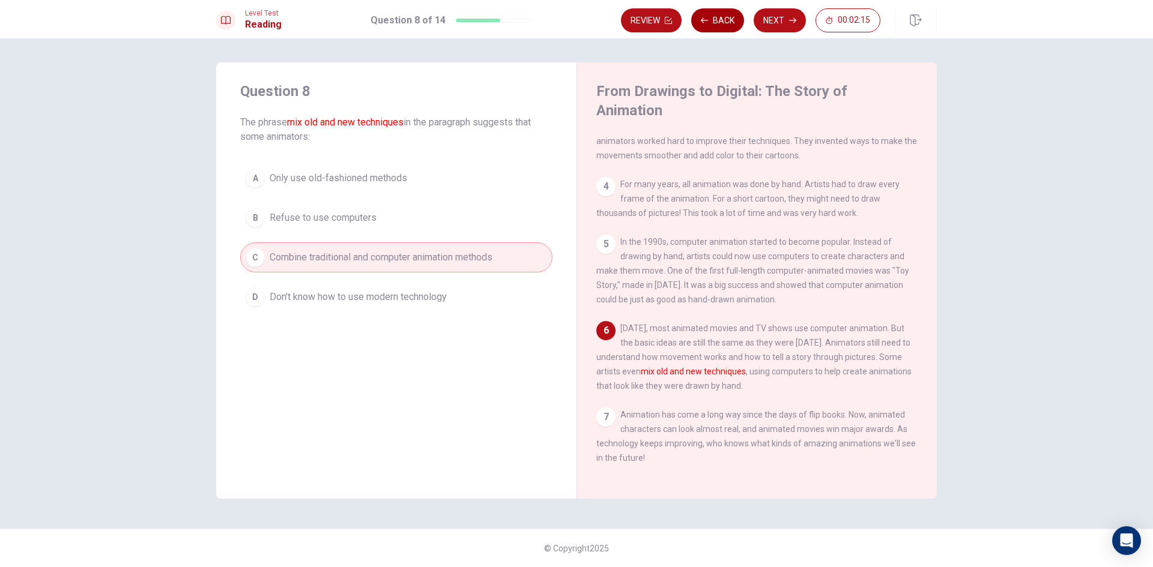
click at [726, 20] on button "Back" at bounding box center [717, 20] width 53 height 24
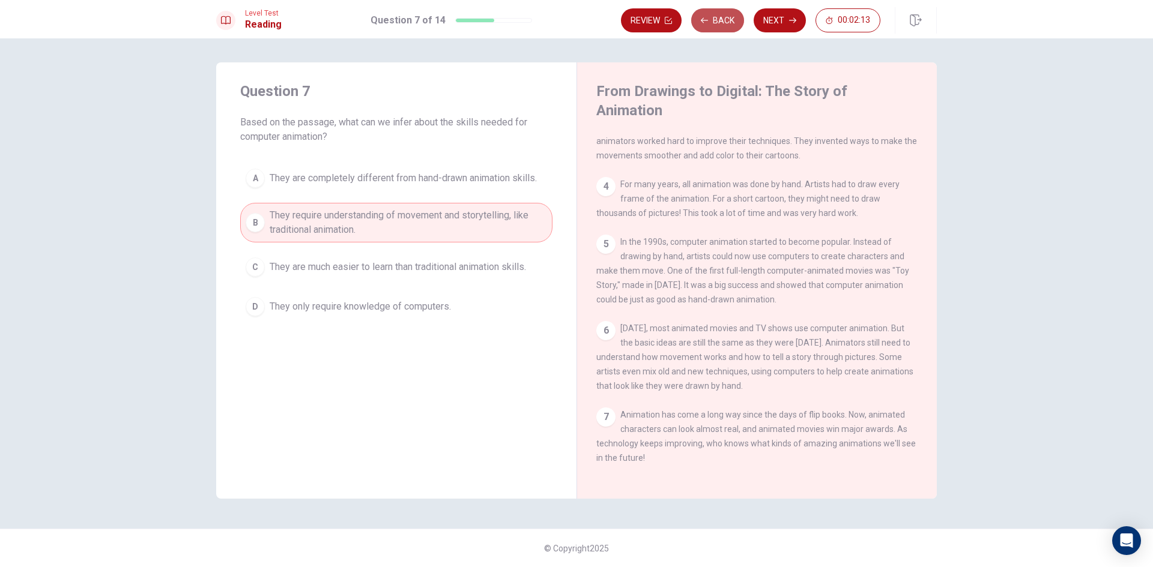
click at [726, 20] on button "Back" at bounding box center [717, 20] width 53 height 24
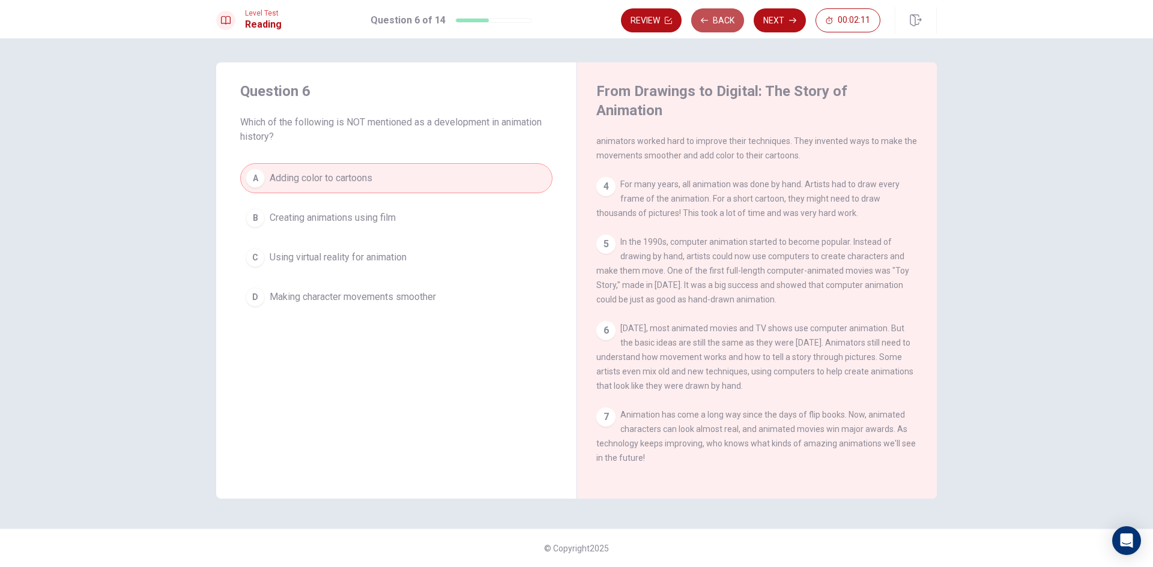
click at [726, 20] on button "Back" at bounding box center [717, 20] width 53 height 24
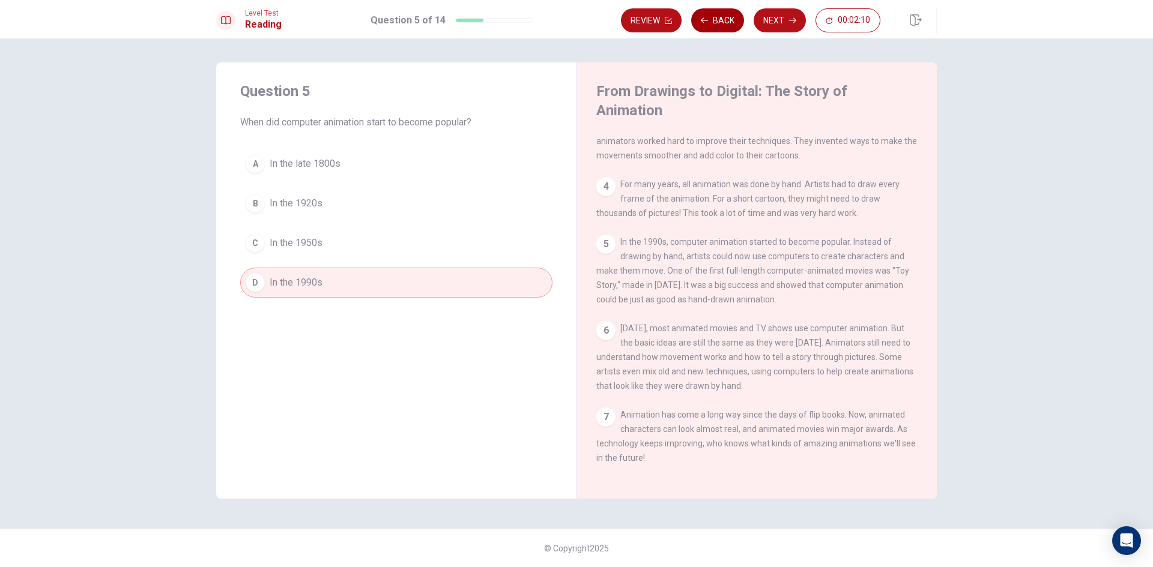
click at [726, 20] on button "Back" at bounding box center [717, 20] width 53 height 24
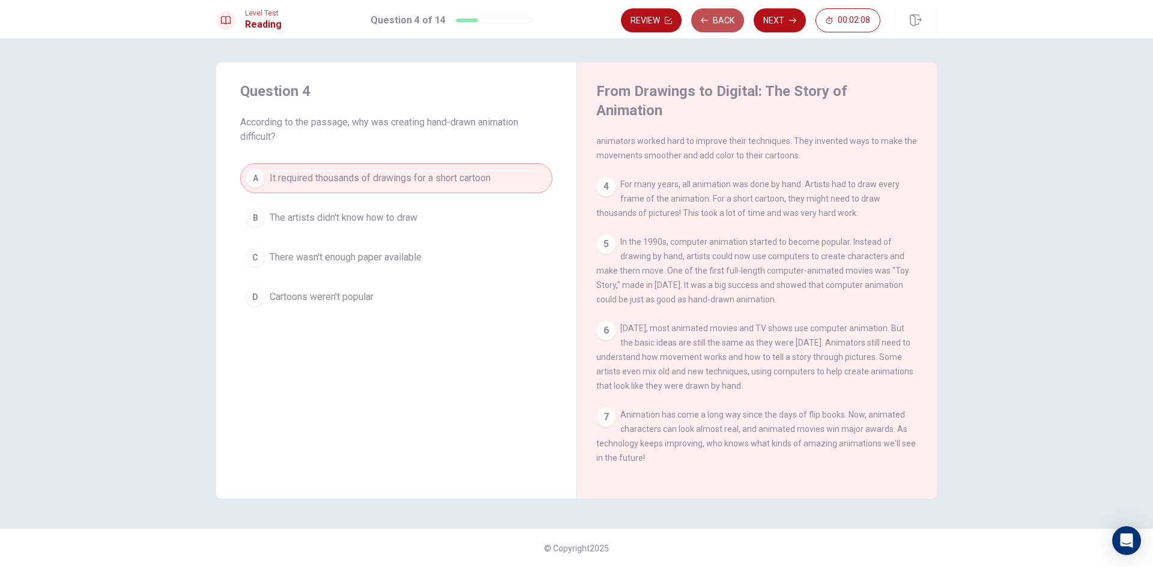
click at [726, 20] on button "Back" at bounding box center [717, 20] width 53 height 24
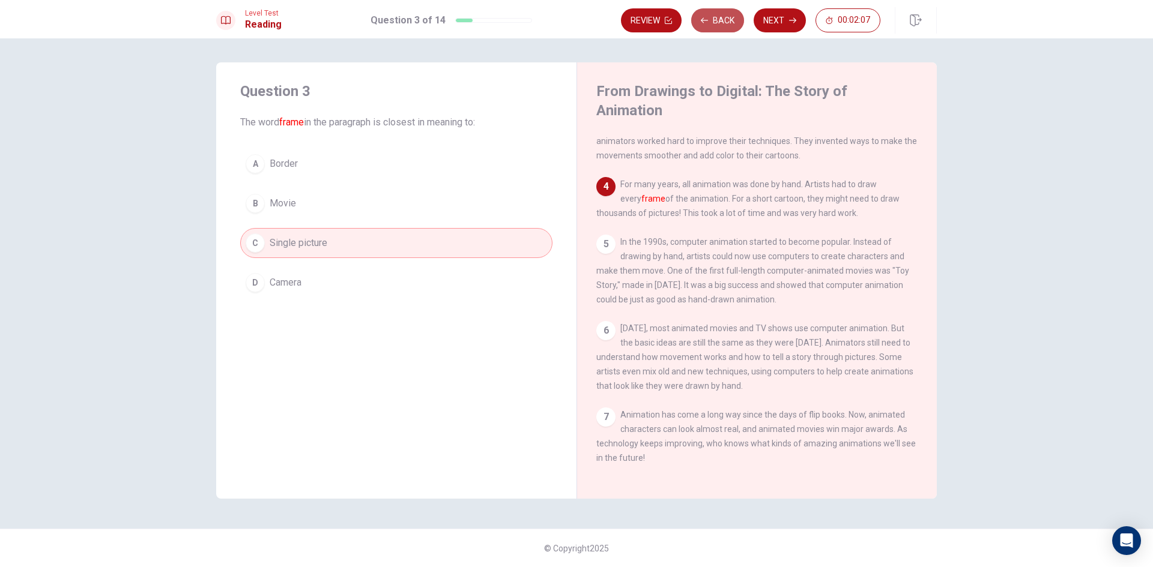
click at [726, 20] on button "Back" at bounding box center [717, 20] width 53 height 24
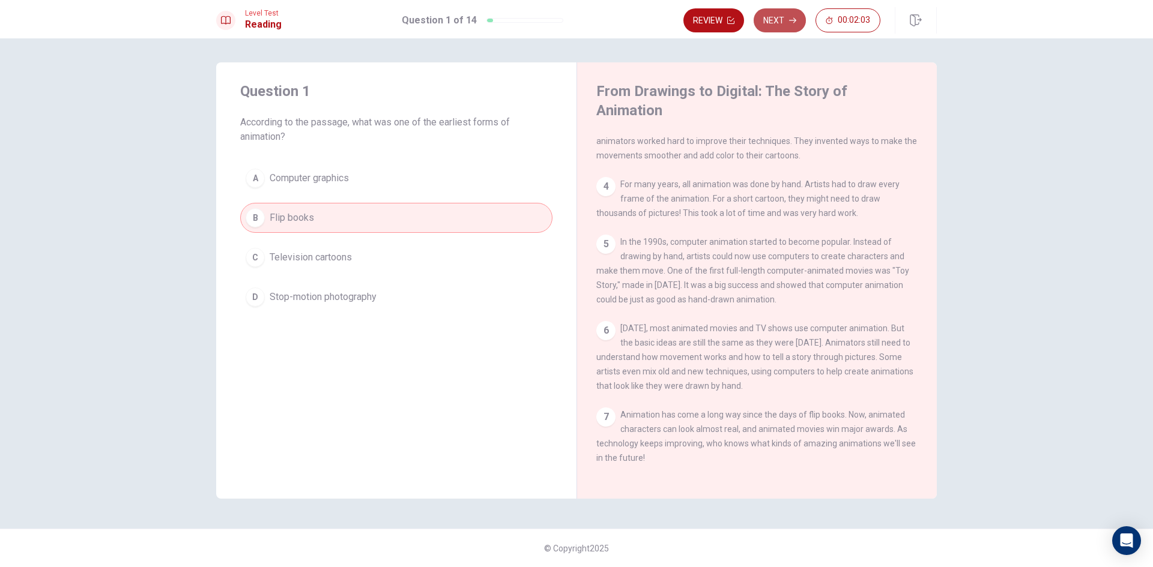
click at [779, 21] on button "Next" at bounding box center [779, 20] width 52 height 24
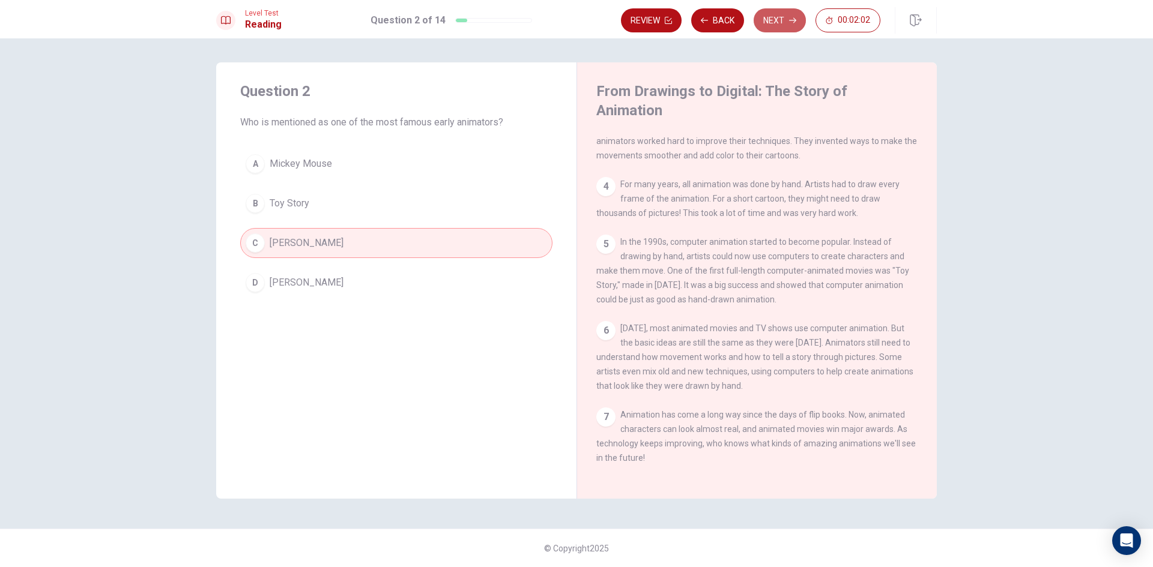
click at [781, 22] on button "Next" at bounding box center [779, 20] width 52 height 24
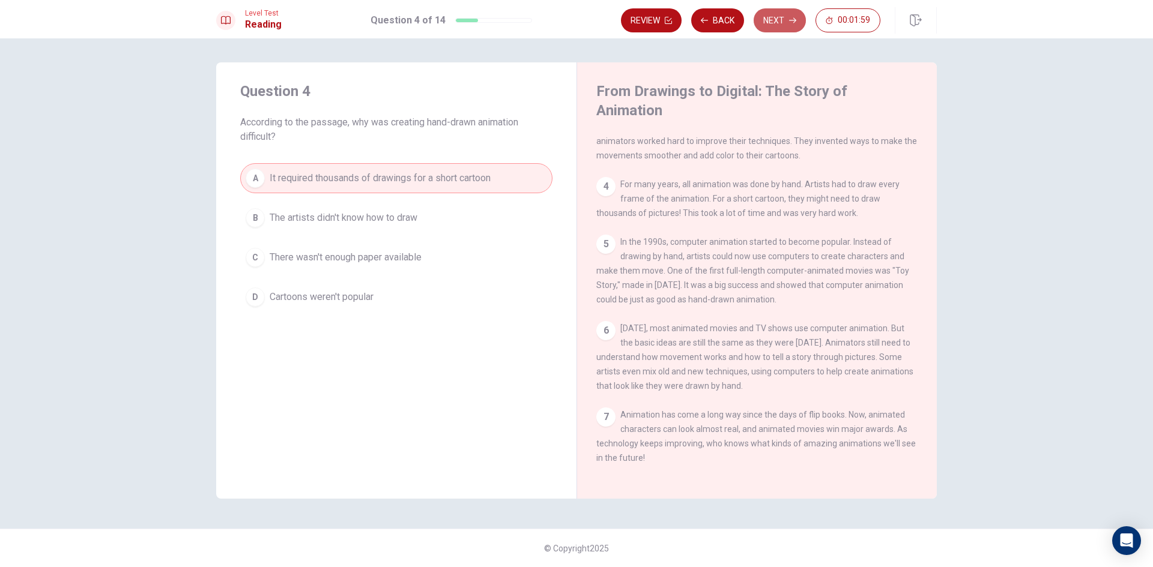
click at [781, 22] on button "Next" at bounding box center [779, 20] width 52 height 24
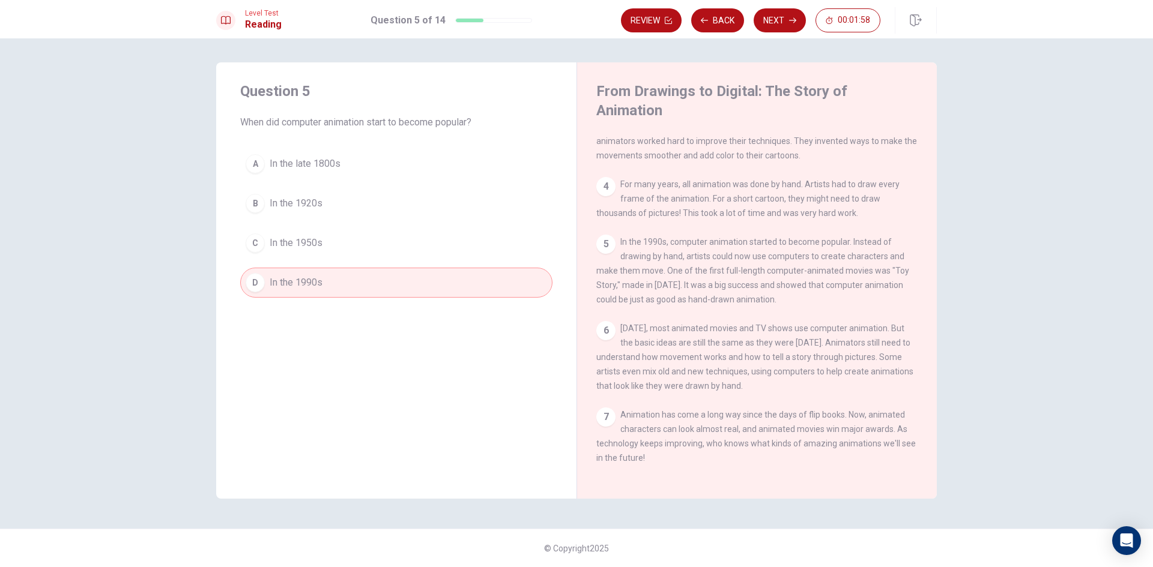
click at [781, 22] on button "Next" at bounding box center [779, 20] width 52 height 24
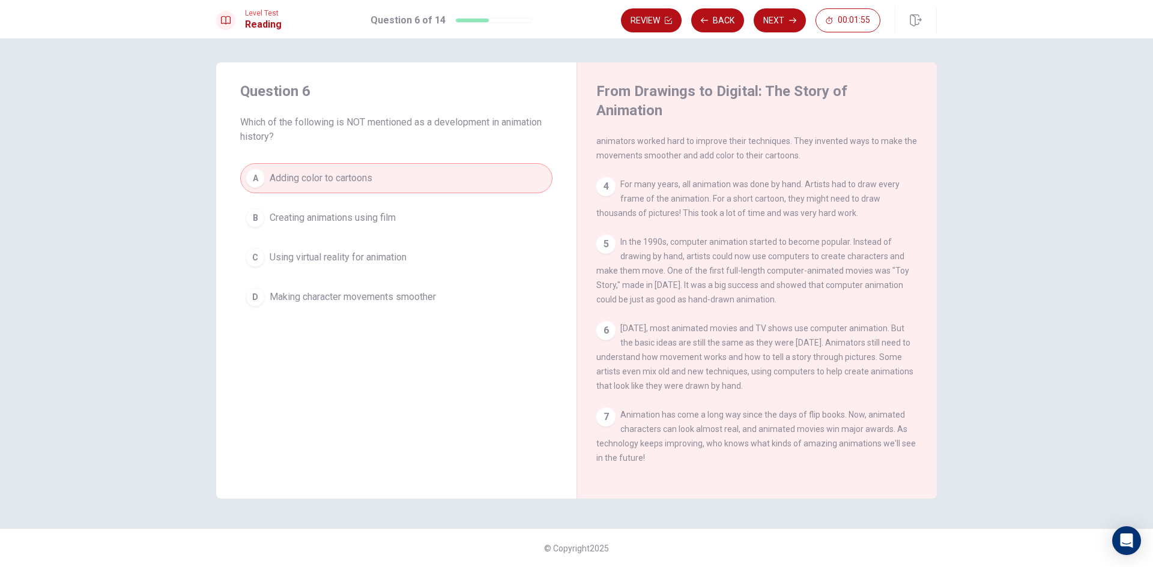
click at [781, 22] on button "Next" at bounding box center [779, 20] width 52 height 24
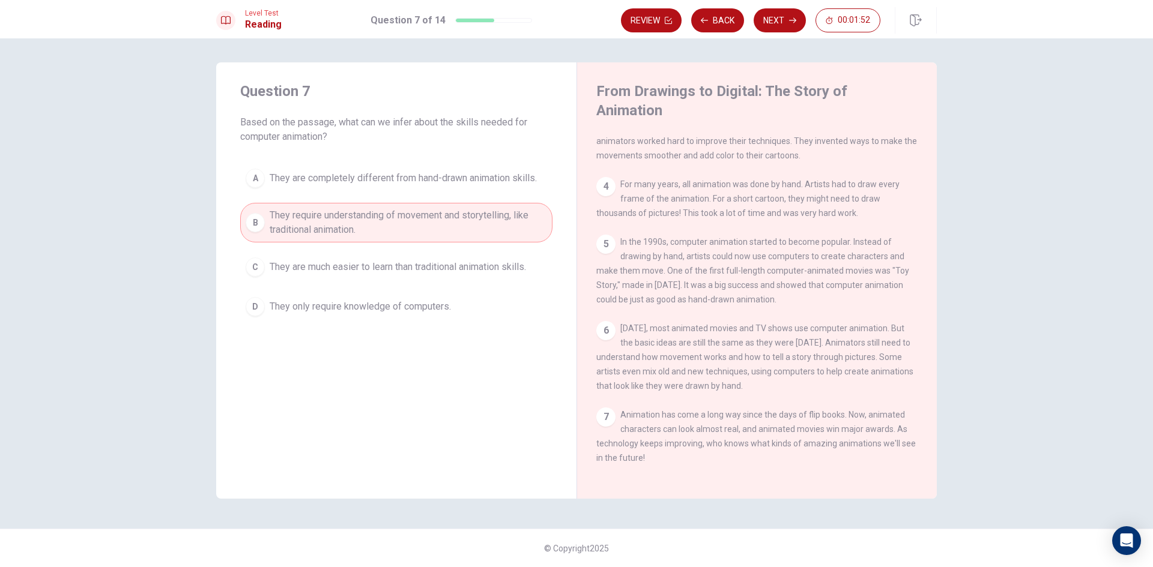
click at [781, 22] on button "Next" at bounding box center [779, 20] width 52 height 24
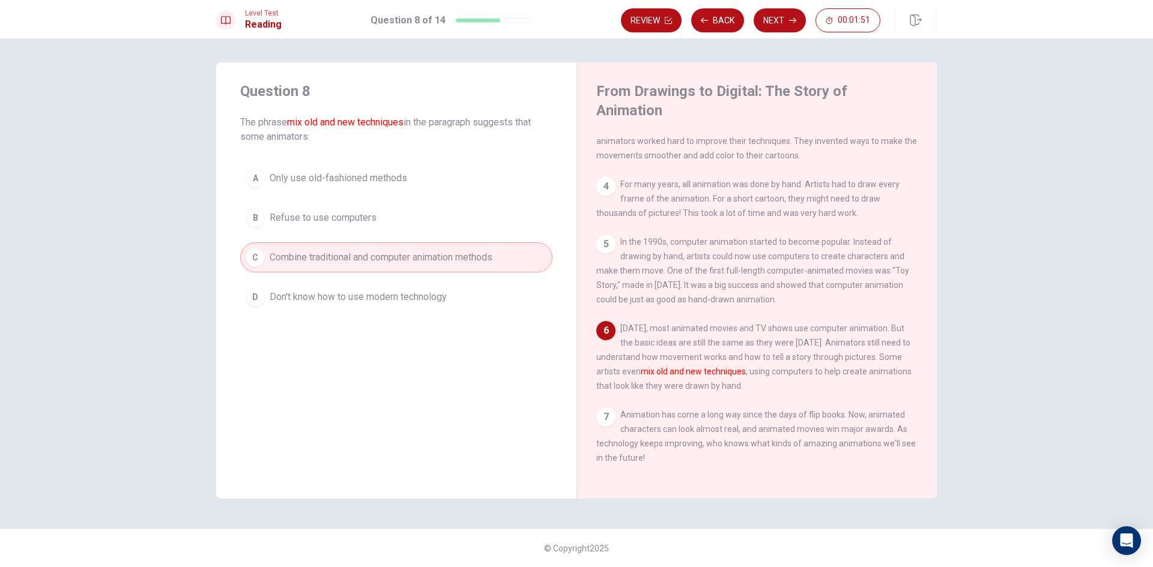
click at [781, 22] on button "Next" at bounding box center [779, 20] width 52 height 24
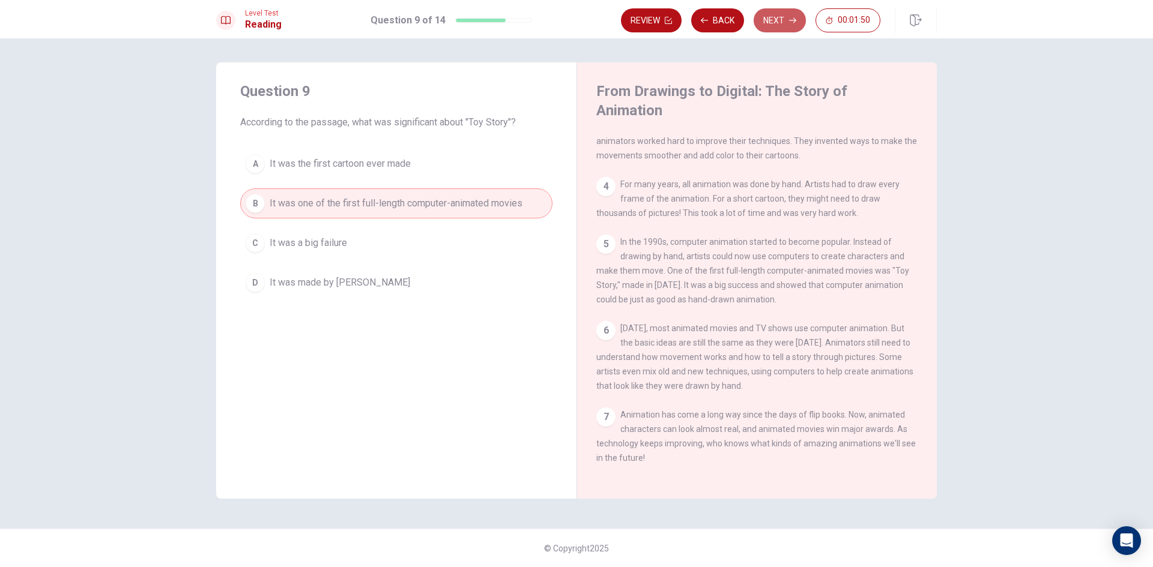
click at [781, 22] on button "Next" at bounding box center [779, 20] width 52 height 24
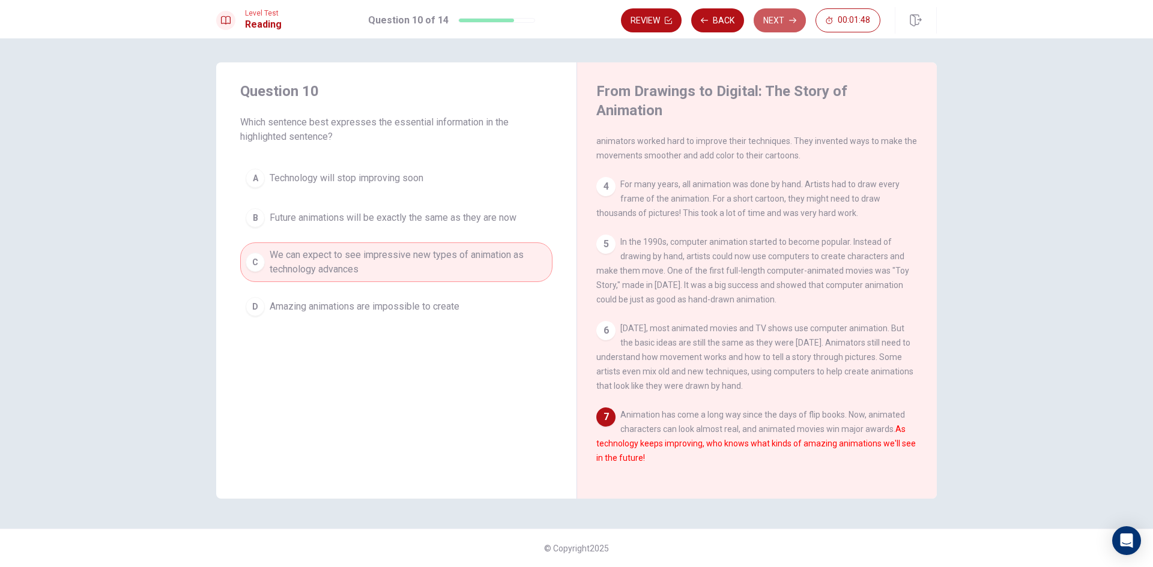
click at [781, 22] on button "Next" at bounding box center [779, 20] width 52 height 24
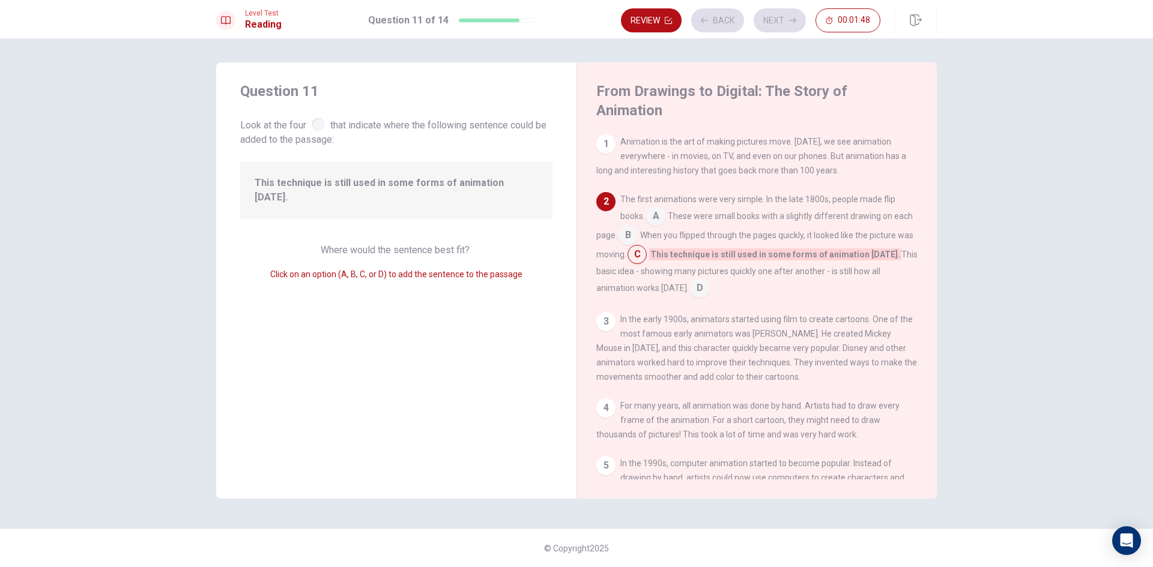
scroll to position [59, 0]
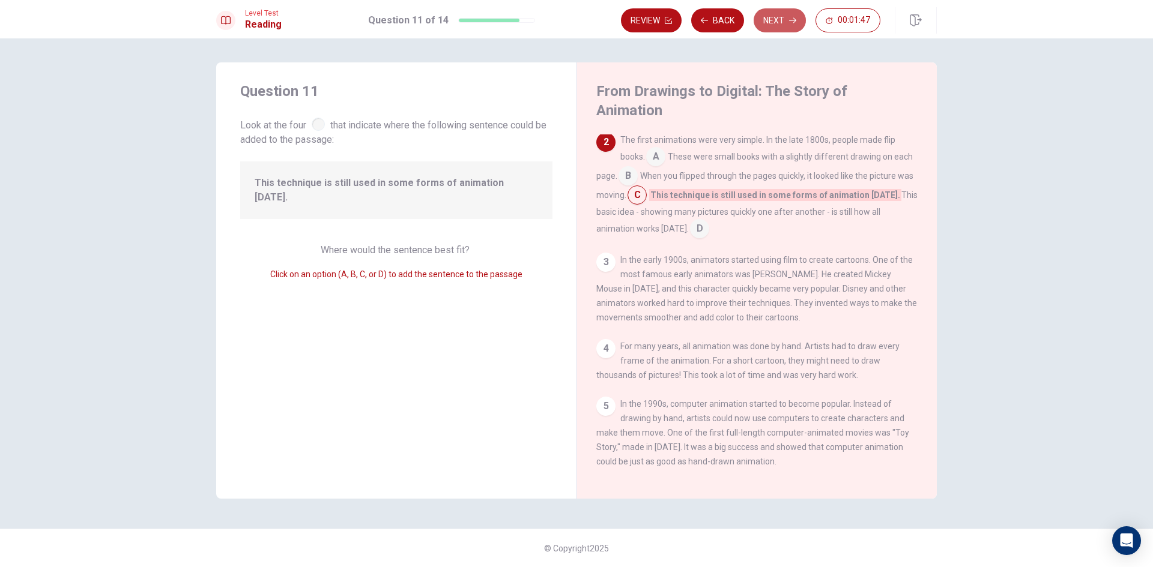
click at [781, 22] on button "Next" at bounding box center [779, 20] width 52 height 24
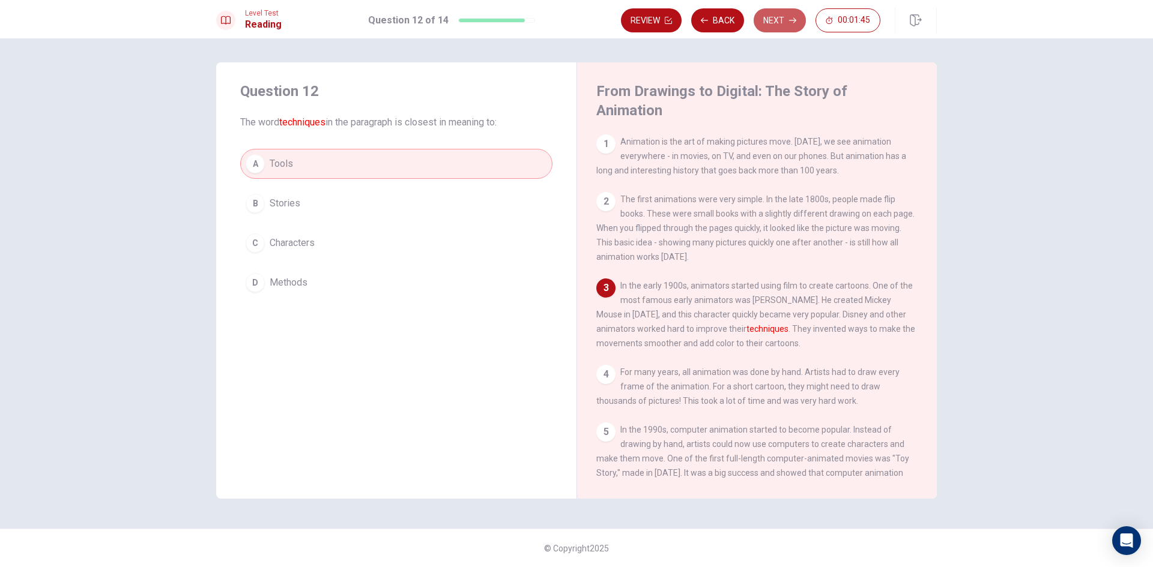
click at [781, 22] on button "Next" at bounding box center [779, 20] width 52 height 24
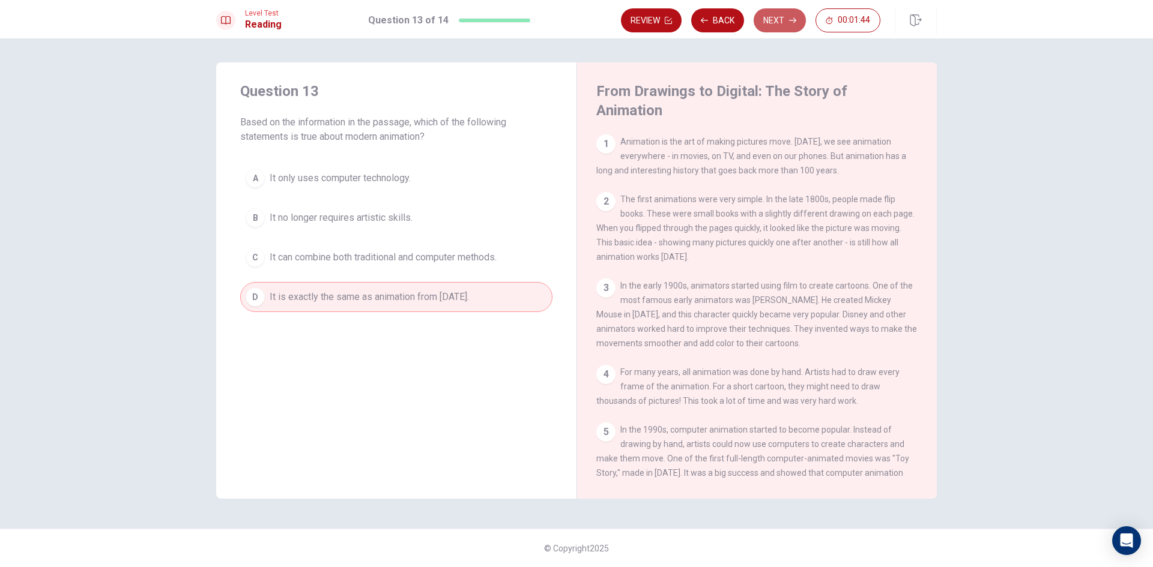
click at [781, 22] on button "Next" at bounding box center [779, 20] width 52 height 24
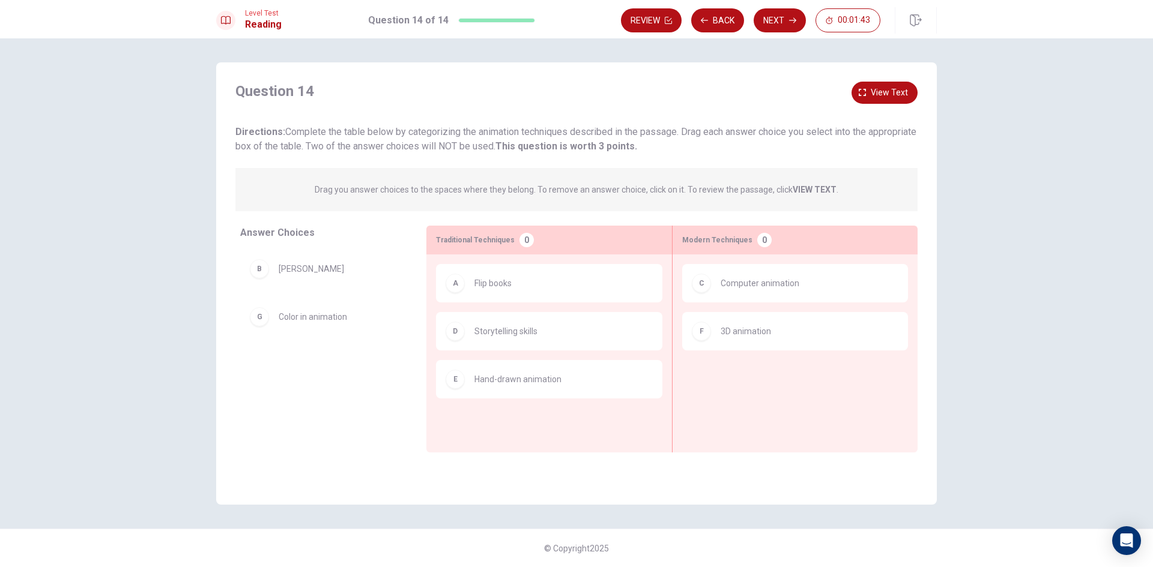
click at [781, 22] on button "Next" at bounding box center [779, 20] width 52 height 24
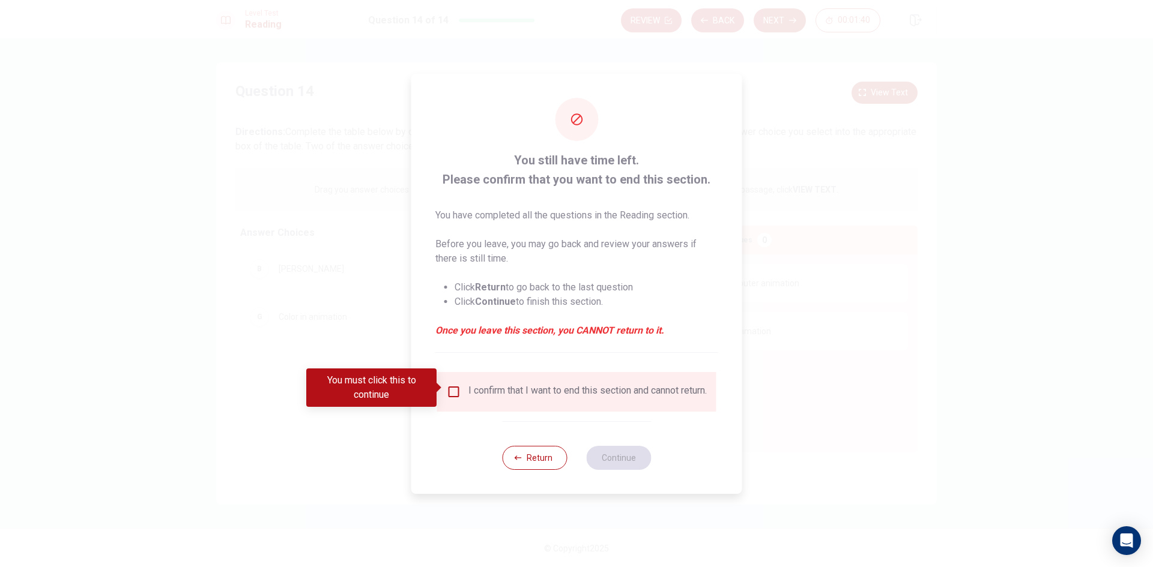
click at [455, 385] on input "You must click this to continue" at bounding box center [454, 392] width 14 height 14
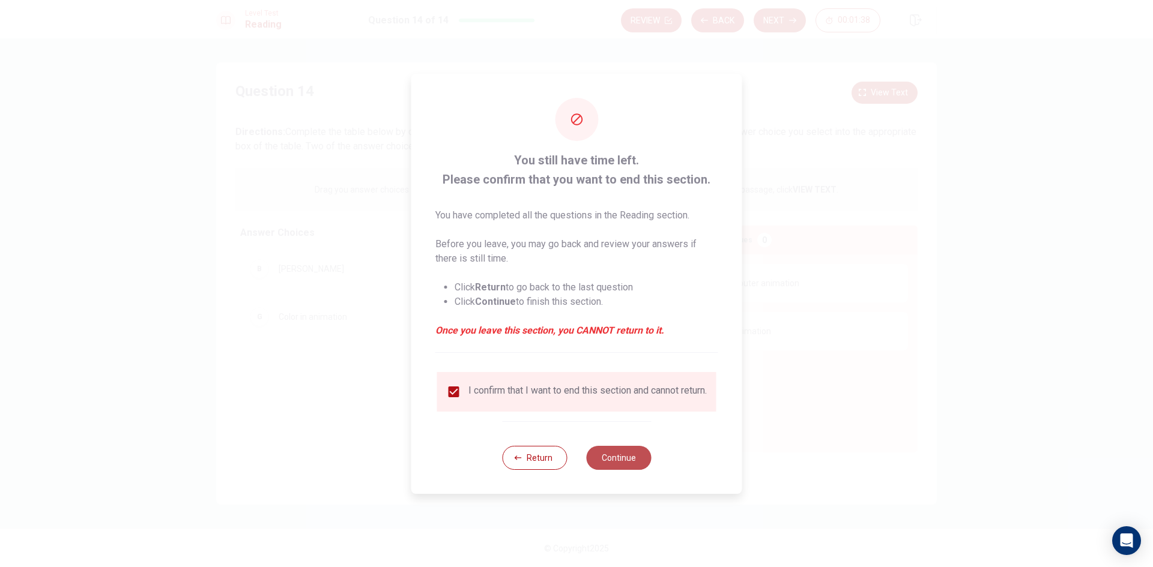
click at [621, 457] on button "Continue" at bounding box center [618, 458] width 65 height 24
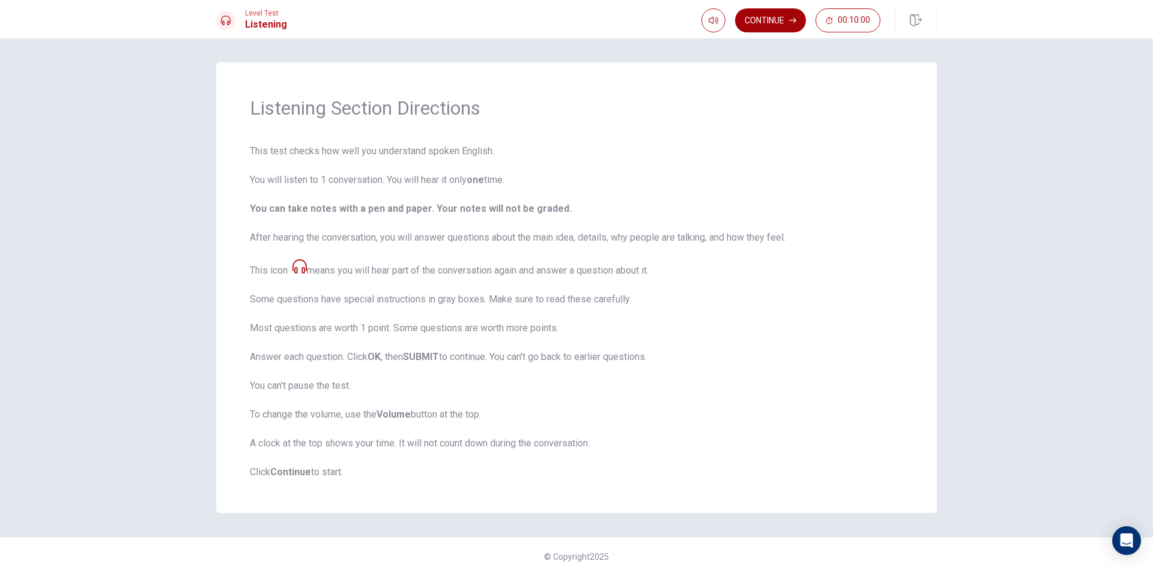
click at [767, 22] on button "Continue" at bounding box center [770, 20] width 71 height 24
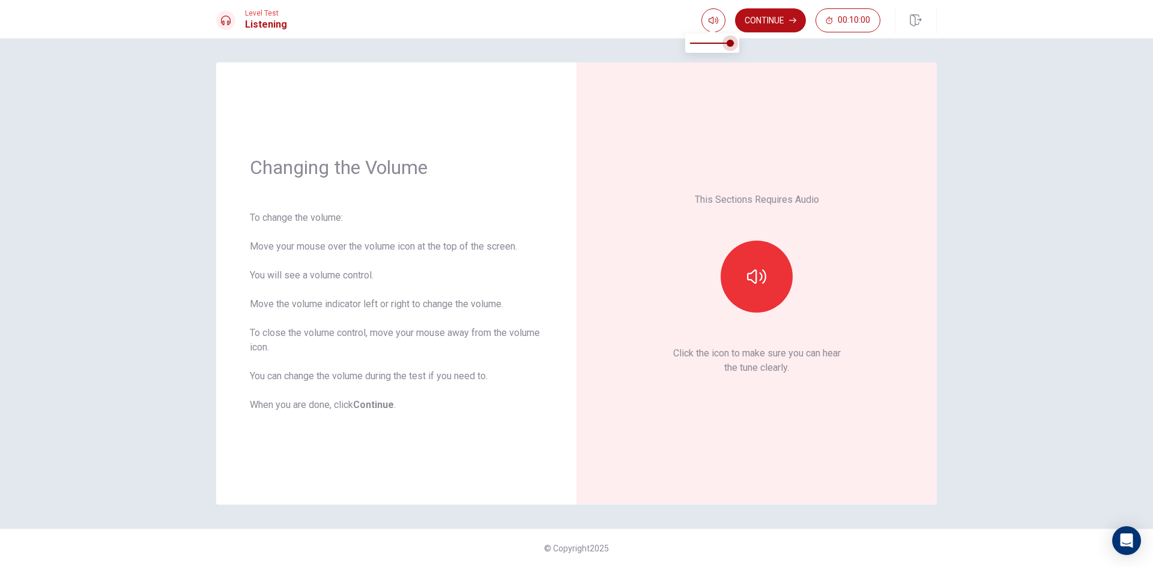
type input "1"
drag, startPoint x: 729, startPoint y: 44, endPoint x: 735, endPoint y: 42, distance: 6.8
click at [735, 42] on span at bounding box center [734, 43] width 7 height 7
click at [764, 268] on icon "button" at bounding box center [756, 276] width 19 height 19
type input "0.8"
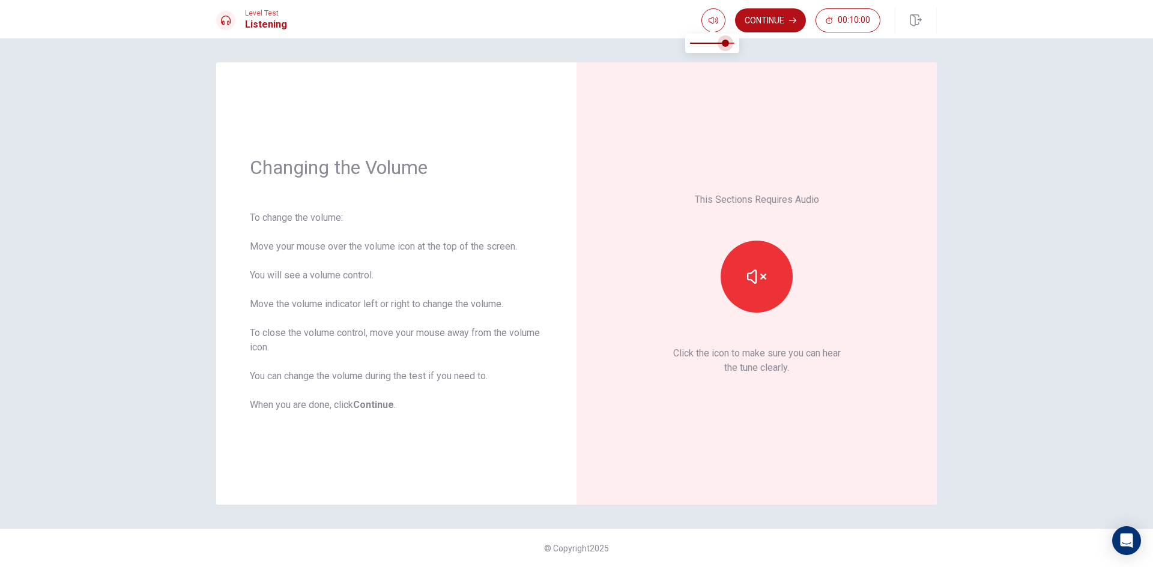
click at [724, 42] on span at bounding box center [725, 43] width 7 height 7
click at [756, 264] on button "button" at bounding box center [756, 277] width 72 height 72
click at [755, 272] on icon "button" at bounding box center [756, 276] width 19 height 19
click at [753, 281] on icon "button" at bounding box center [756, 277] width 19 height 14
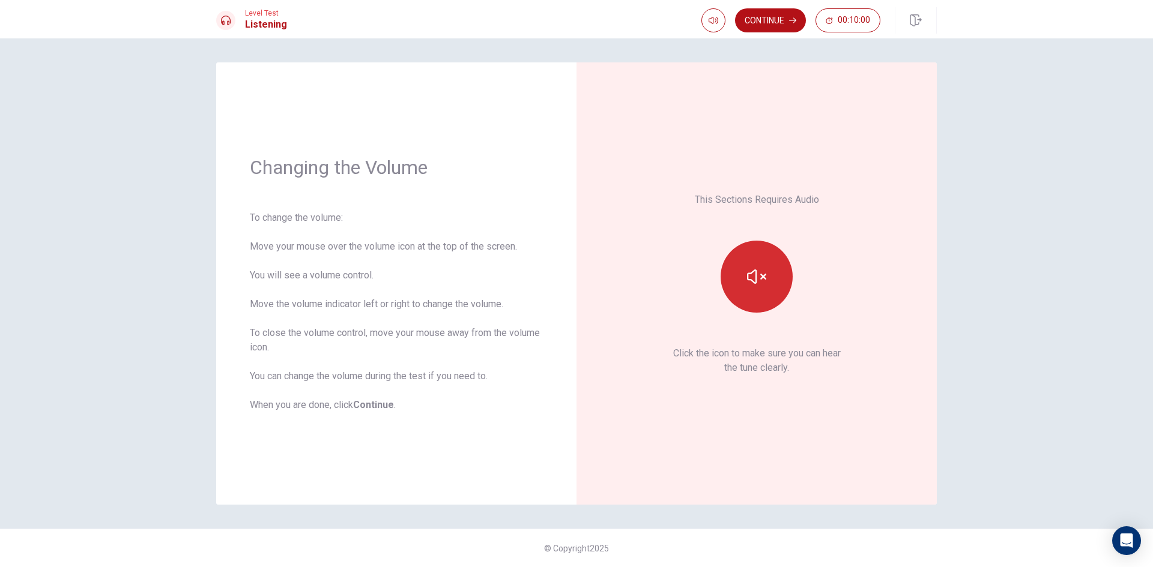
click at [748, 281] on icon "button" at bounding box center [756, 276] width 19 height 19
click at [776, 20] on button "Continue" at bounding box center [770, 20] width 71 height 24
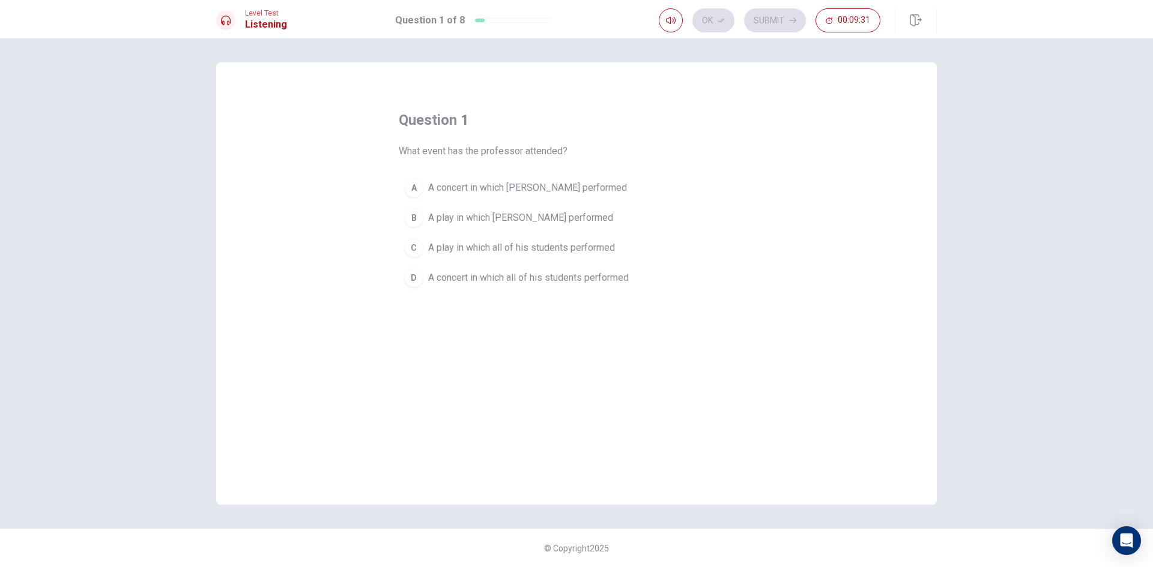
click at [464, 192] on span "A concert in which [PERSON_NAME] performed" at bounding box center [527, 188] width 199 height 14
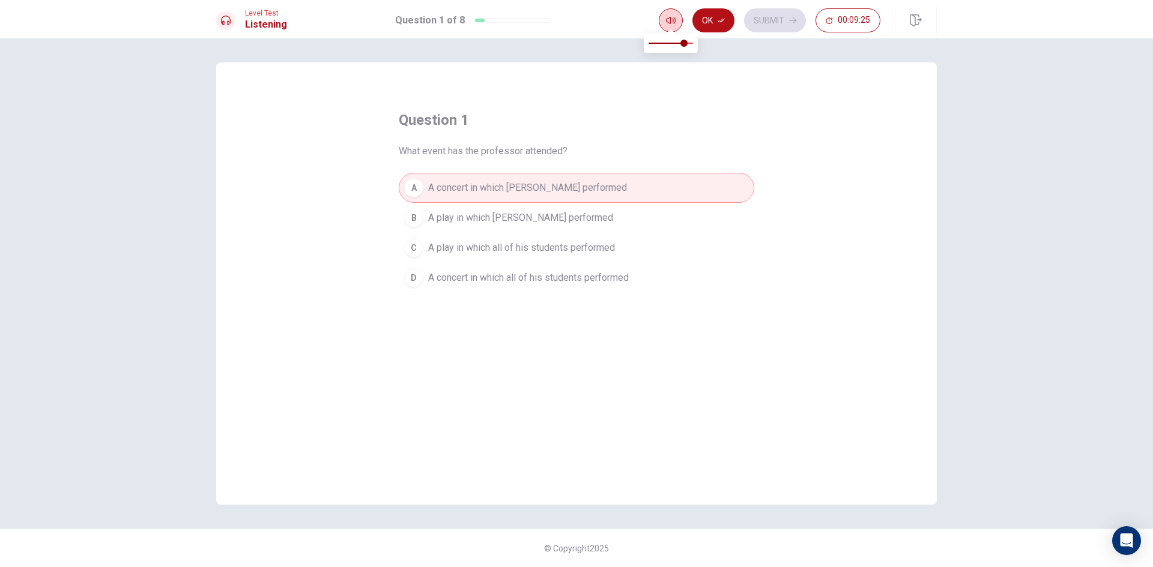
click at [677, 15] on button "button" at bounding box center [671, 20] width 24 height 24
click at [705, 13] on button "Ok" at bounding box center [713, 20] width 42 height 24
click at [754, 19] on button "Submit" at bounding box center [775, 20] width 62 height 24
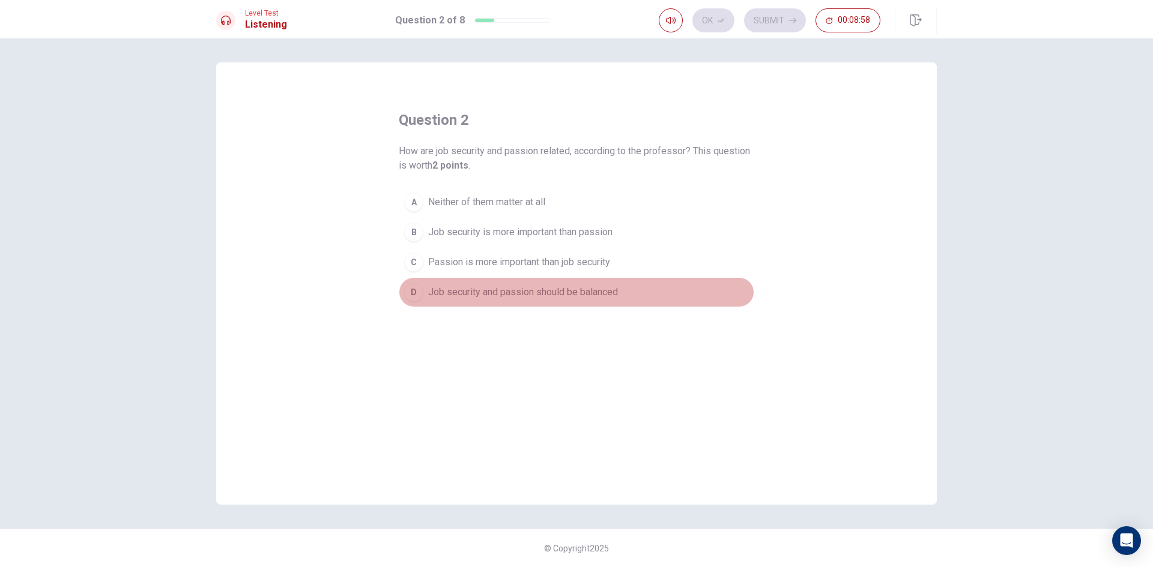
click at [475, 298] on span "Job security and passion should be balanced" at bounding box center [523, 292] width 190 height 14
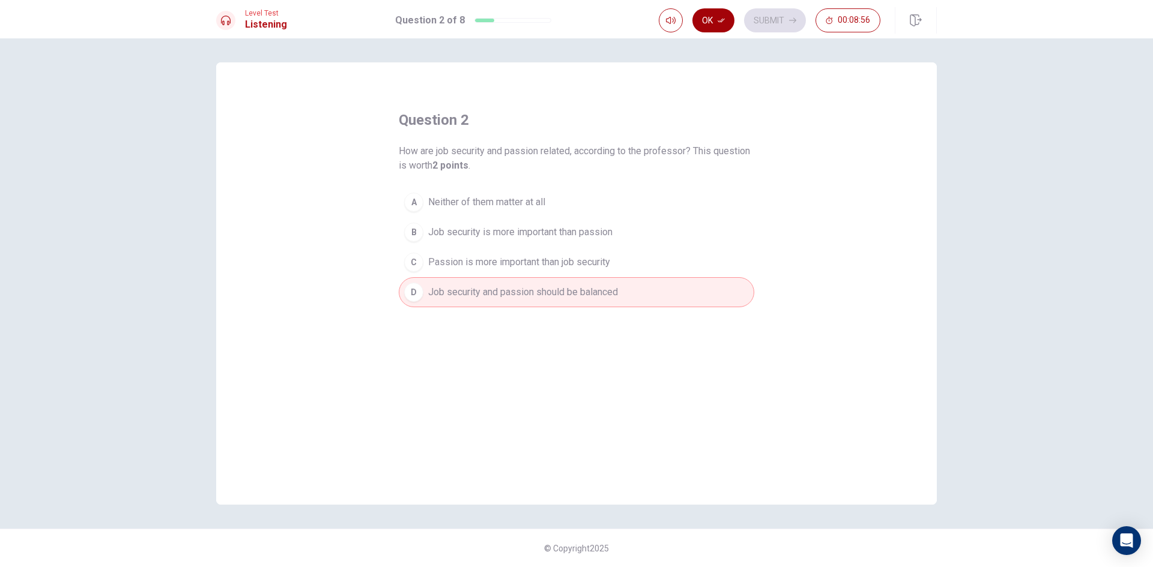
click at [719, 18] on icon "button" at bounding box center [720, 20] width 7 height 7
click at [761, 20] on button "Submit" at bounding box center [775, 20] width 62 height 24
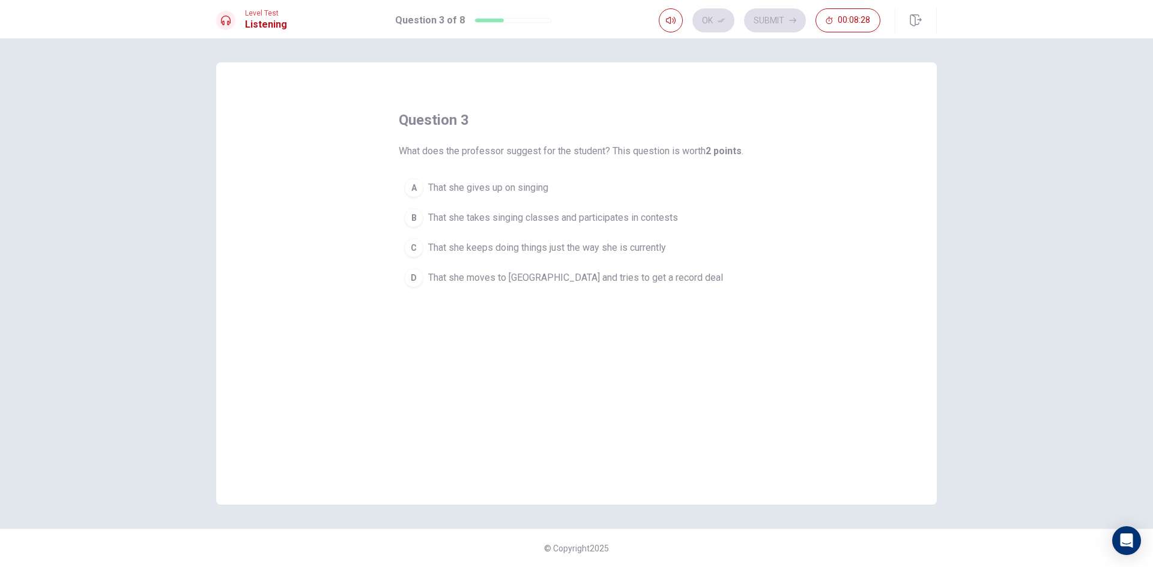
click at [593, 221] on span "That she takes singing classes and participates in contests" at bounding box center [553, 218] width 250 height 14
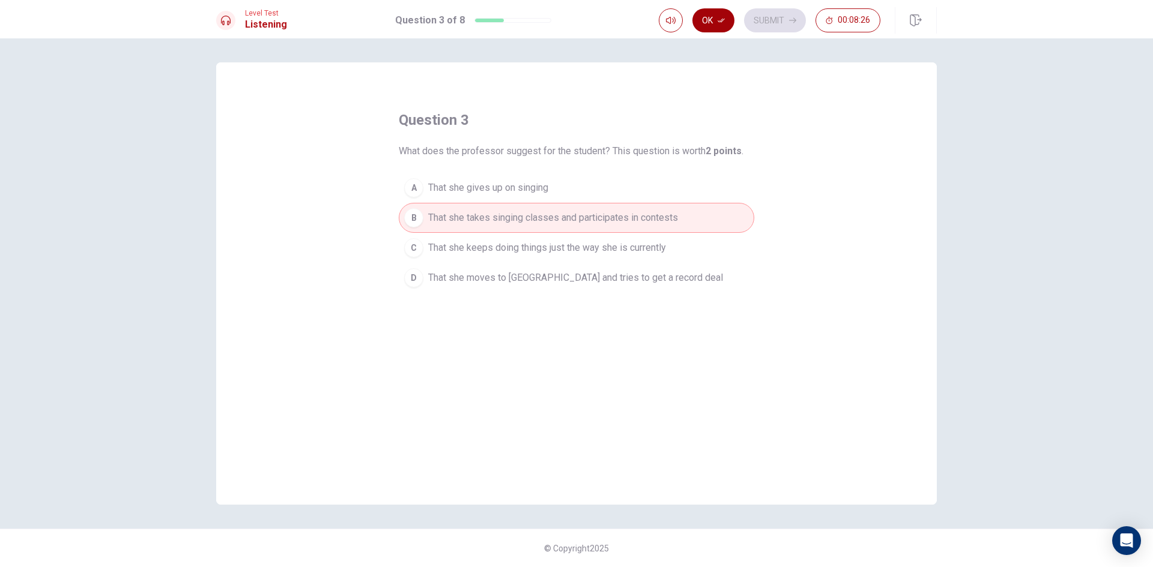
click at [726, 25] on button "Ok" at bounding box center [713, 20] width 42 height 24
click at [765, 20] on button "Submit" at bounding box center [775, 20] width 62 height 24
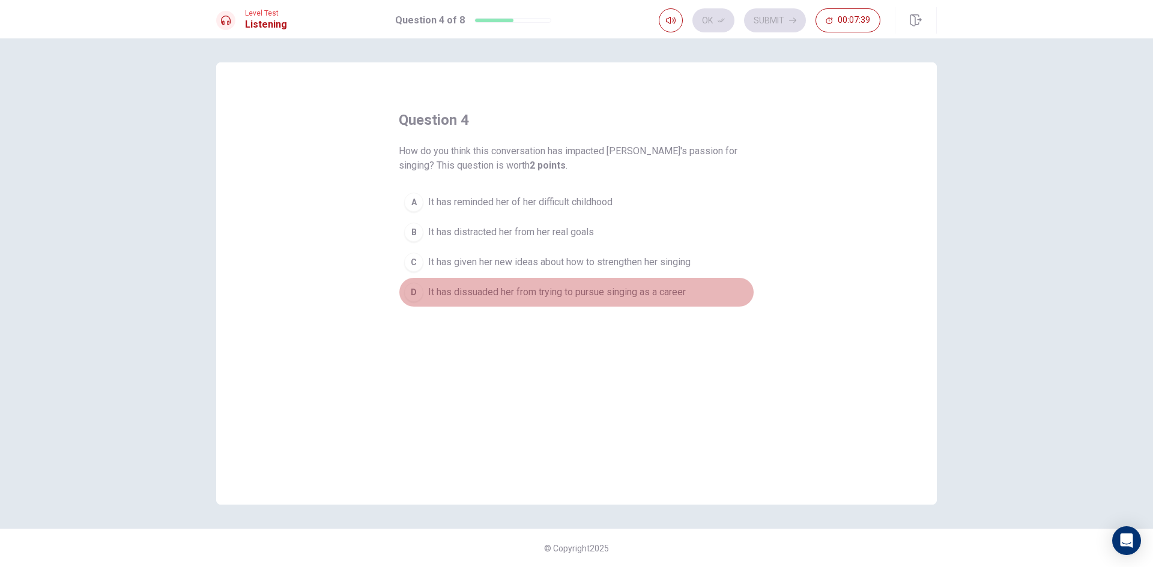
click at [575, 292] on span "It has dissuaded her from trying to pursue singing as a career" at bounding box center [557, 292] width 258 height 14
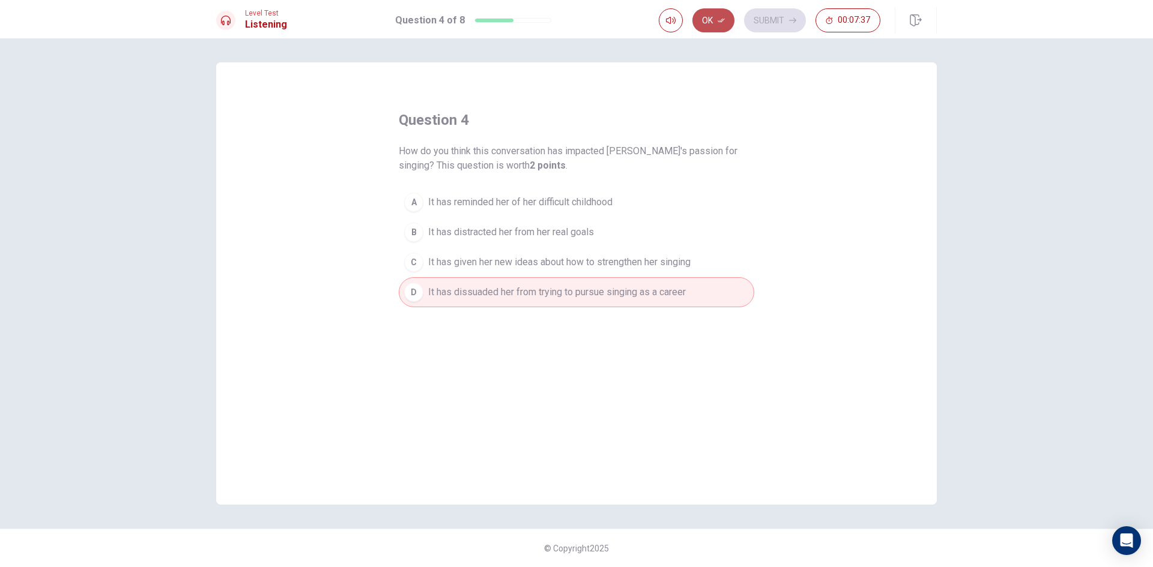
click at [717, 17] on button "Ok" at bounding box center [713, 20] width 42 height 24
click at [759, 19] on button "Submit" at bounding box center [775, 20] width 62 height 24
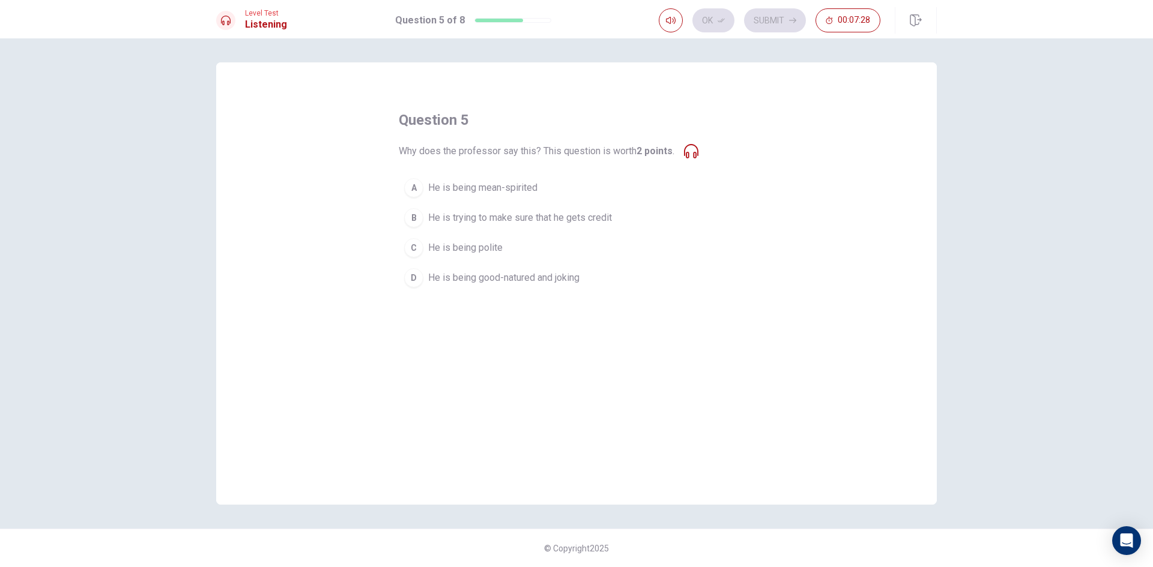
click at [539, 283] on span "He is being good-natured and joking" at bounding box center [503, 278] width 151 height 14
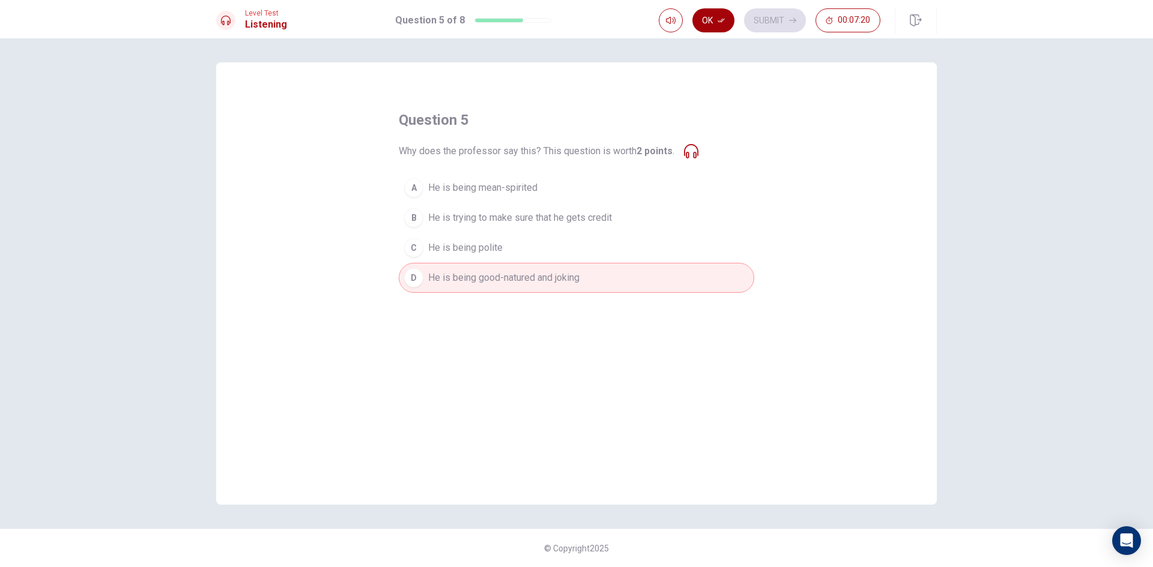
click at [715, 23] on button "Ok" at bounding box center [713, 20] width 42 height 24
click at [764, 19] on button "Submit" at bounding box center [775, 20] width 62 height 24
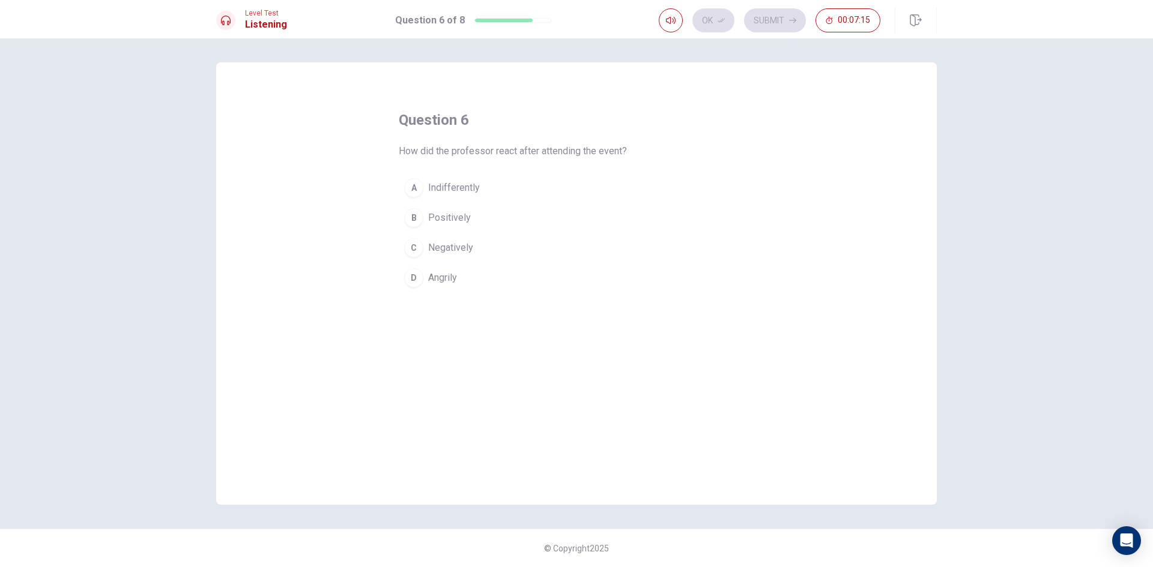
click at [458, 220] on span "Positively" at bounding box center [449, 218] width 43 height 14
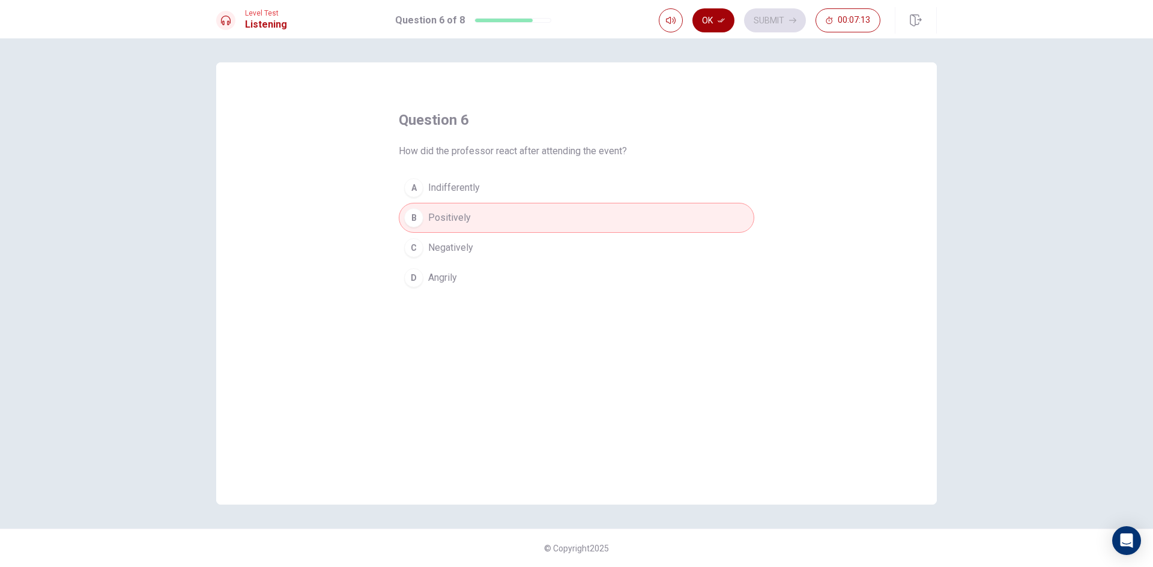
click at [729, 26] on button "Ok" at bounding box center [713, 20] width 42 height 24
click at [759, 24] on button "Submit" at bounding box center [775, 20] width 62 height 24
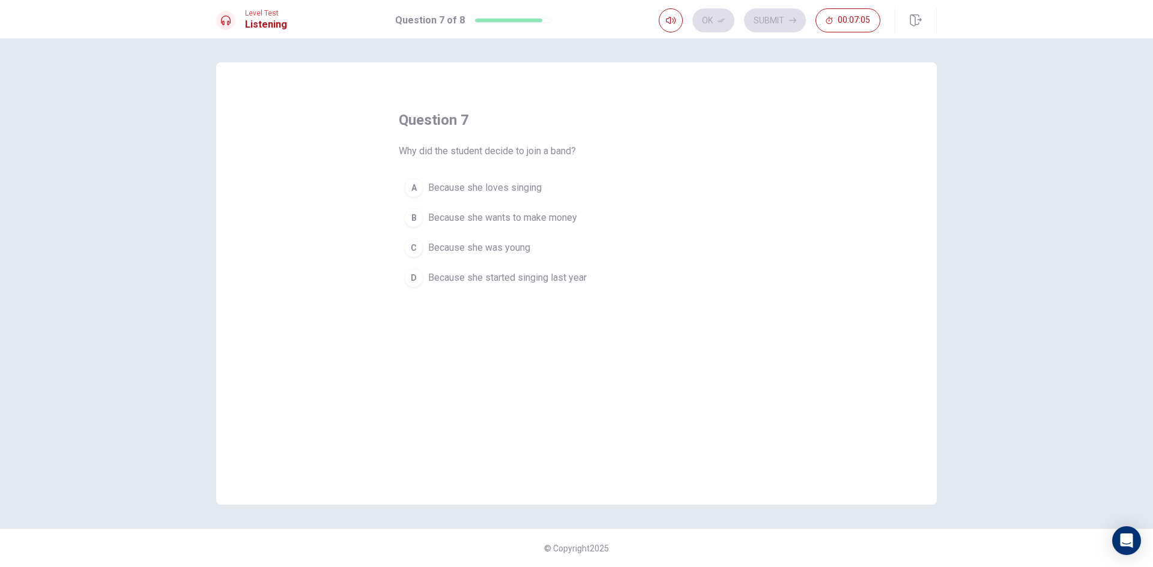
click at [518, 191] on span "Because she loves singing" at bounding box center [484, 188] width 113 height 14
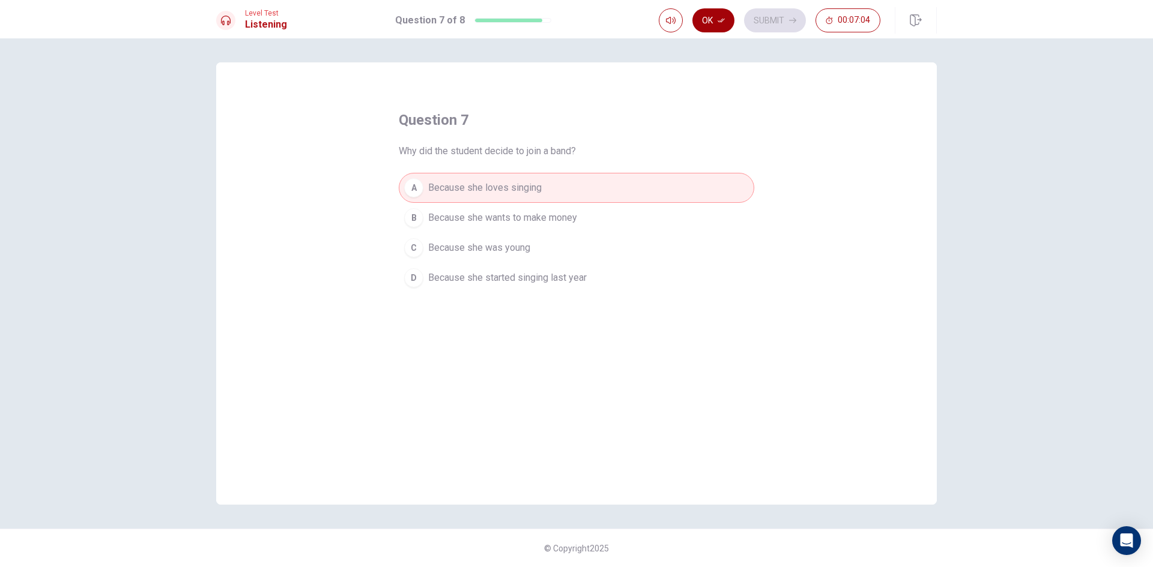
click at [725, 28] on button "Ok" at bounding box center [713, 20] width 42 height 24
click at [768, 24] on button "Submit" at bounding box center [775, 20] width 62 height 24
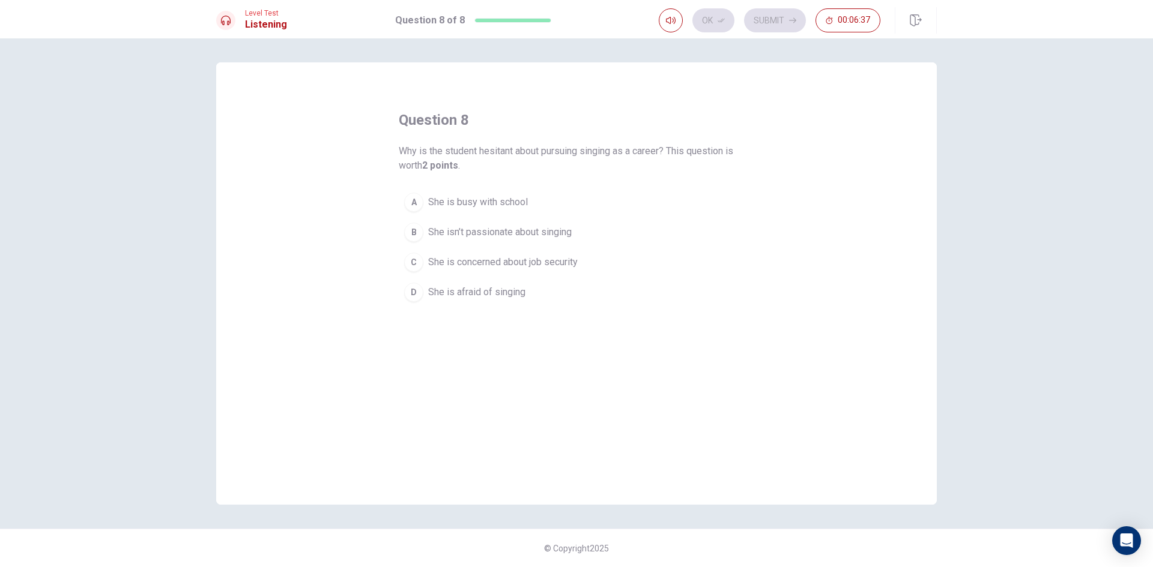
click at [489, 266] on span "She is concerned about job security" at bounding box center [502, 262] width 149 height 14
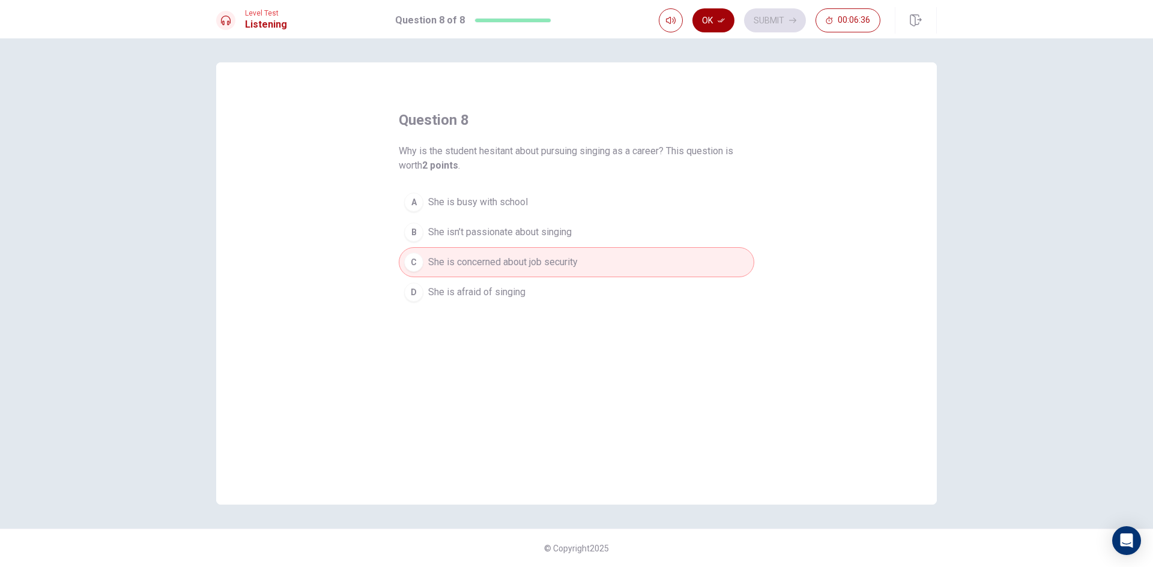
click at [728, 23] on button "Ok" at bounding box center [713, 20] width 42 height 24
click at [760, 19] on button "Submit" at bounding box center [775, 20] width 62 height 24
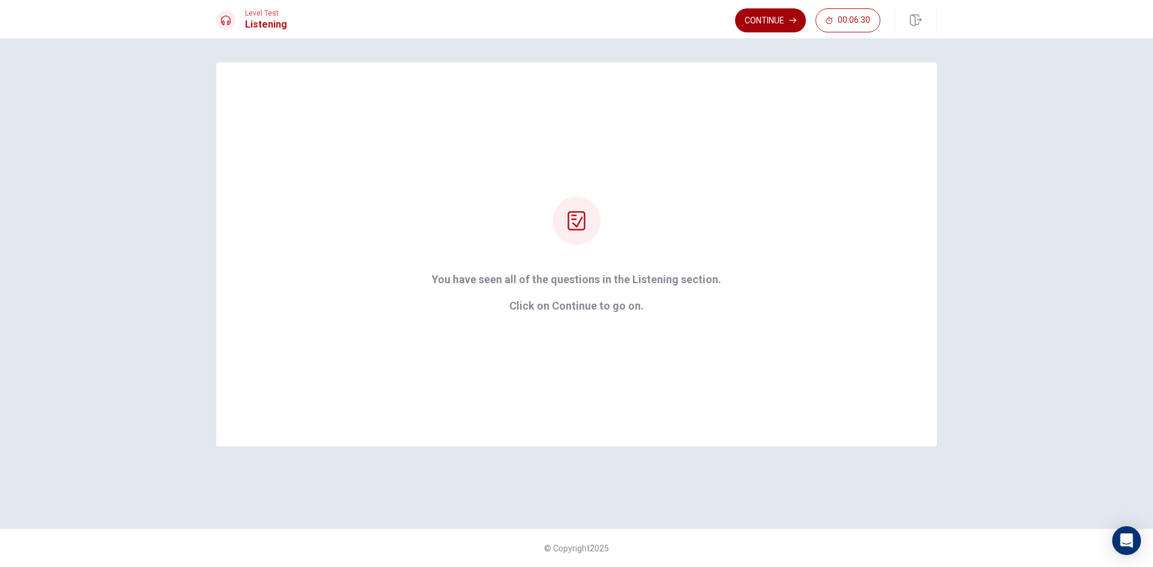
click at [761, 23] on button "Continue" at bounding box center [770, 20] width 71 height 24
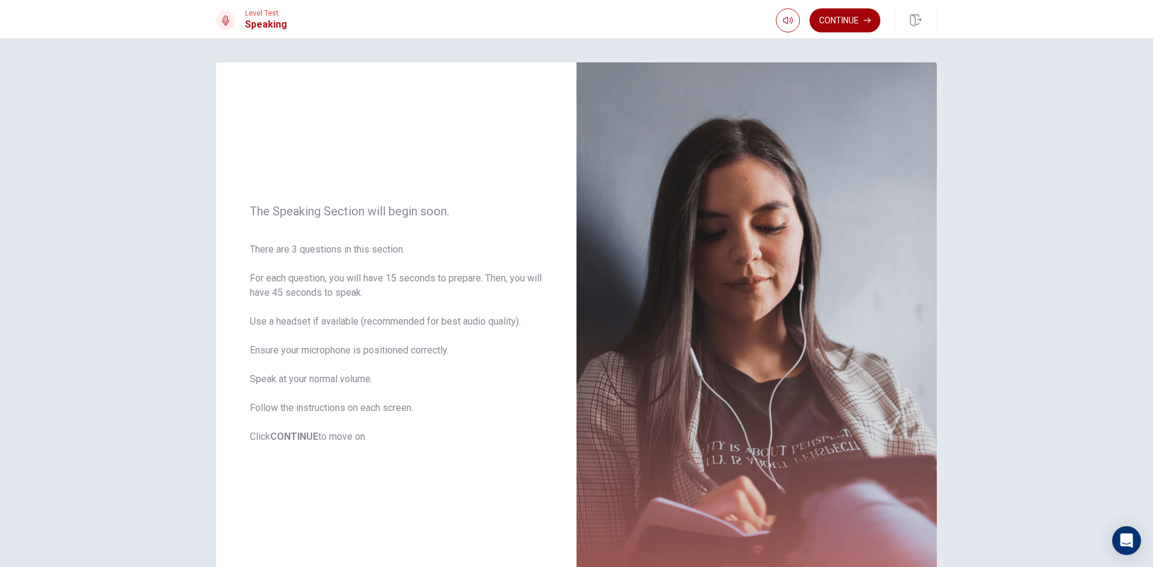
click at [838, 25] on button "Continue" at bounding box center [844, 20] width 71 height 24
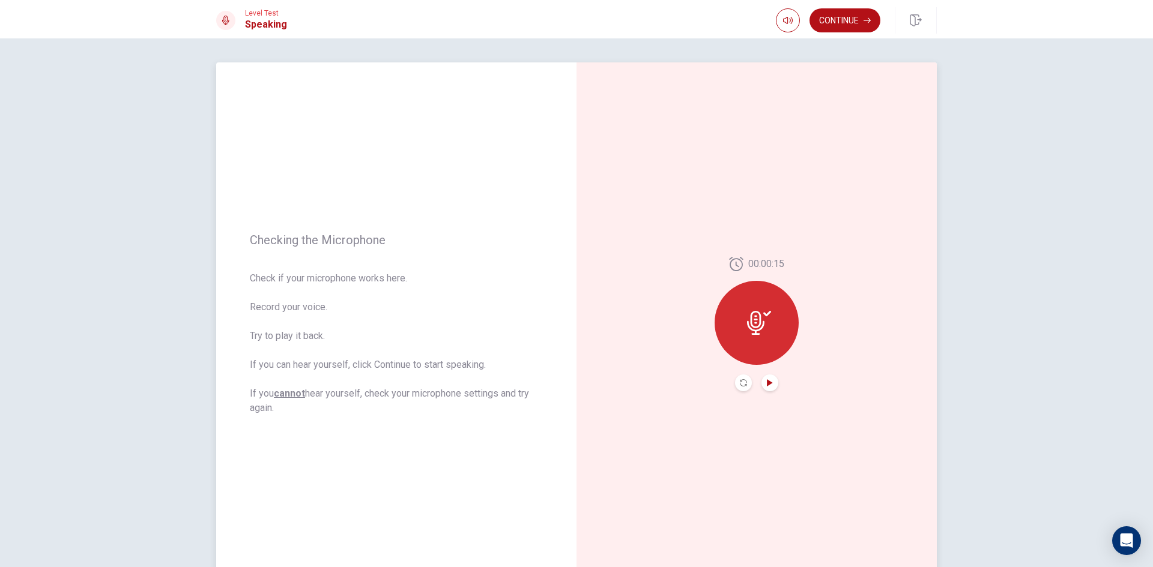
click at [767, 386] on icon "Play Audio" at bounding box center [769, 382] width 5 height 7
click at [844, 29] on button "Continue" at bounding box center [844, 20] width 71 height 24
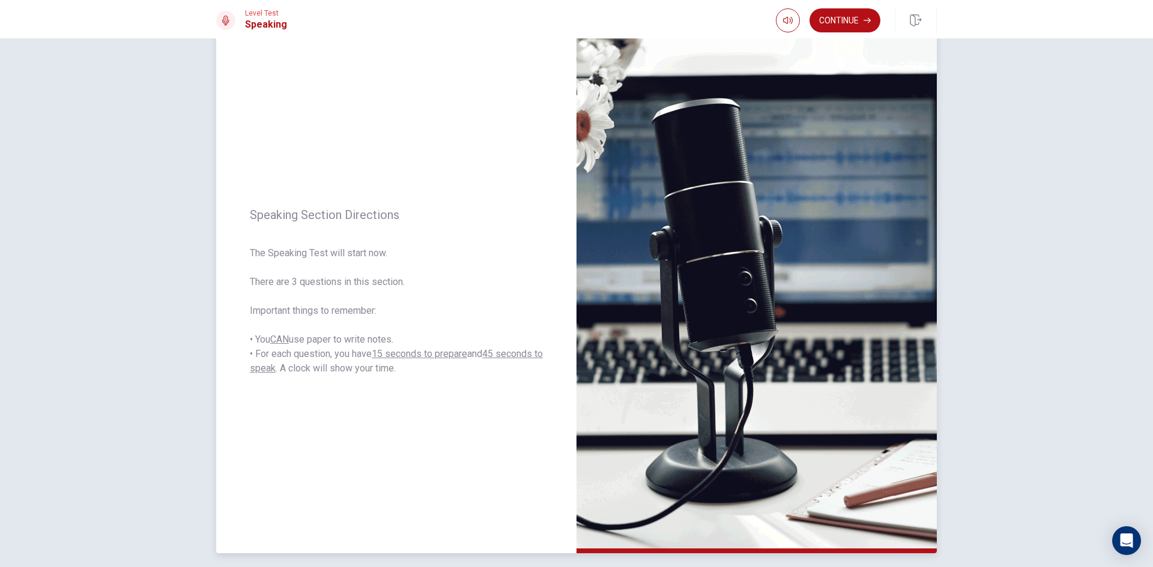
scroll to position [60, 0]
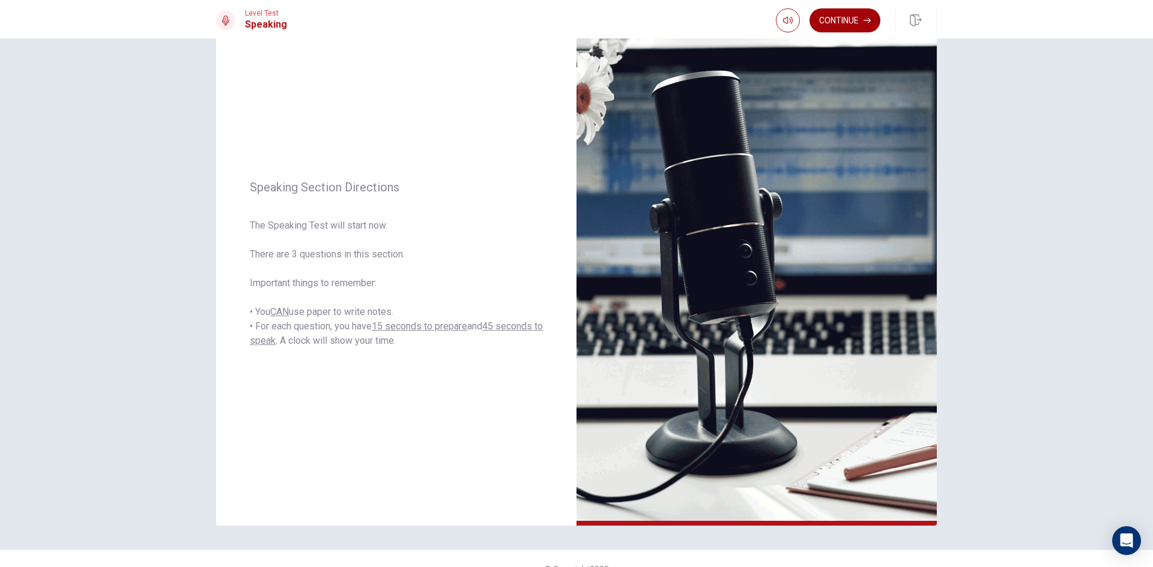
click at [833, 24] on button "Continue" at bounding box center [844, 20] width 71 height 24
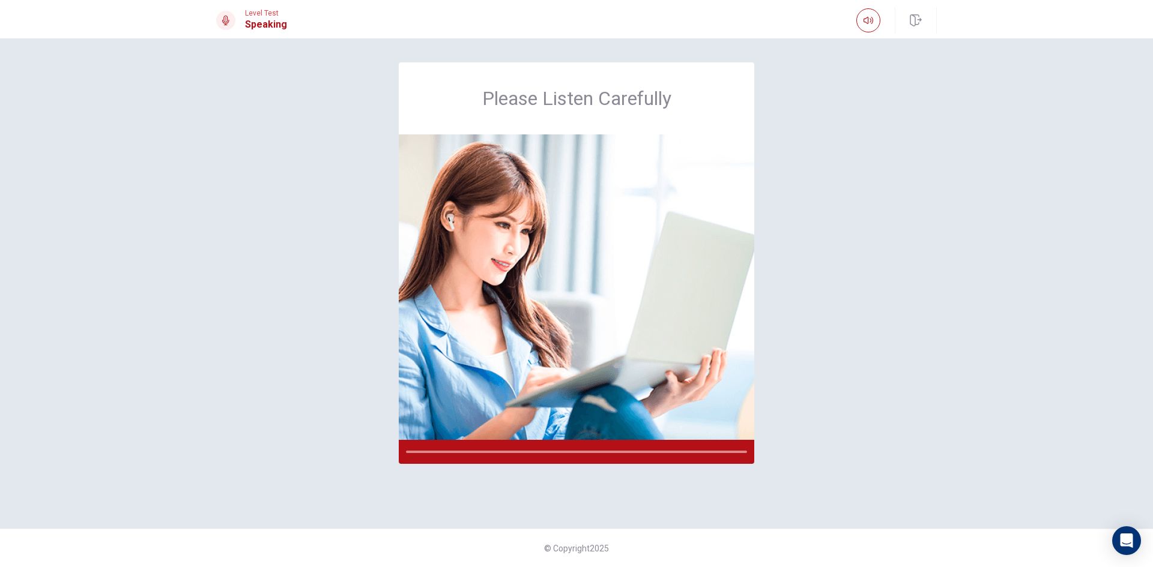
scroll to position [0, 0]
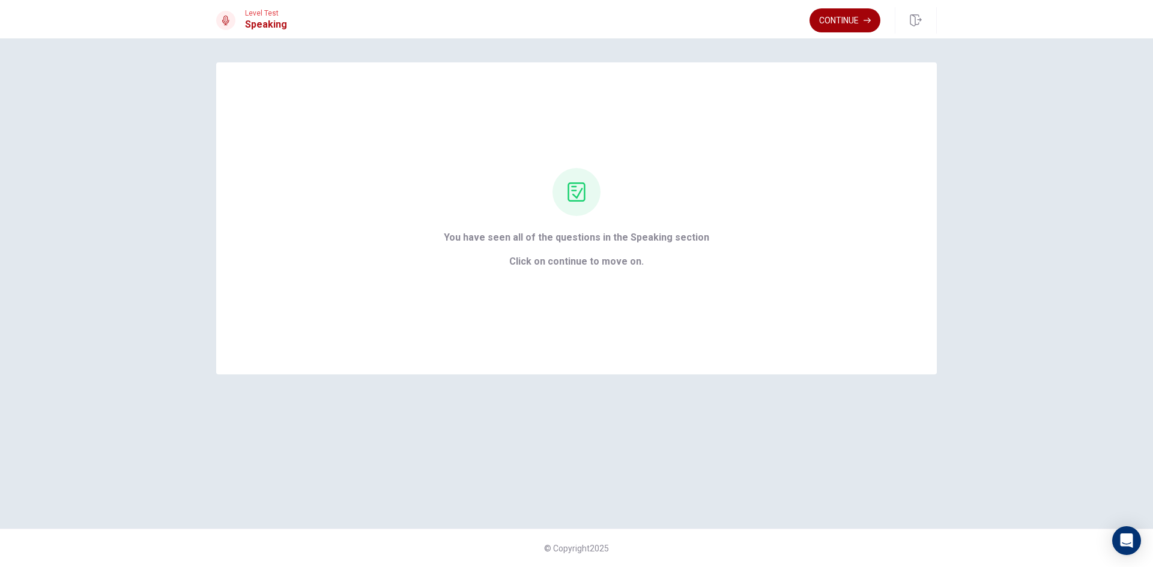
click at [845, 20] on button "Continue" at bounding box center [844, 20] width 71 height 24
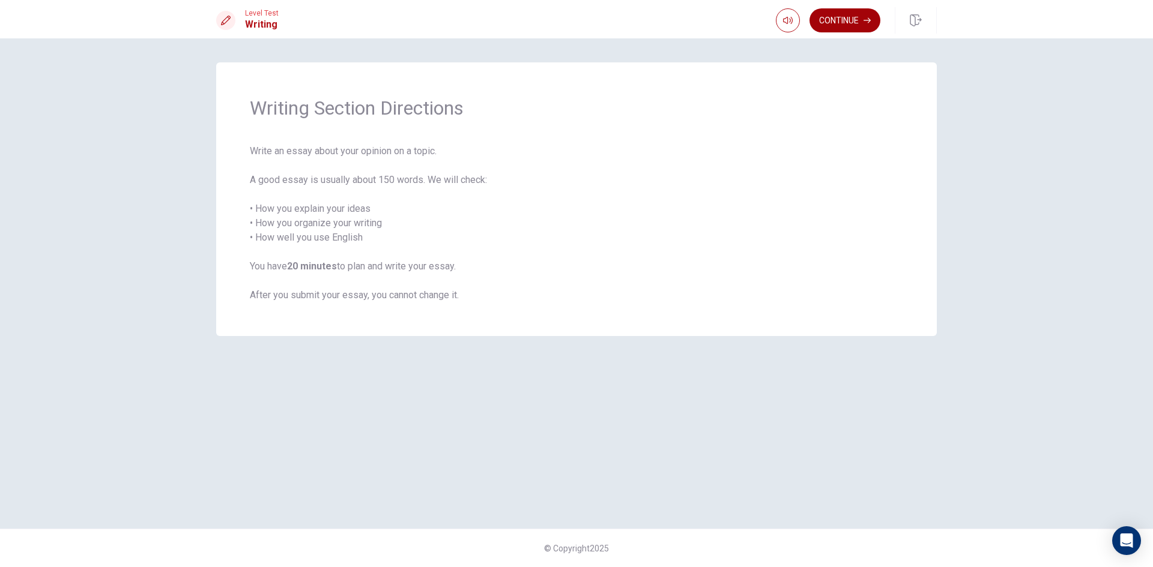
click at [847, 25] on button "Continue" at bounding box center [844, 20] width 71 height 24
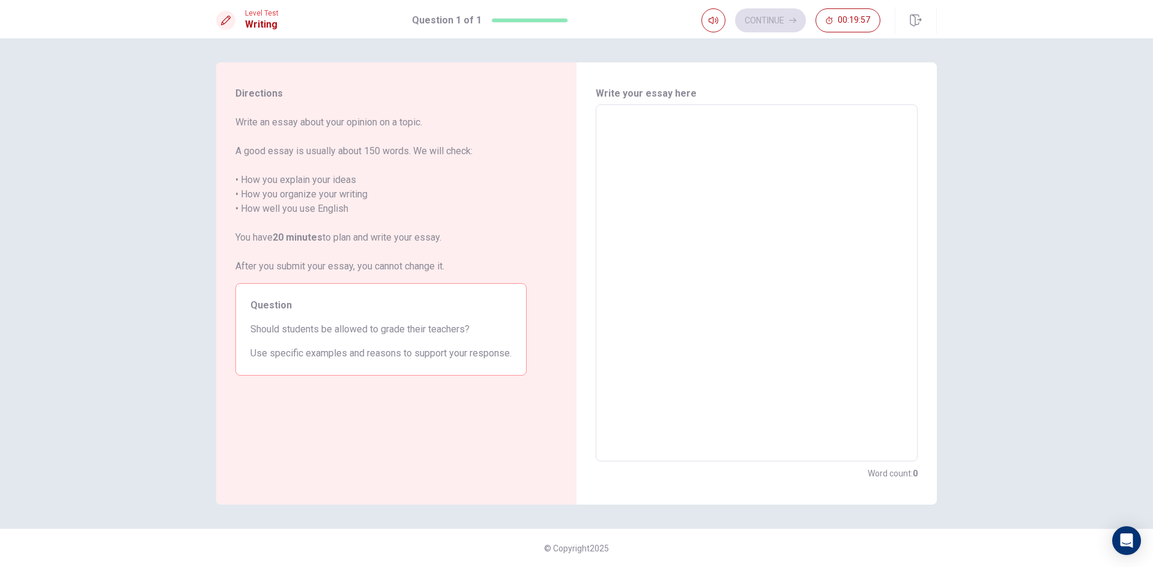
click at [661, 138] on textarea at bounding box center [756, 283] width 305 height 337
type textarea "I"
type textarea "x"
type textarea "I"
type textarea "x"
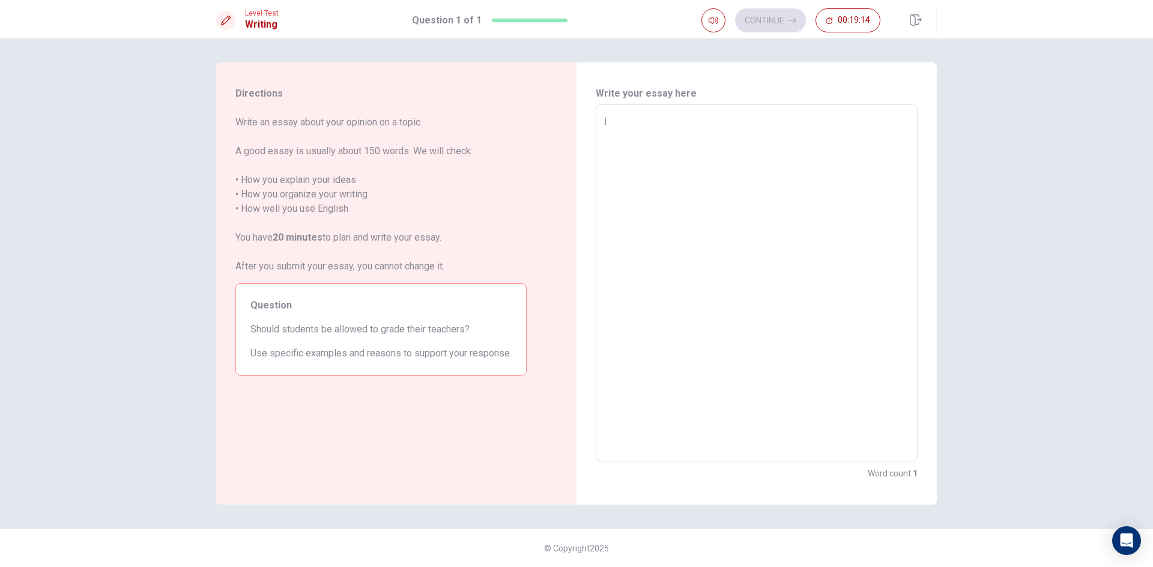
type textarea "I t"
type textarea "x"
type textarea "I th"
type textarea "x"
type textarea "I thi"
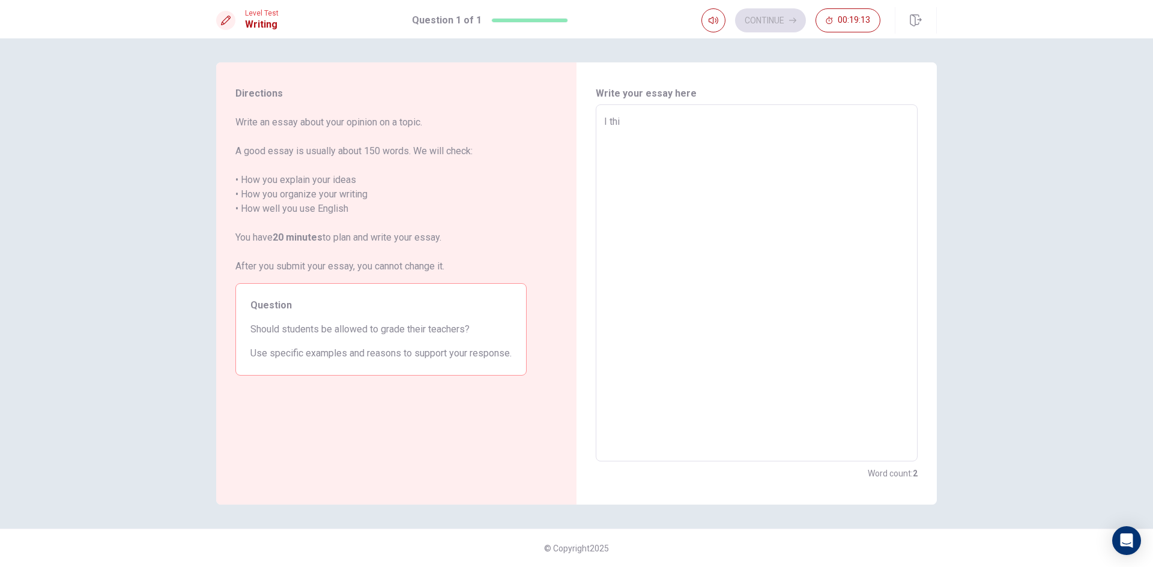
type textarea "x"
type textarea "I thin"
type textarea "x"
type textarea "I think"
type textarea "x"
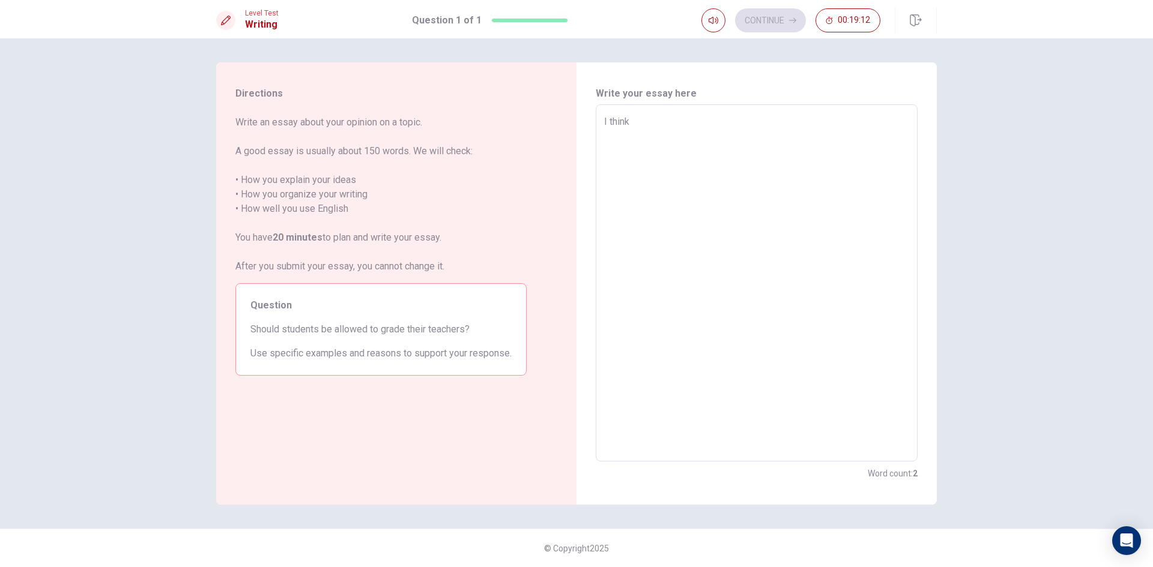
type textarea "I think"
type textarea "x"
type textarea "I think s"
type textarea "x"
type textarea "I think st"
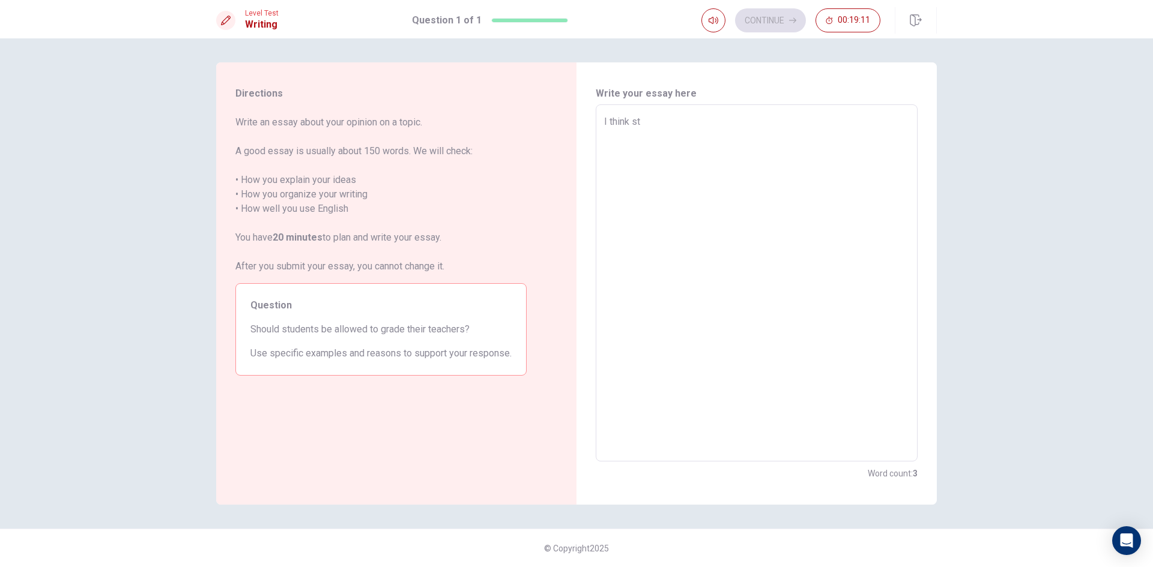
type textarea "x"
type textarea "I think stu"
type textarea "x"
type textarea "I think stud"
type textarea "x"
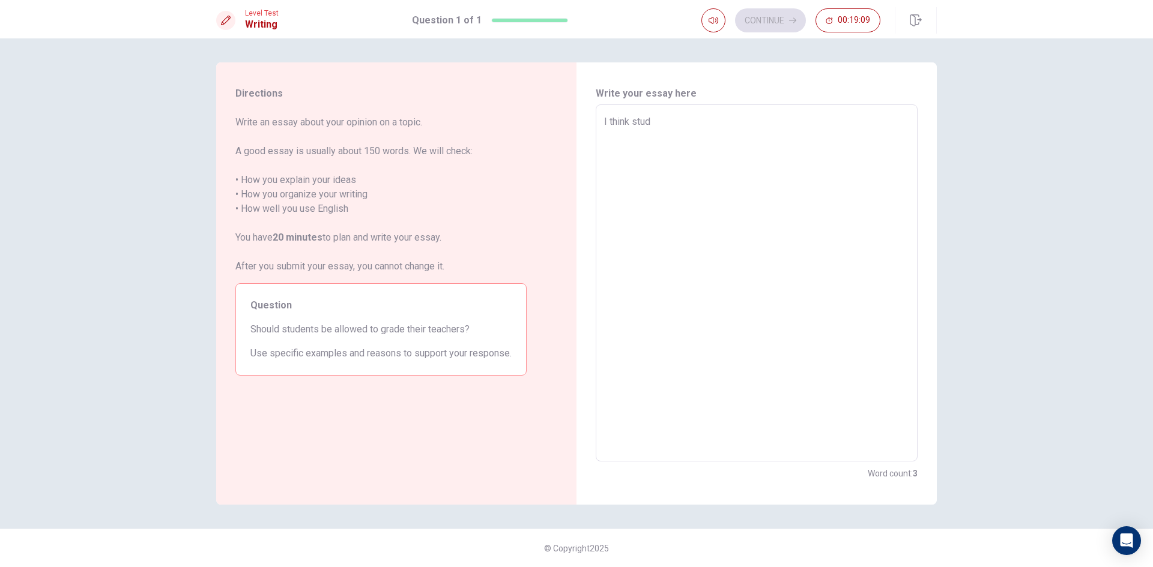
type textarea "I think stude"
type textarea "x"
type textarea "I think studen"
type textarea "x"
type textarea "I think student"
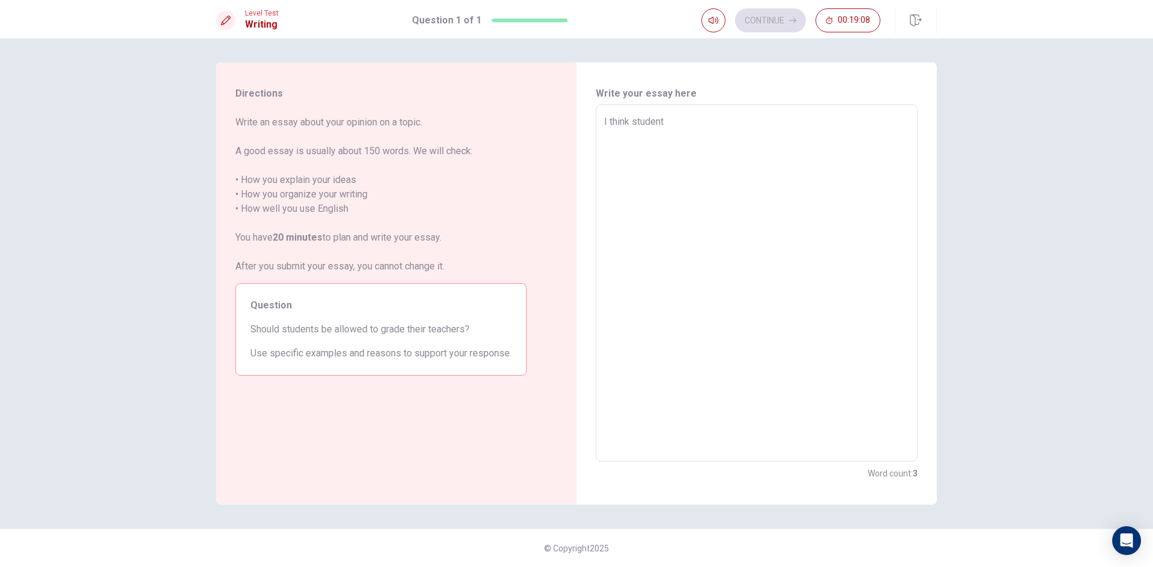
type textarea "x"
type textarea "I think student"
type textarea "x"
type textarea "I think student s"
type textarea "x"
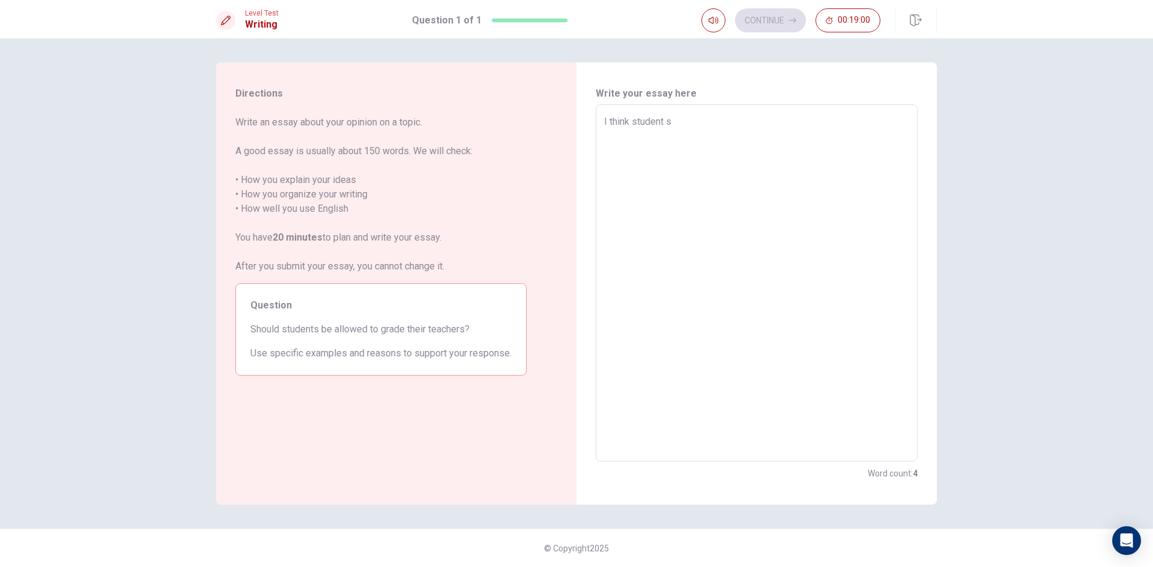
type textarea "I think student sh"
type textarea "x"
type textarea "I think student [PERSON_NAME]"
type textarea "x"
type textarea "I think student shuo"
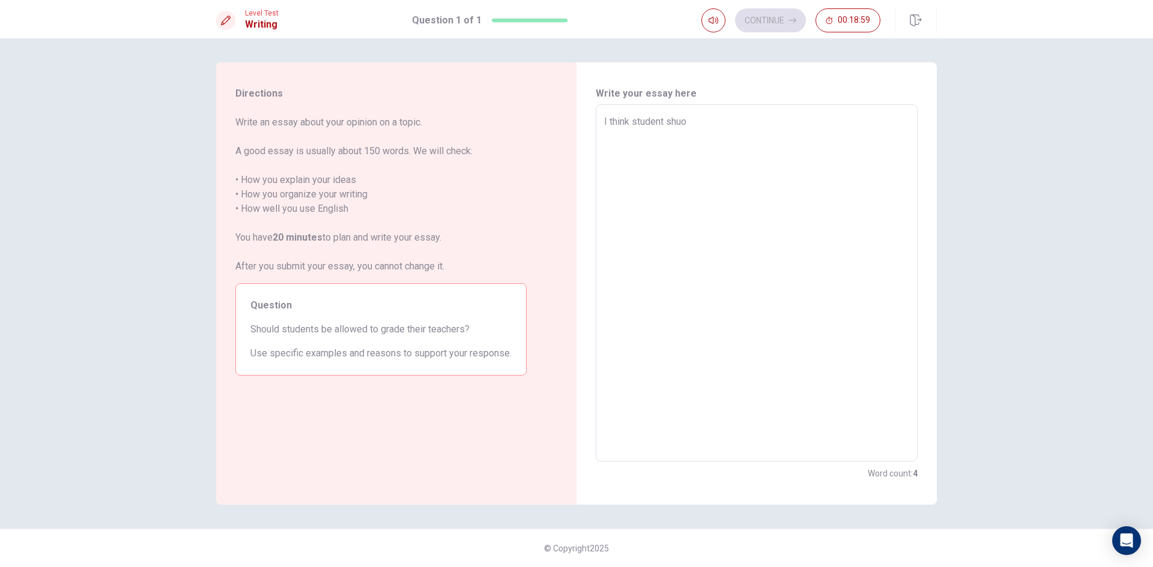
type textarea "x"
type textarea "I think student [PERSON_NAME]"
type textarea "x"
type textarea "I think student sh"
type textarea "x"
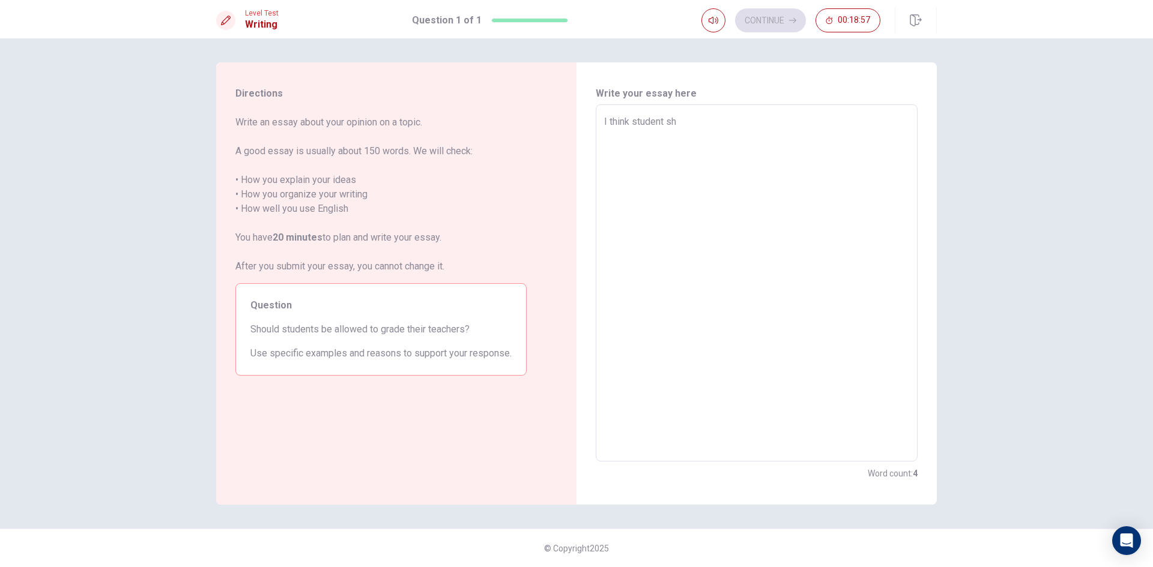
type textarea "I think student sho"
type textarea "x"
type textarea "I think student shou"
type textarea "x"
type textarea "I think student shoul"
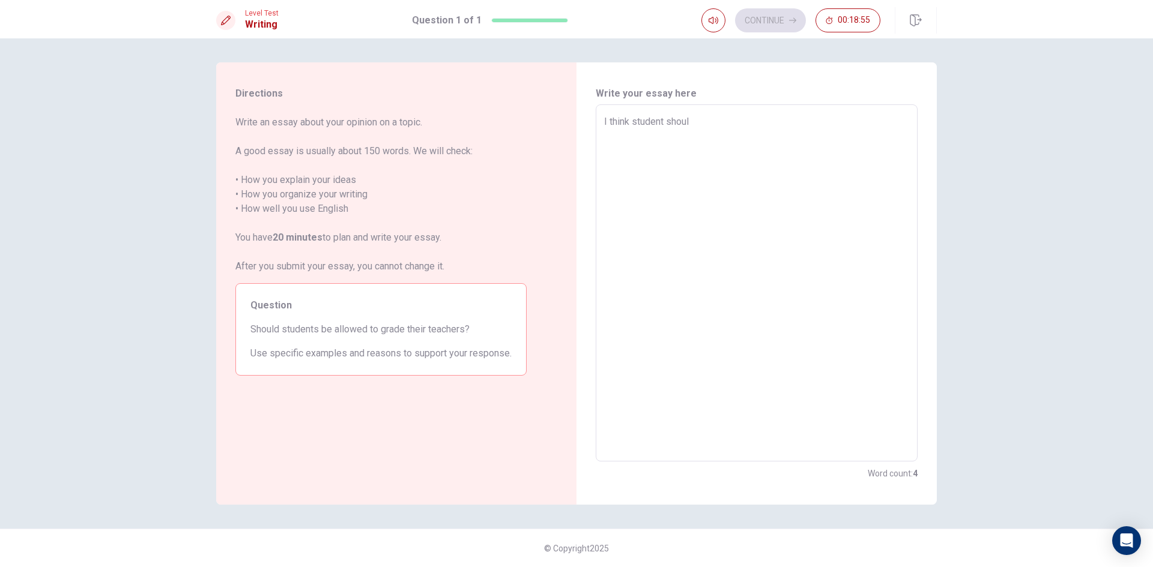
type textarea "x"
type textarea "I think student should"
type textarea "x"
type textarea "I think student should"
type textarea "x"
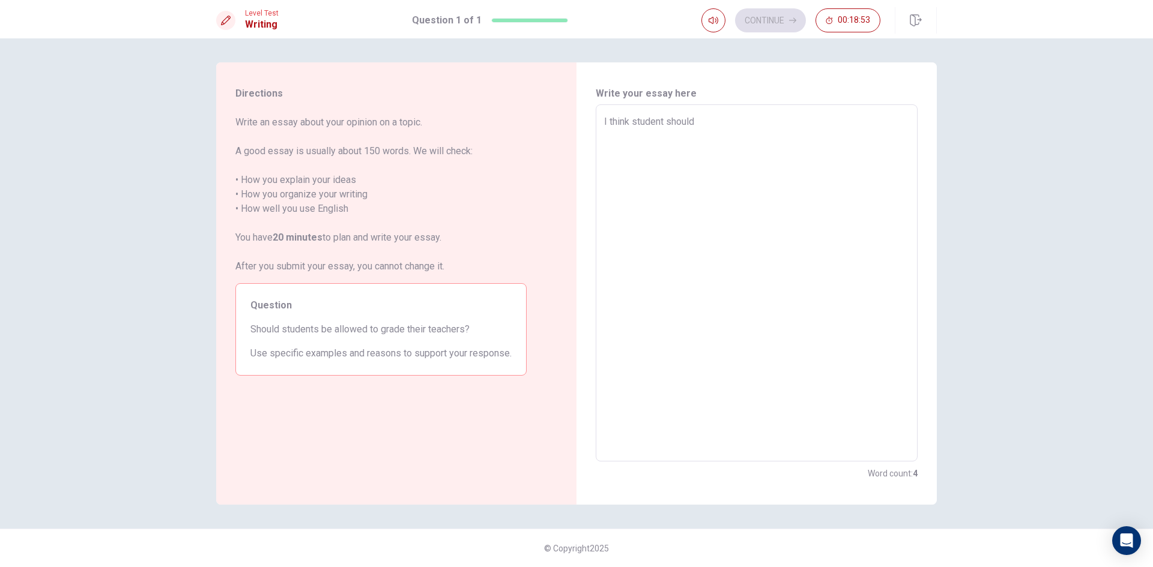
type textarea "I think student should a"
type textarea "x"
type textarea "I think student should al"
type textarea "x"
type textarea "I think student should alo"
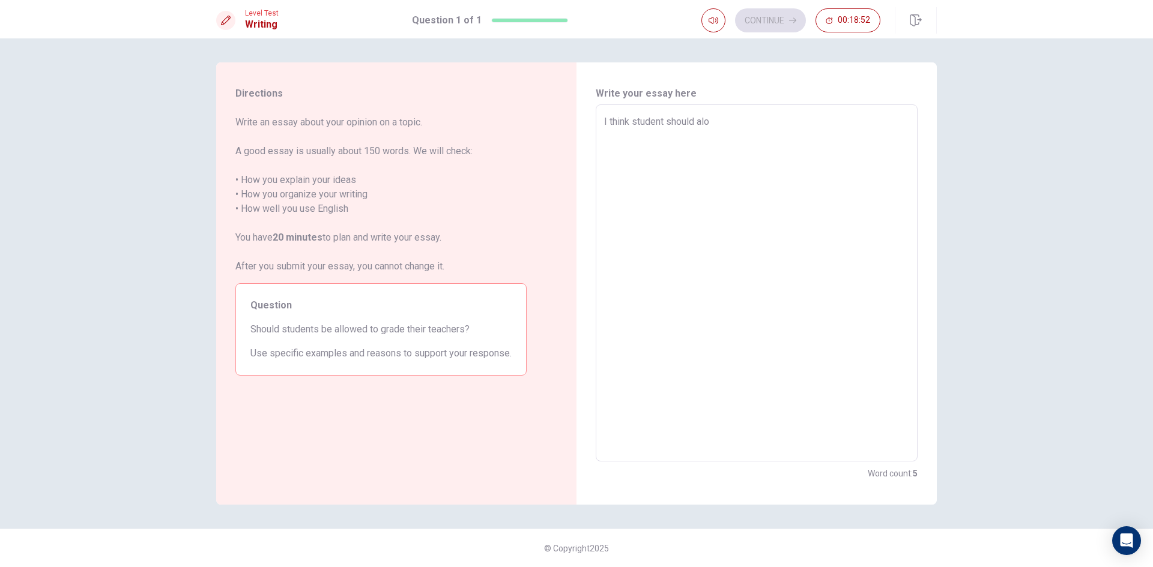
type textarea "x"
type textarea "I think student should alow"
type textarea "x"
type textarea "I think student should alowe"
type textarea "x"
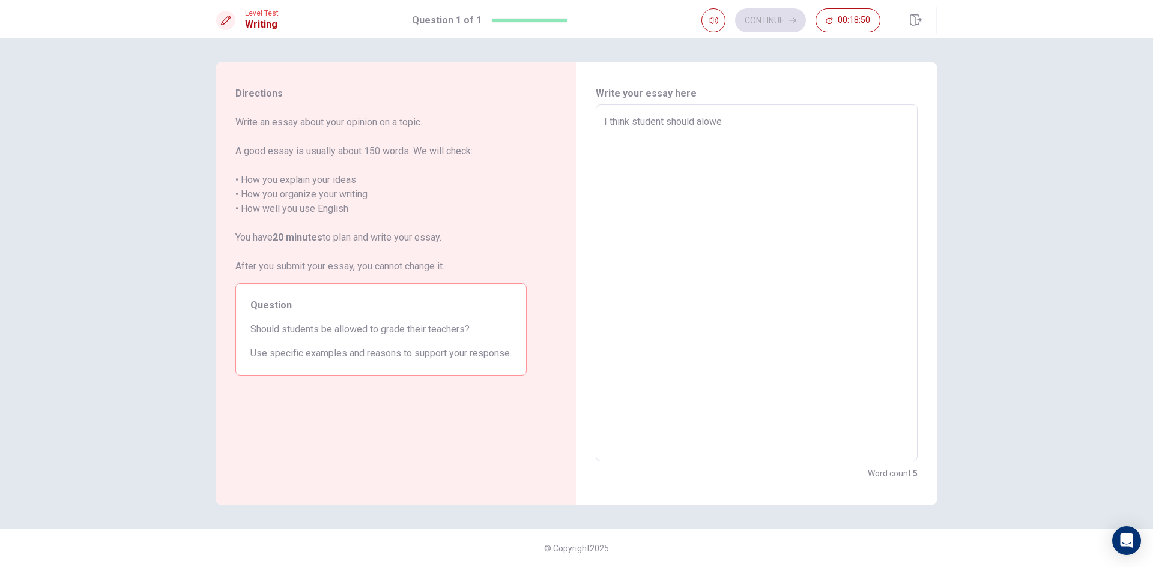
type textarea "I think student should alowed"
type textarea "x"
type textarea "I think student should alowed"
type textarea "x"
type textarea "I think student should alowed g"
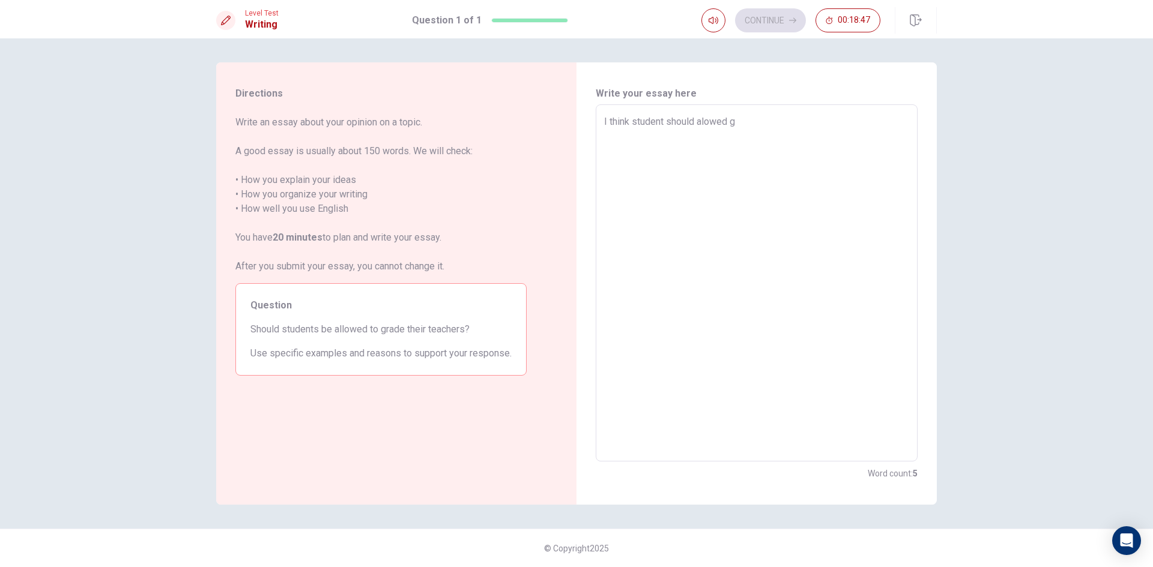
type textarea "x"
type textarea "I think student should alowed gr"
type textarea "x"
type textarea "I think student should alowed gra"
type textarea "x"
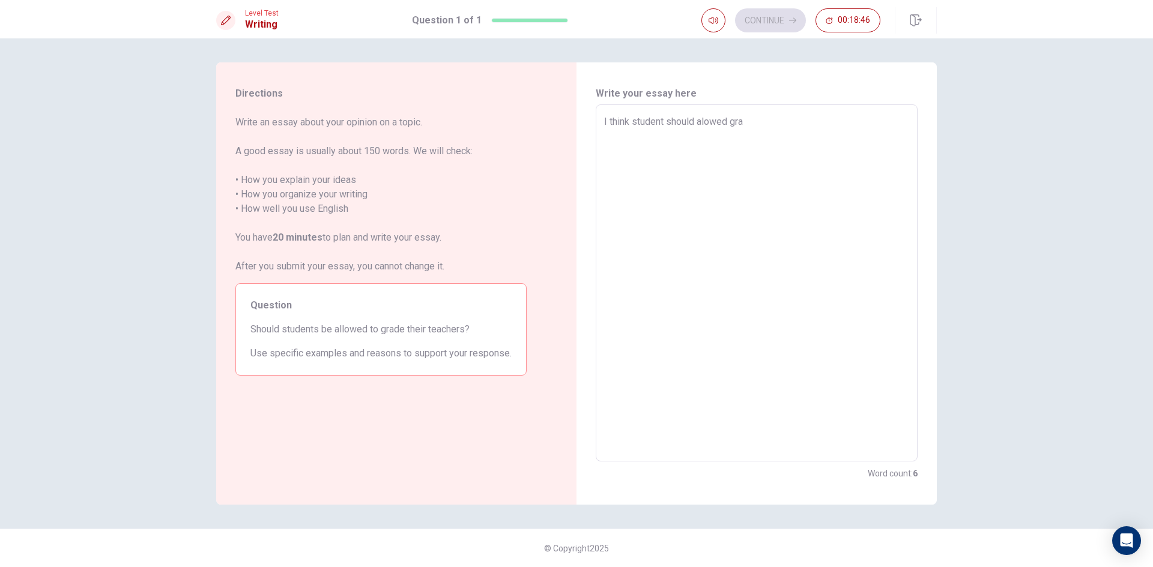
type textarea "I think student should alowed grad"
type textarea "x"
type textarea "I think student should alowed grade"
type textarea "x"
type textarea "I think student should alowed grade"
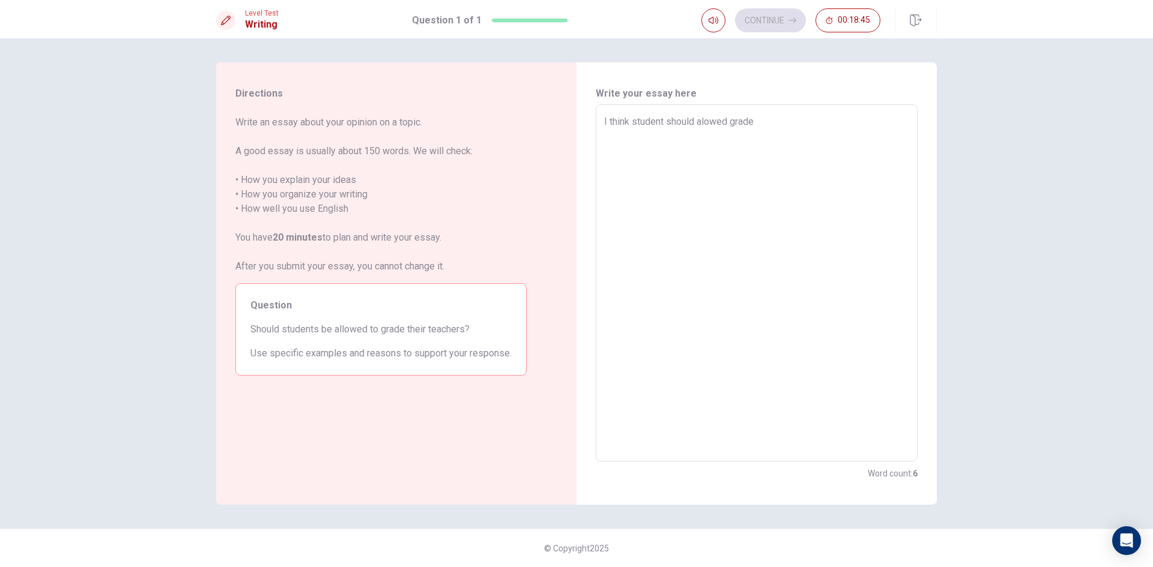
type textarea "x"
type textarea "I think student should alowed grade t"
type textarea "x"
type textarea "I think student should alowed grade th"
type textarea "x"
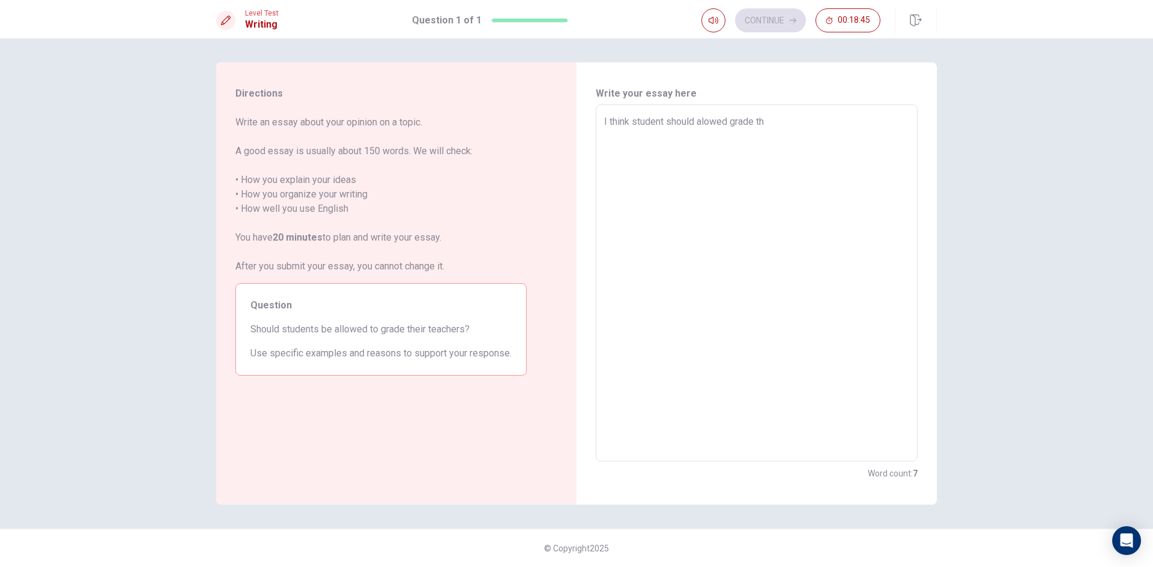
type textarea "I think student should alowed grade thi"
type textarea "x"
type textarea "I think student should alowed grade thir"
type textarea "x"
type textarea "I think student should alowed grade thire"
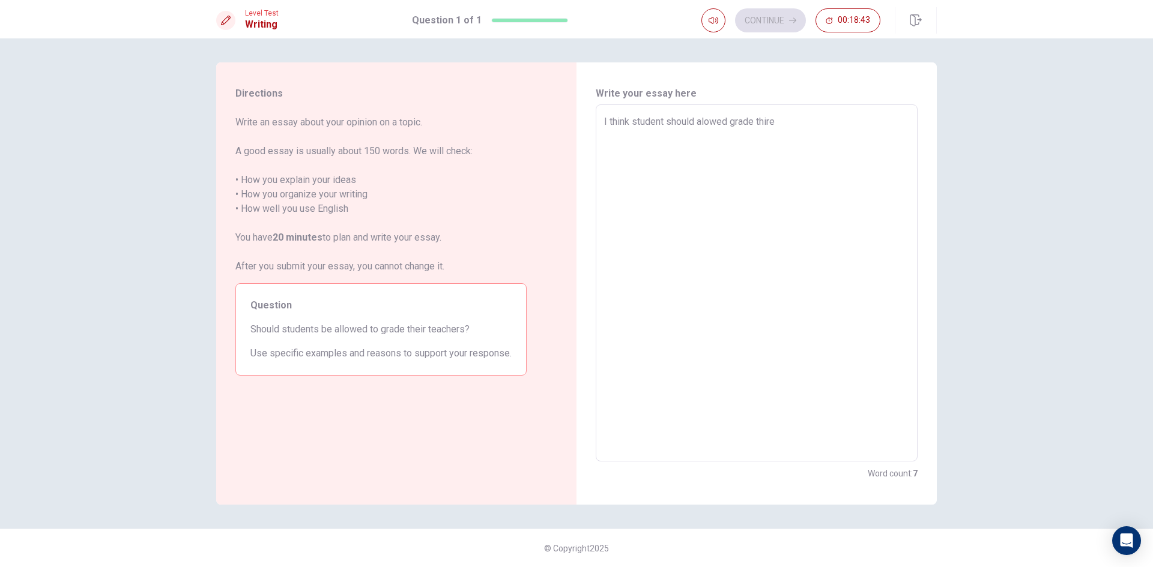
type textarea "x"
type textarea "I think student should alowed grade thire"
type textarea "x"
type textarea "I think student should alowed grade thire t"
type textarea "x"
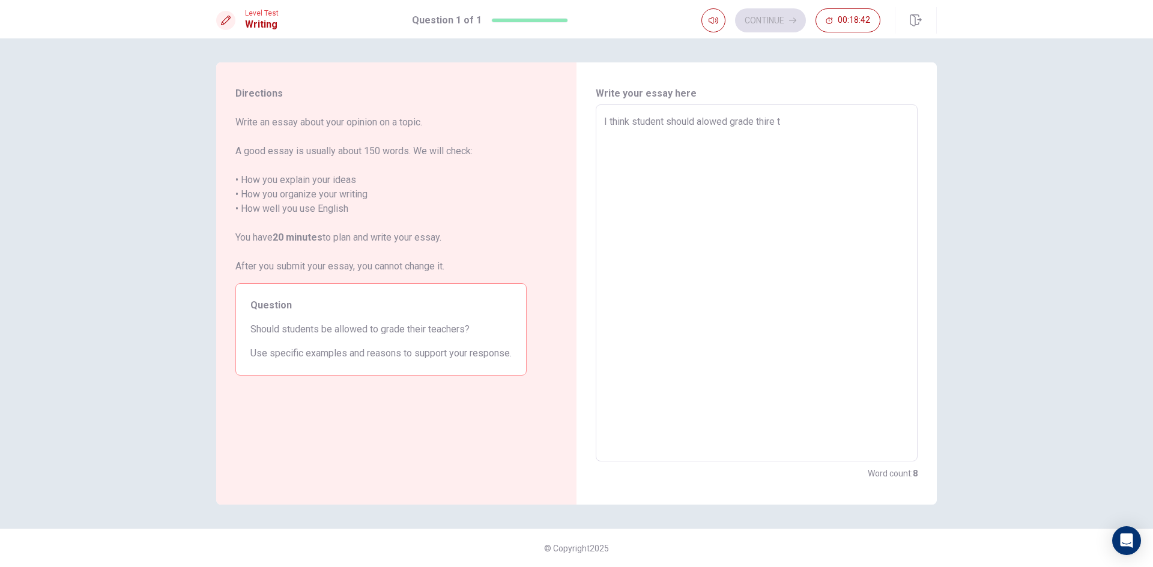
type textarea "I think student should alowed grade thire te"
type textarea "x"
type textarea "I think student should alowed grade thire tea"
type textarea "x"
type textarea "I think student should alowed grade thire teac"
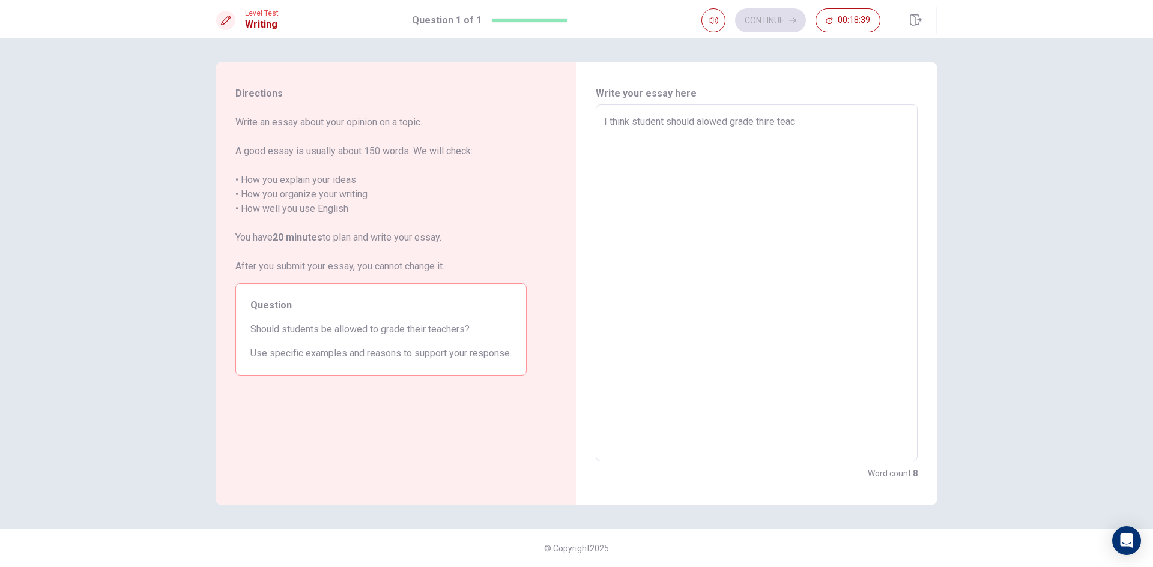
type textarea "x"
type textarea "I think student should alowed grade thire teach"
type textarea "x"
type textarea "I think student should alowed grade thire teache"
type textarea "x"
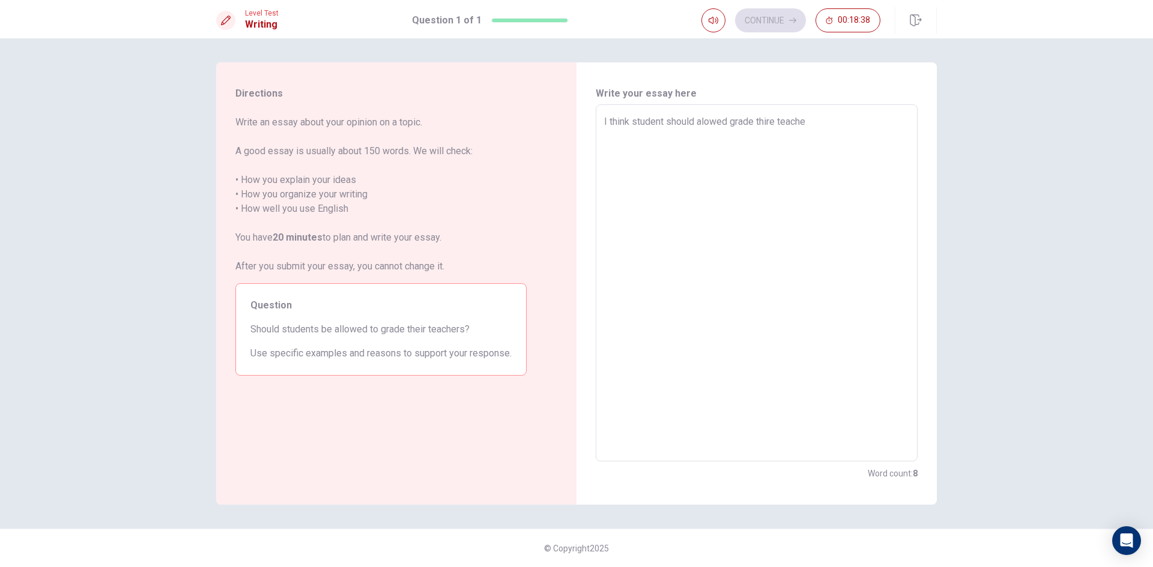
type textarea "I think student should alowed grade thire teacher"
type textarea "x"
type textarea "I think student should alowed grade thire teachers"
type textarea "x"
type textarea "I think student should alowed grade thire teachers"
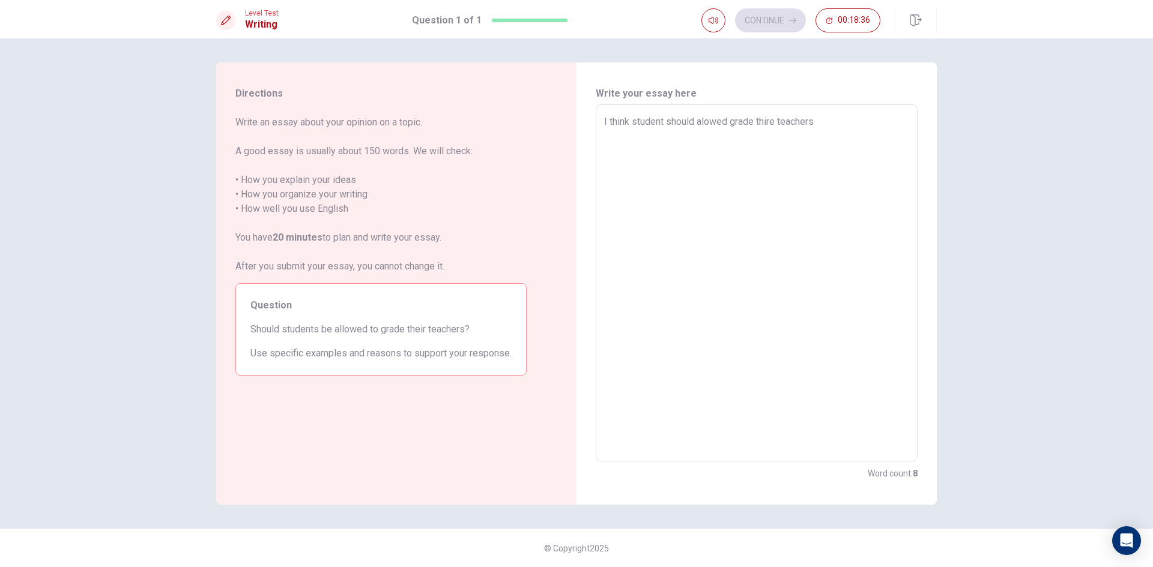
type textarea "x"
type textarea "I think student should alowed grade thire teachers b"
type textarea "x"
type textarea "I think student should alowed grade thire teachers be"
type textarea "x"
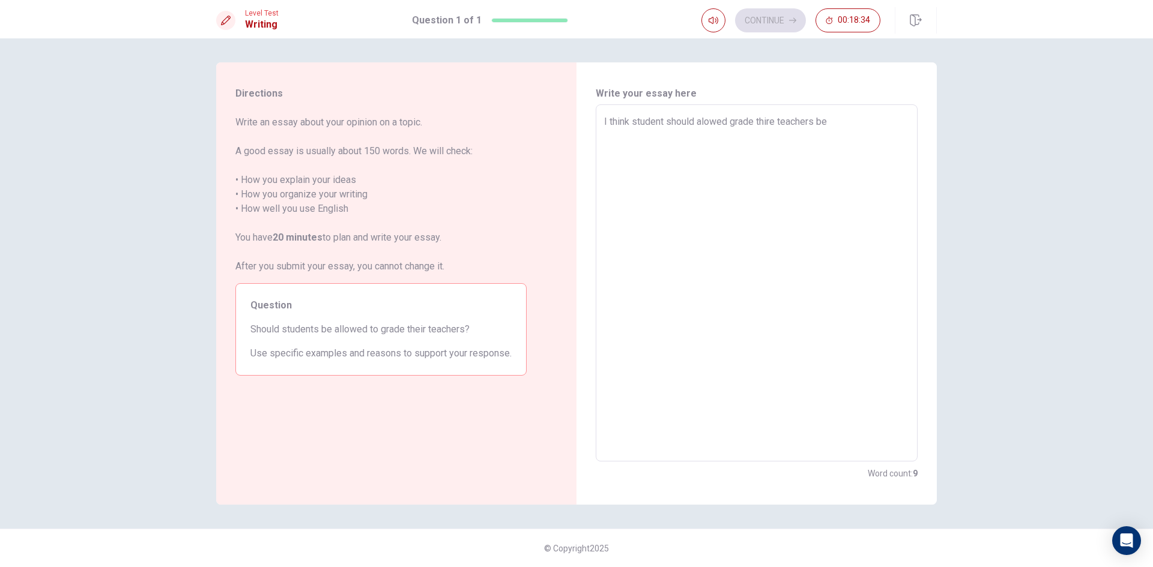
type textarea "I think student should alowed grade thire teachers bec"
type textarea "x"
type textarea "I think student should alowed grade thire teachers beca"
type textarea "x"
type textarea "I think student should alowed grade thire teachers becau"
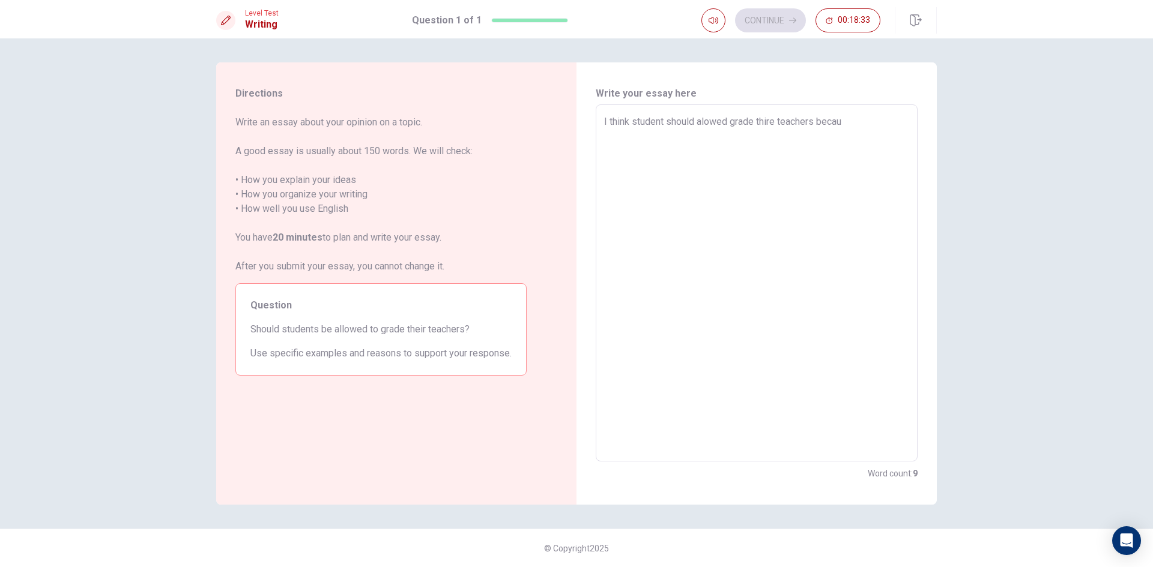
type textarea "x"
type textarea "I think student should alowed grade thire teachers becaus"
type textarea "x"
type textarea "I think student should alowed grade thire teachers because"
type textarea "x"
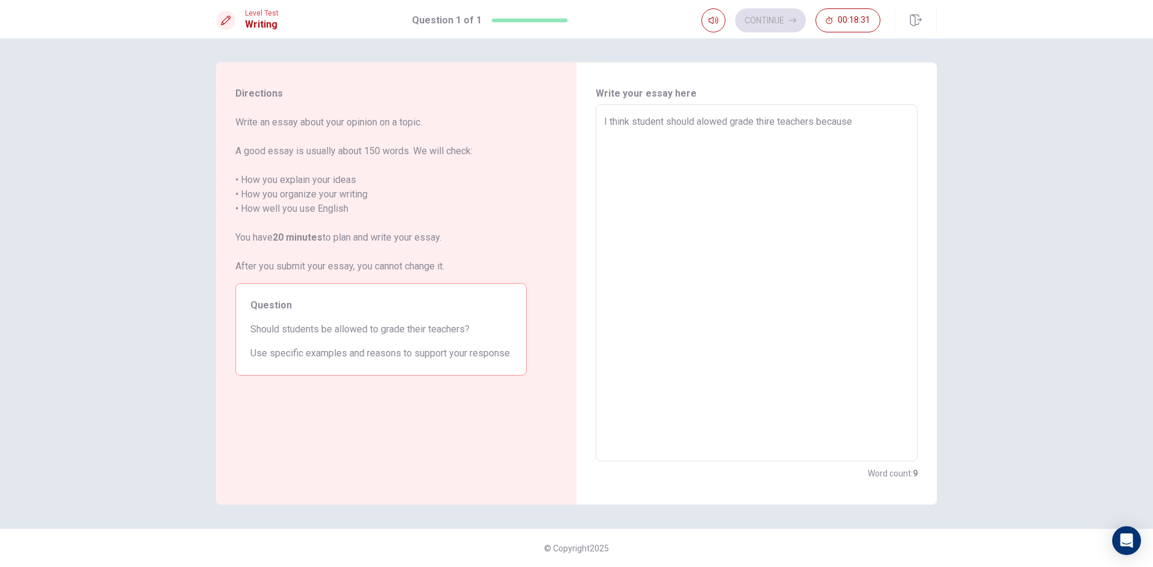
type textarea "I think student should alowed grade thire teachers because"
type textarea "x"
type textarea "I think student should alowed grade thire teachers because s"
type textarea "x"
type textarea "I think student should alowed grade thire teachers because so"
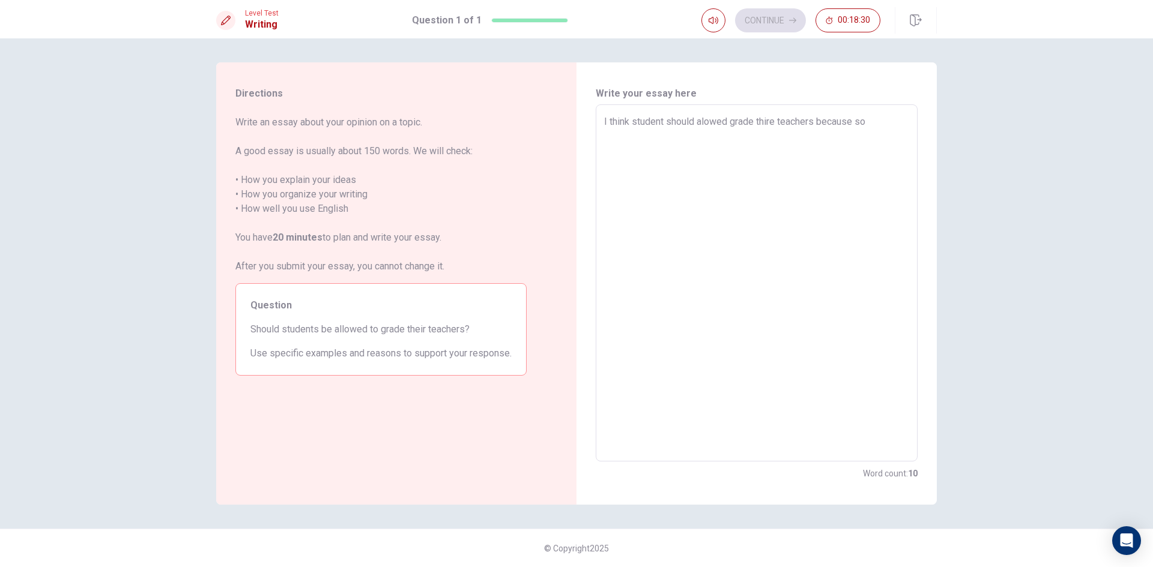
type textarea "x"
type textarea "I think student should alowed grade thire teachers because s"
type textarea "x"
type textarea "I think student should alowed grade thire teachers because"
type textarea "x"
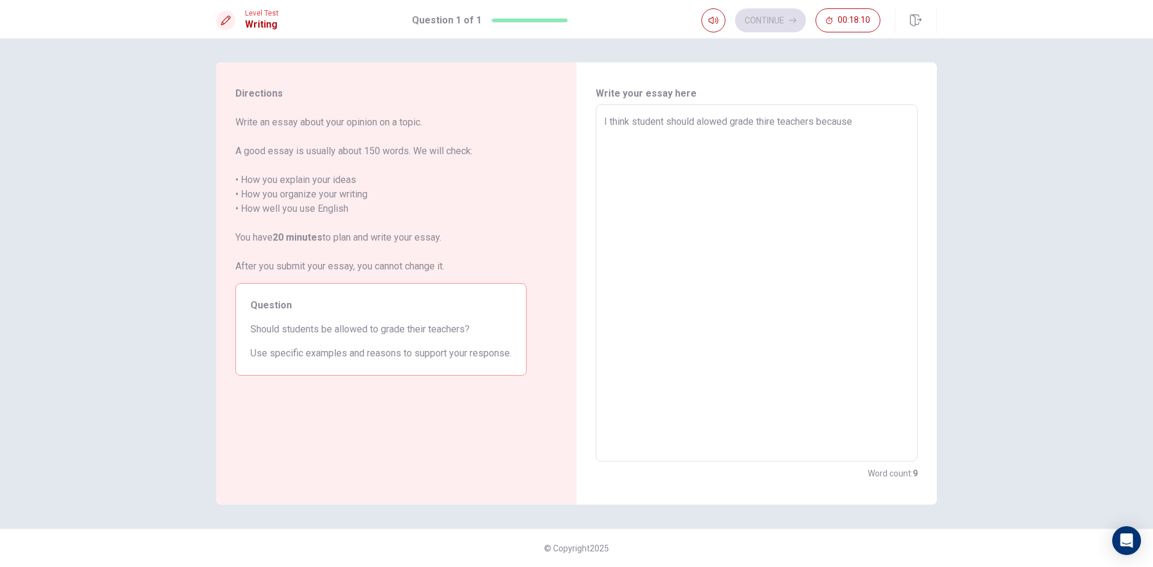
type textarea "I think student should alowed grade thir teachers because"
type textarea "x"
type textarea "I think student should alowed grade thi teachers because"
type textarea "x"
type textarea "I think student should alowed grade th teachers because"
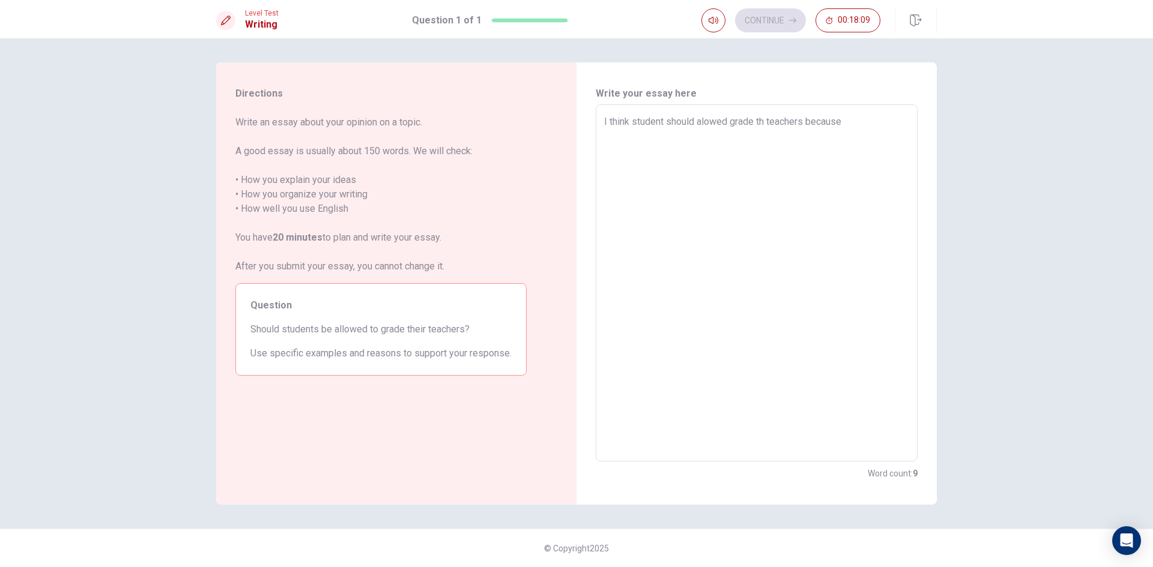
type textarea "x"
type textarea "I think student should alowed grade thr teachers because"
type textarea "x"
type textarea "I think student should alowed grade th teachers because"
type textarea "x"
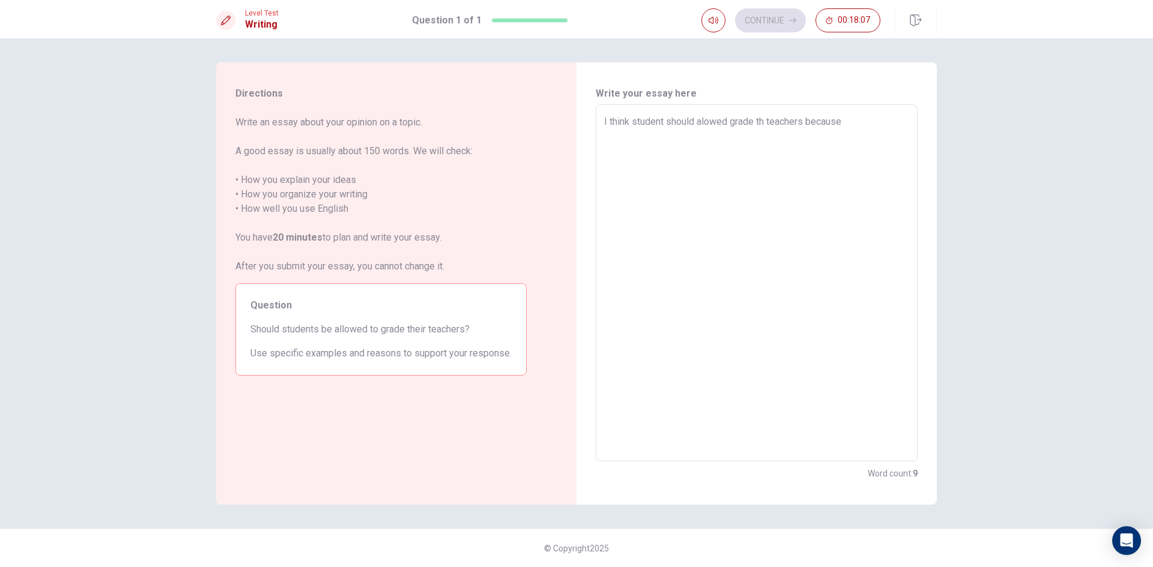
type textarea "I think student should alowed grade the teachers because"
type textarea "x"
type textarea "I think student should alowed grade ther teachers because"
type textarea "x"
type textarea "I think student should alowed grade there teachers because"
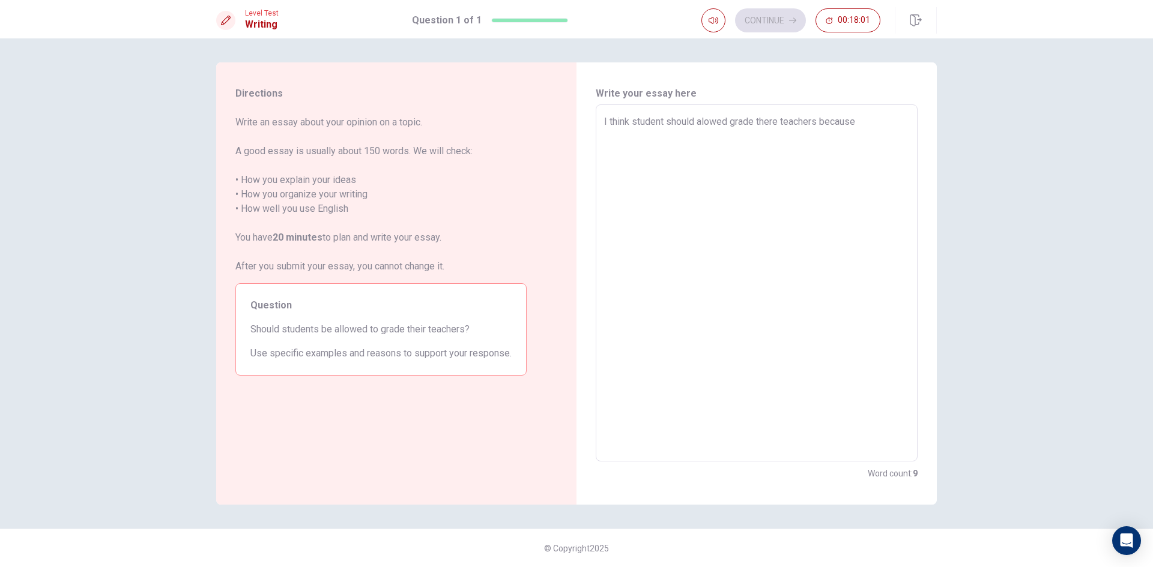
type textarea "x"
type textarea "I think student should alowed grade there teachers because w"
type textarea "x"
type textarea "I think student should alowed grade there teachers because we"
type textarea "x"
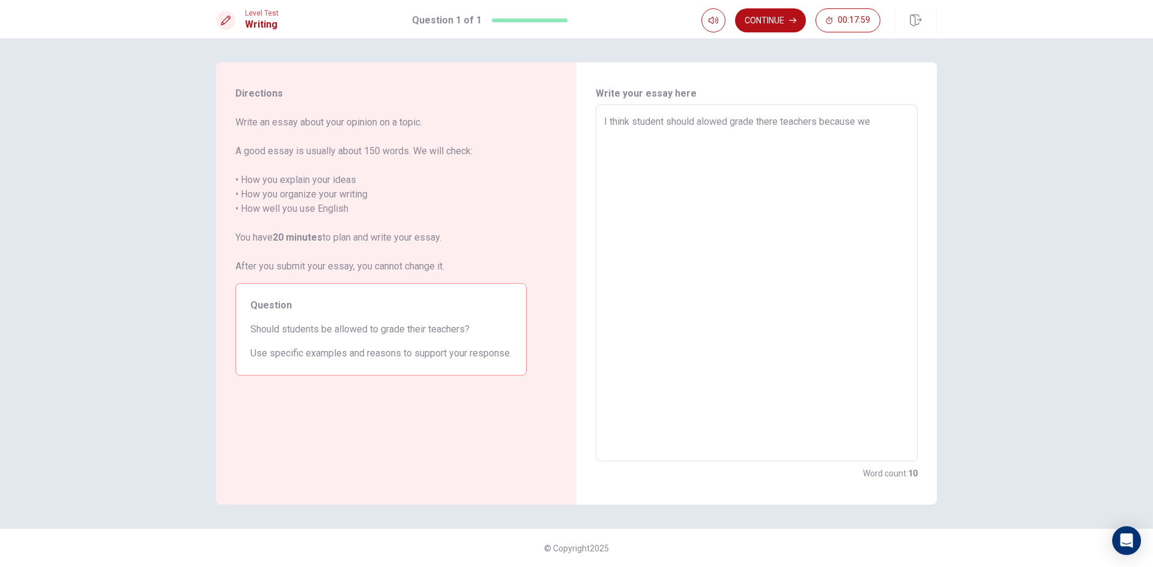
type textarea "I think student should alowed grade there teachers because we"
type textarea "x"
type textarea "I think student should alowed grade there teachers because we c"
type textarea "x"
type textarea "I think student should alowed grade there teachers because we ca"
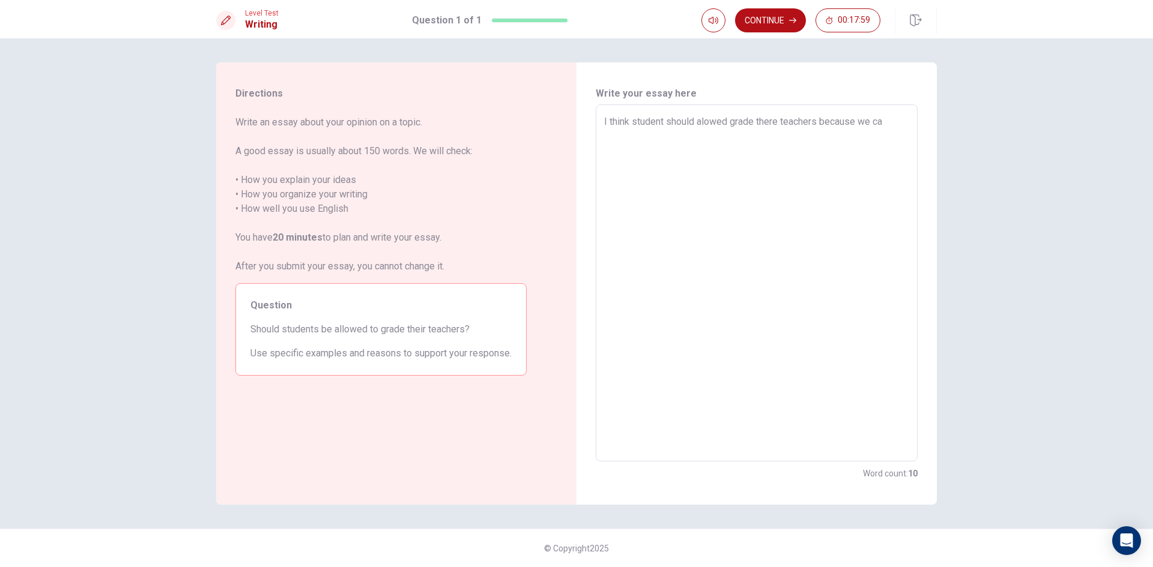
type textarea "x"
type textarea "I think student should alowed grade there teachers because we can"
type textarea "x"
type textarea "I think student should alowed grade there teachers because we can"
type textarea "x"
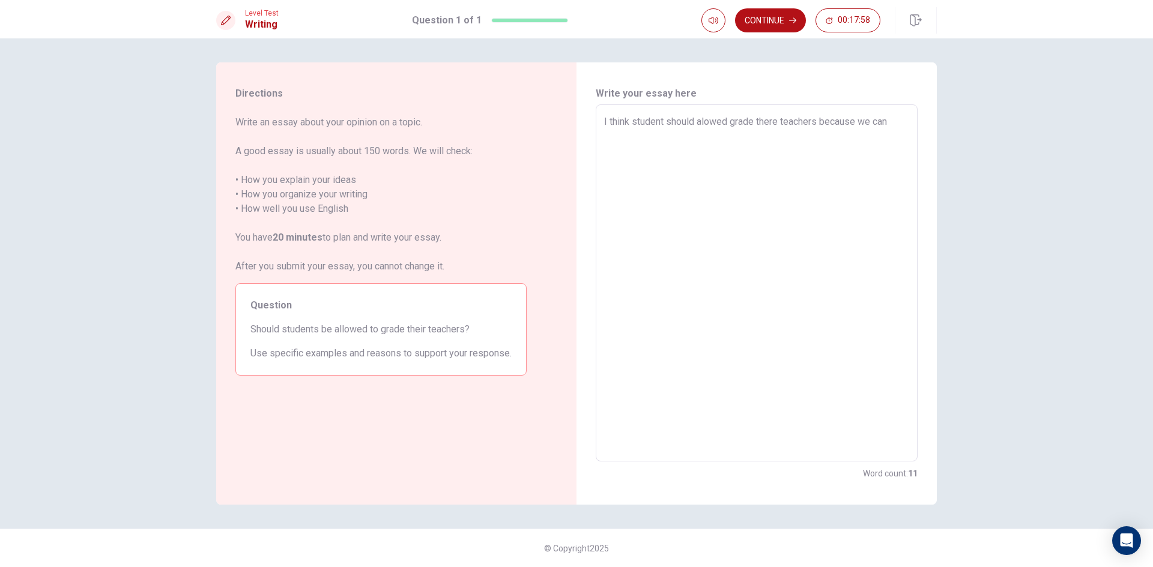
type textarea "I think student should alowed grade there teachers because we can k"
type textarea "x"
type textarea "I think student should alowed grade there teachers because we can kn"
type textarea "x"
type textarea "I think student should alowed grade there teachers because we can kno"
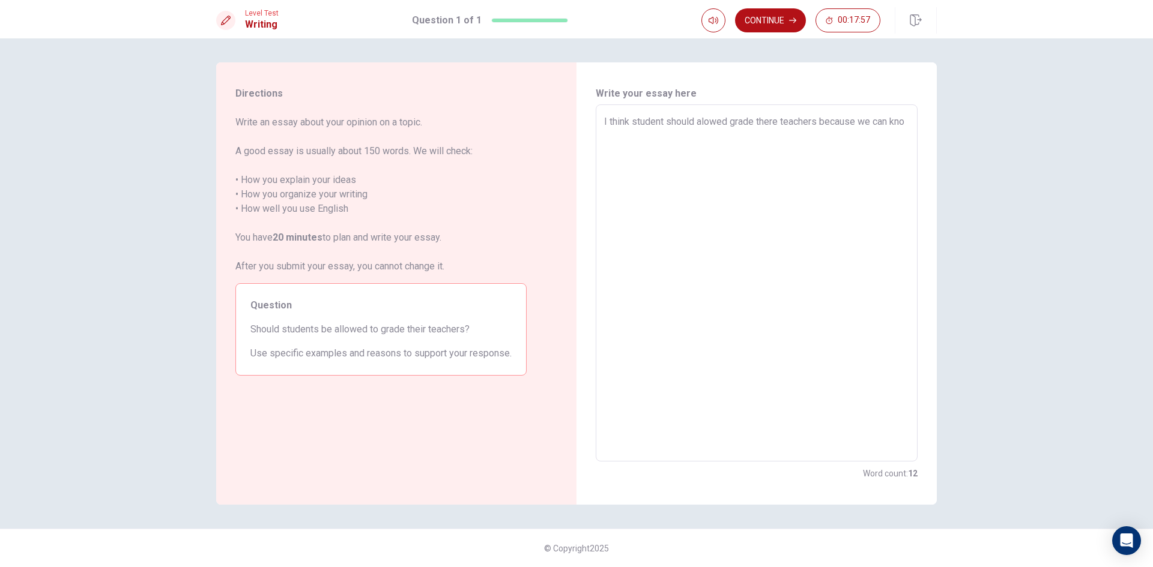
type textarea "x"
type textarea "I think student should alowed grade there teachers because we can know"
type textarea "x"
type textarea "I think student should alowed grade there teachers because we can know"
type textarea "x"
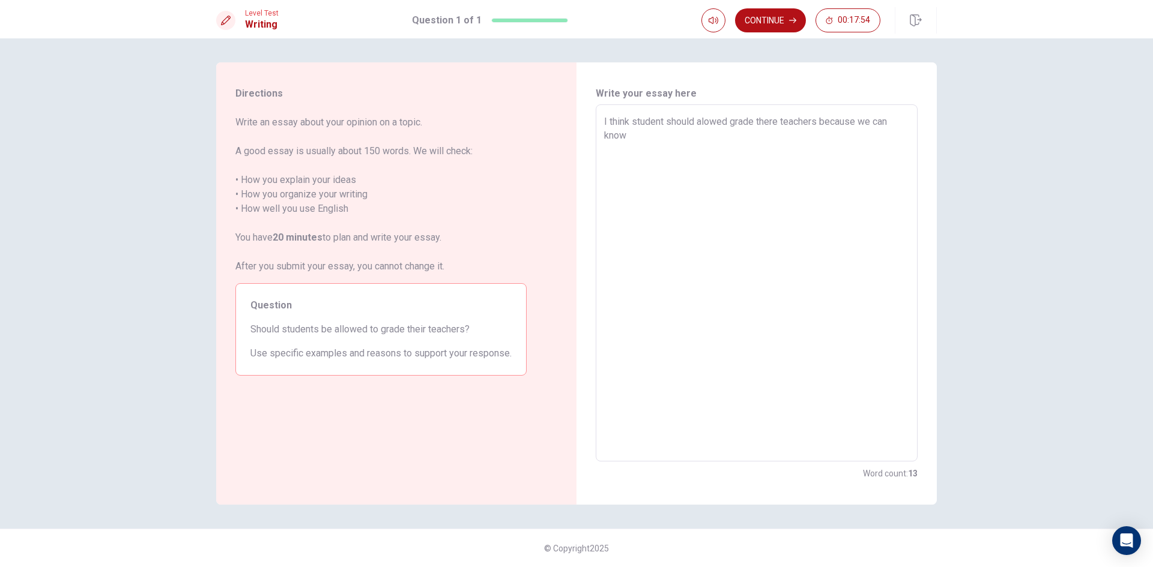
type textarea "I think student should alowed grade there teachers because we can know h"
type textarea "x"
type textarea "I think student should alowed grade there teachers because we can know"
type textarea "x"
type textarea "I think student should alowed grade there teachers because we can know"
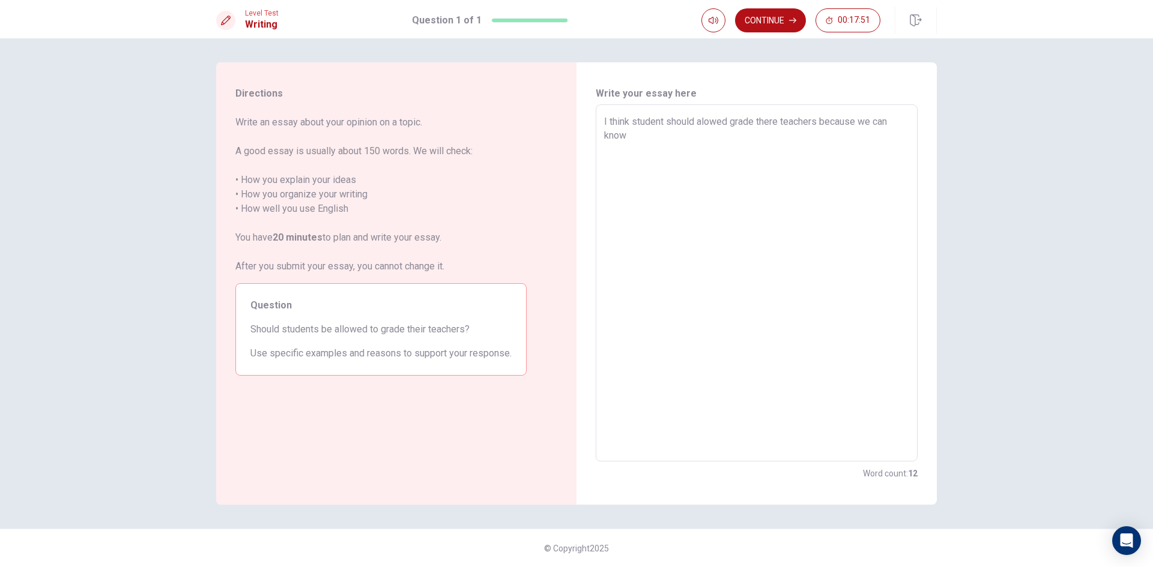
type textarea "x"
type textarea "I think student should alowed grade there teachers because we can kno"
type textarea "x"
type textarea "I think student should alowed grade there teachers because we can kn"
type textarea "x"
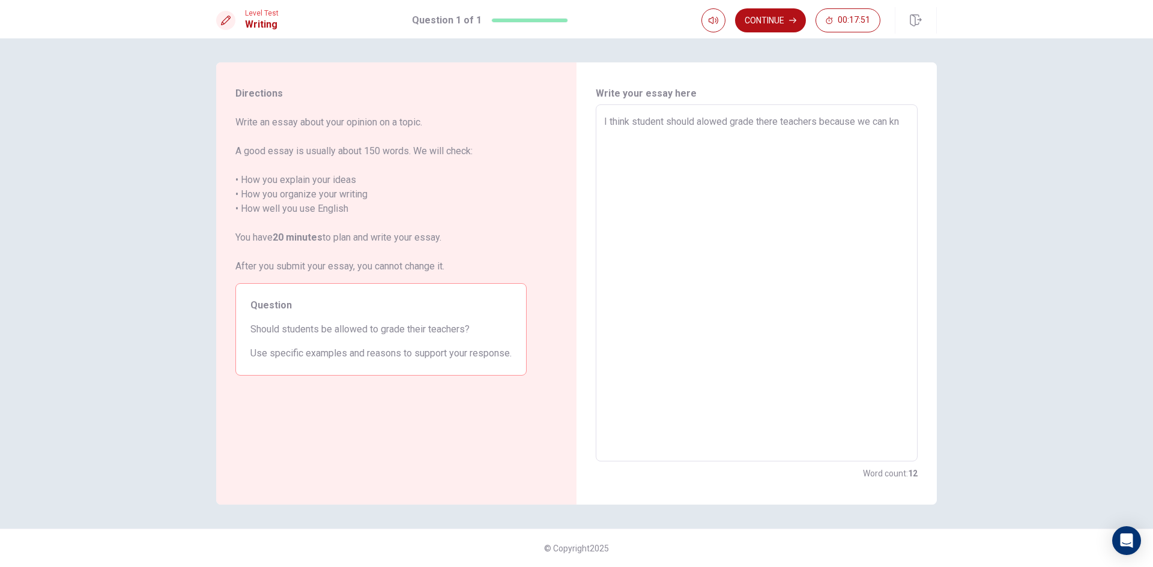
type textarea "I think student should alowed grade there teachers because we can k"
type textarea "x"
type textarea "I think student should alowed grade there teachers because we can"
type textarea "x"
type textarea "I think student should alowed grade there teachers because we can k"
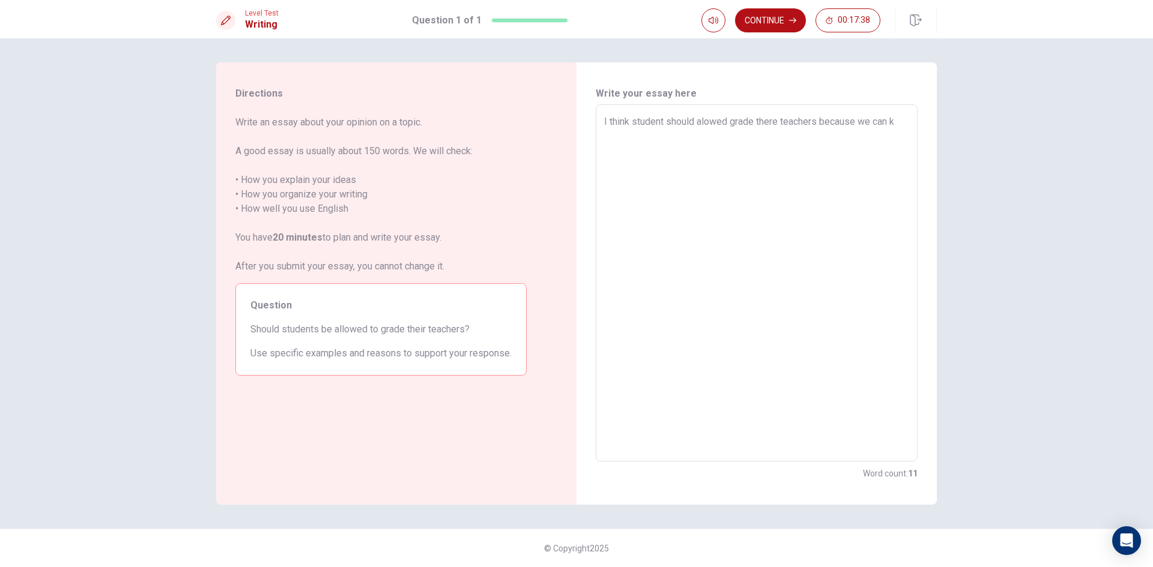
type textarea "x"
type textarea "I think student should alowed grade there teachers because we can kn"
type textarea "x"
type textarea "I think student should alowed grade there teachers because we can kno"
type textarea "x"
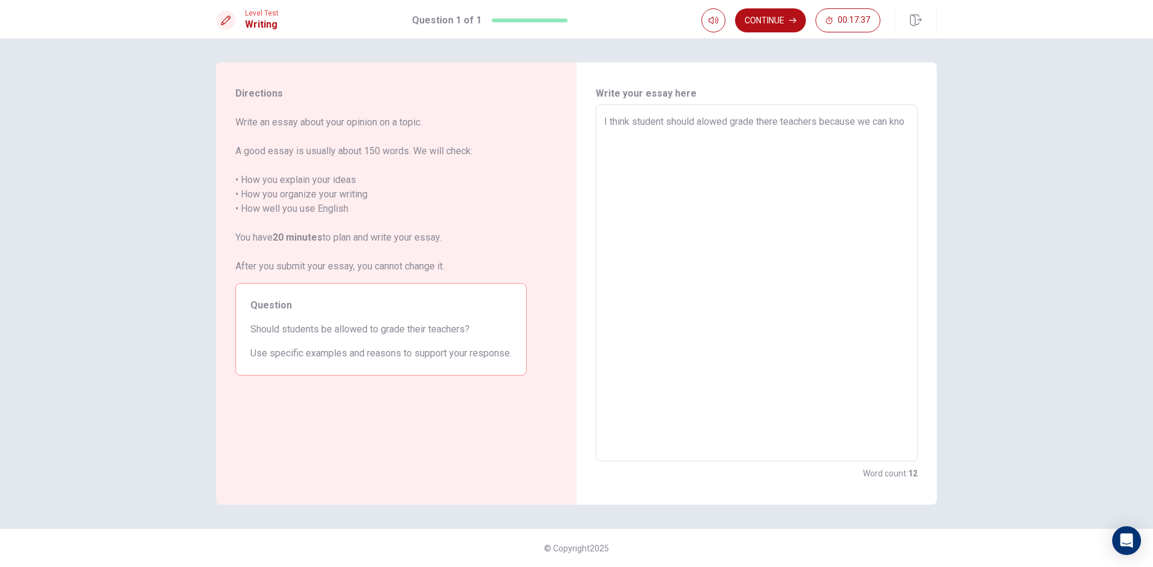
type textarea "I think student should alowed grade there teachers because we can know"
type textarea "x"
type textarea "I think student should alowed grade there teachers because we can kno"
type textarea "x"
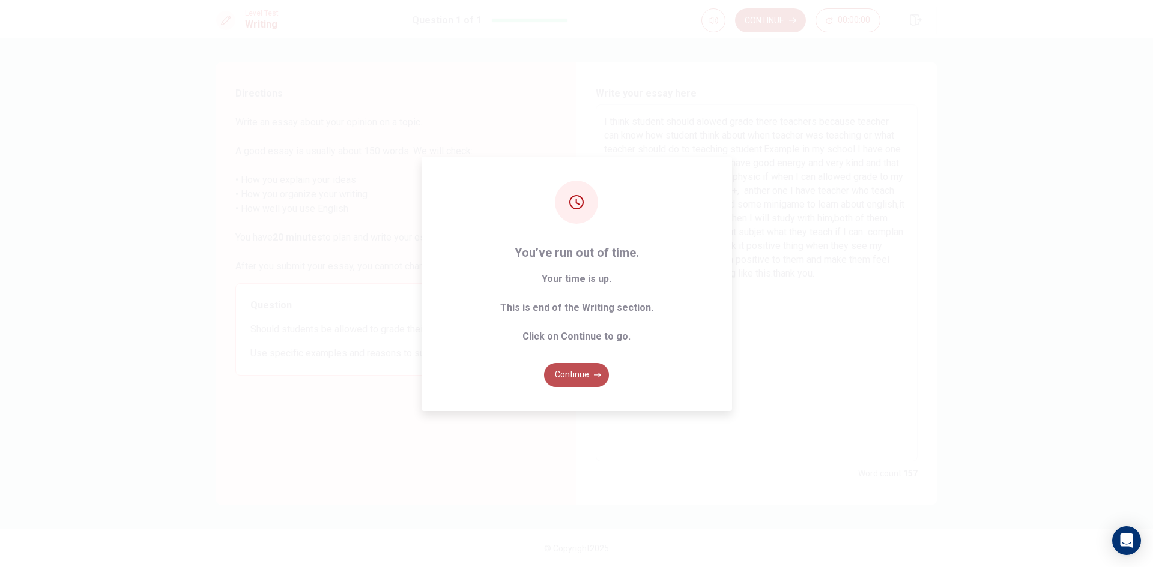
click at [582, 381] on button "Continue" at bounding box center [576, 375] width 65 height 24
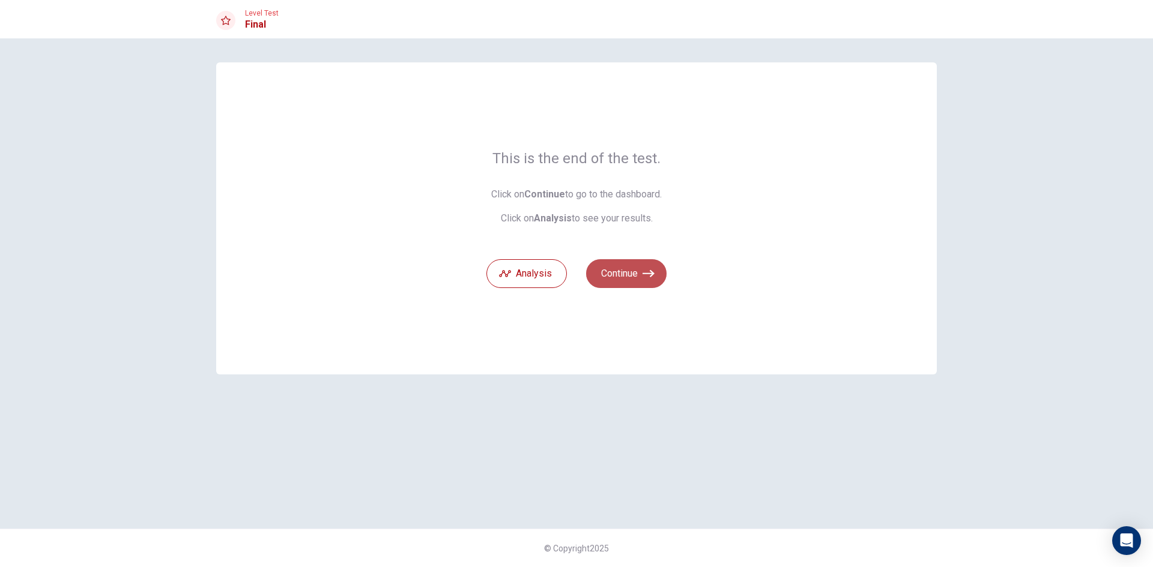
click at [642, 274] on button "Continue" at bounding box center [626, 273] width 80 height 29
